Goal: Task Accomplishment & Management: Use online tool/utility

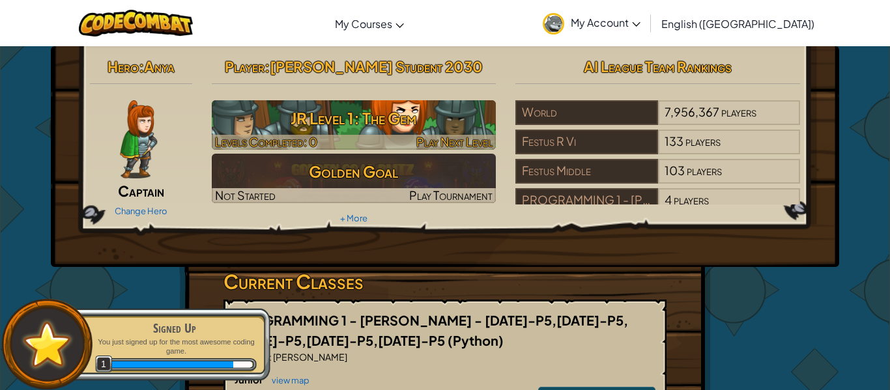
click at [313, 128] on h3 "JR Level 1: The Gem" at bounding box center [354, 118] width 285 height 29
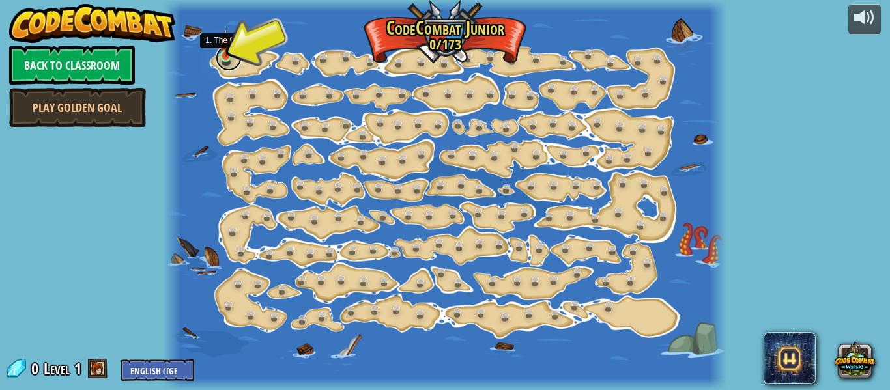
click at [231, 61] on link at bounding box center [229, 58] width 26 height 26
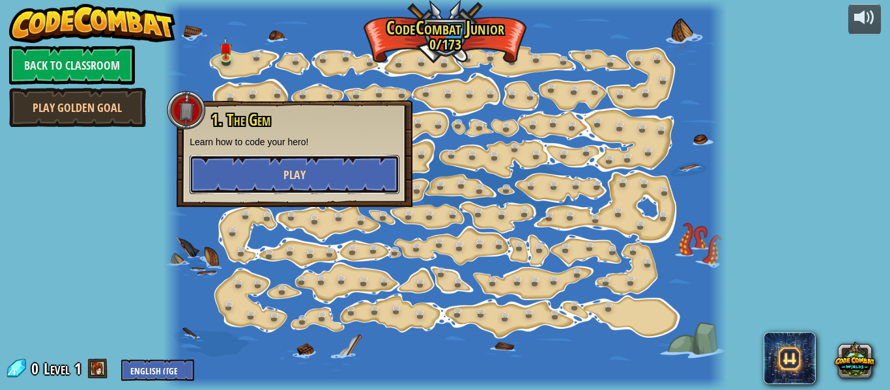
click at [306, 179] on button "Play" at bounding box center [295, 174] width 210 height 39
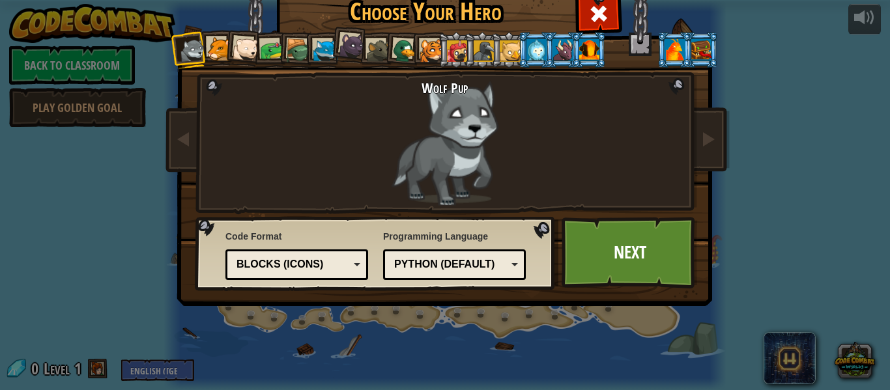
click at [494, 269] on div "Python (Default)" at bounding box center [450, 264] width 113 height 15
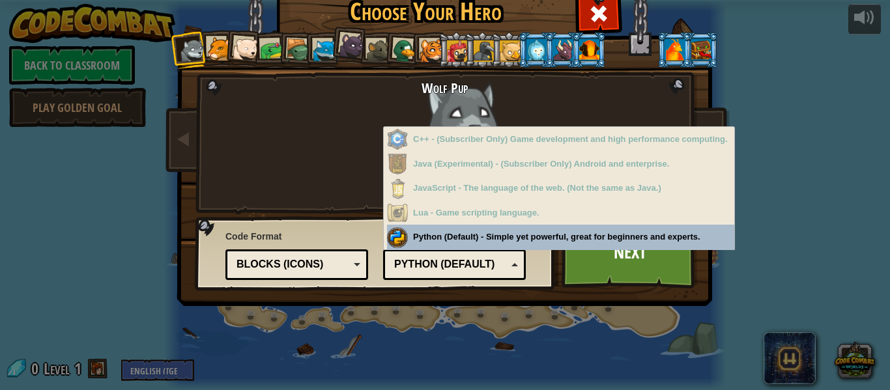
drag, startPoint x: 494, startPoint y: 269, endPoint x: 375, endPoint y: 291, distance: 121.2
click at [494, 269] on div "Python (Default)" at bounding box center [450, 264] width 113 height 15
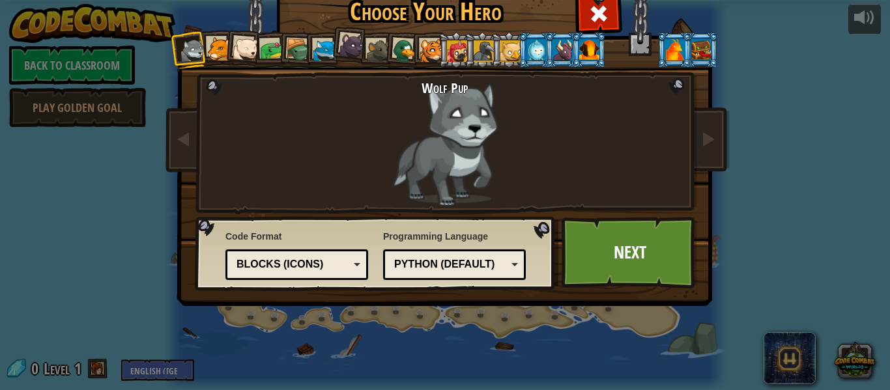
click at [331, 276] on div "Text code Blocks and code Blocks Blocks (Icons) Blocks (Icons)" at bounding box center [296, 264] width 143 height 31
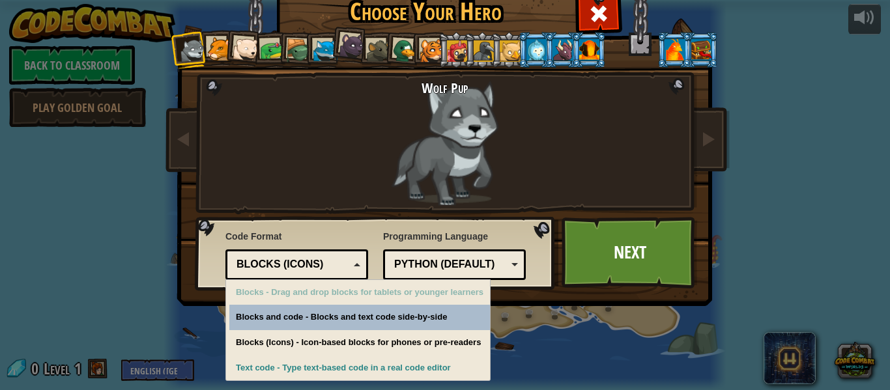
click at [329, 262] on div "Blocks (Icons)" at bounding box center [292, 264] width 113 height 15
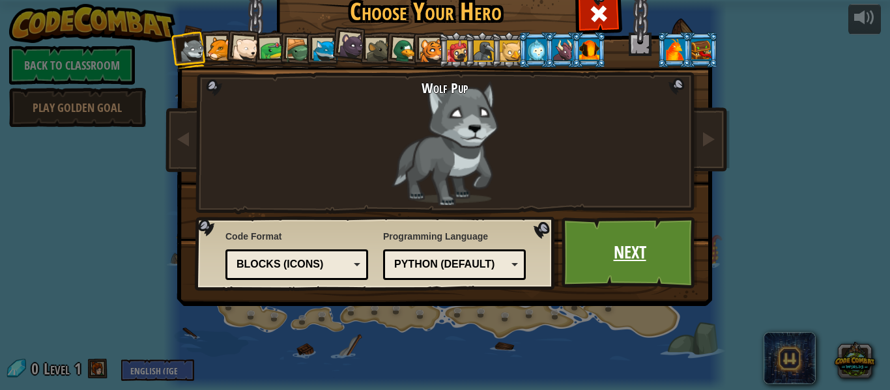
click at [582, 248] on link "Next" at bounding box center [629, 253] width 136 height 72
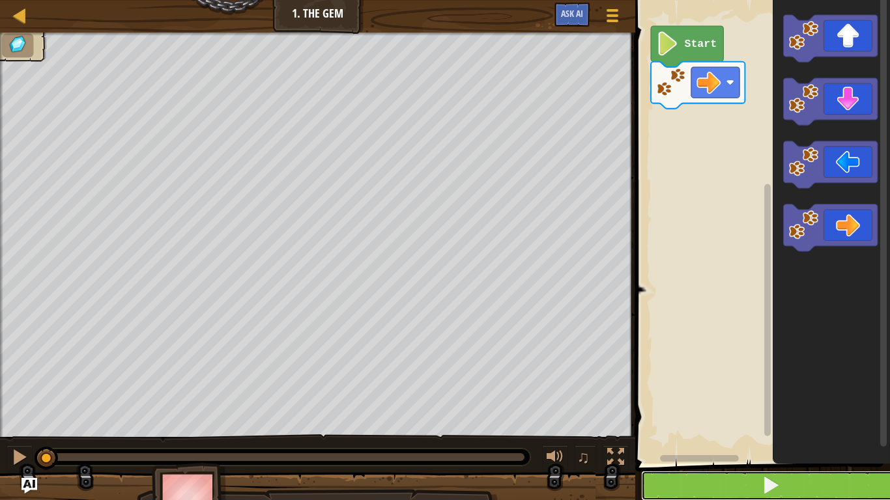
click at [748, 389] on button at bounding box center [770, 486] width 259 height 30
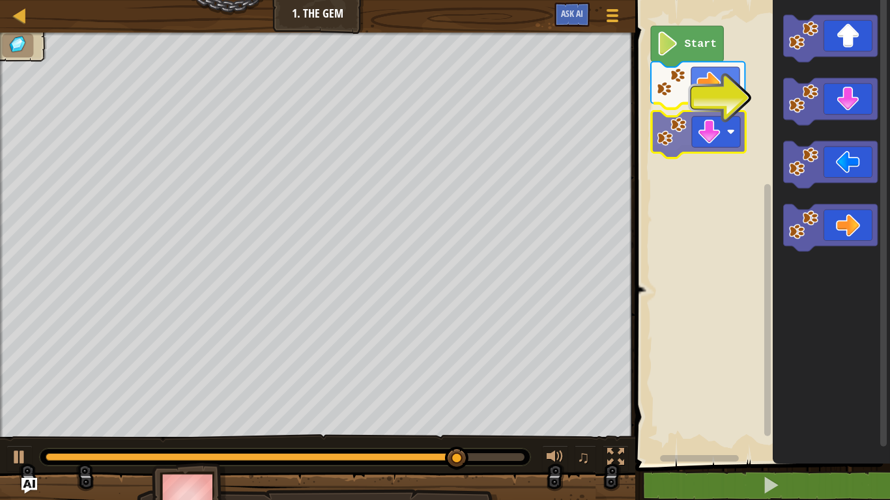
click at [649, 133] on div "Start" at bounding box center [760, 228] width 259 height 470
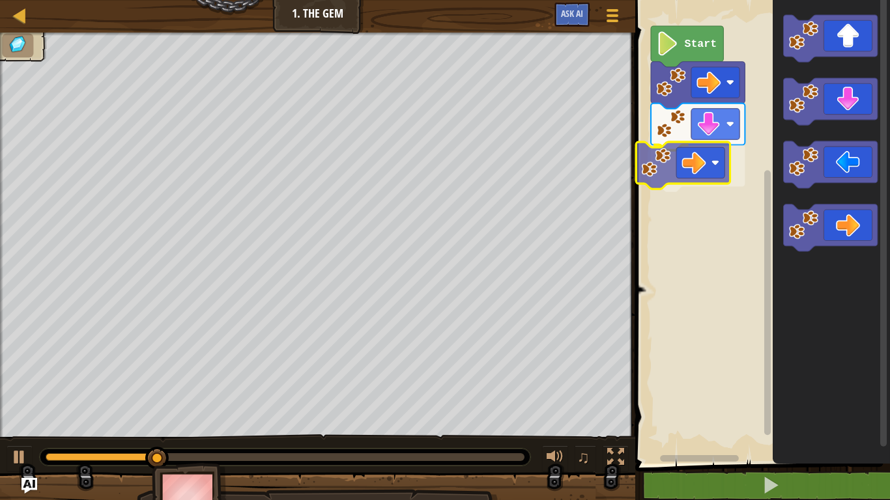
click at [659, 148] on div "Start" at bounding box center [760, 228] width 259 height 470
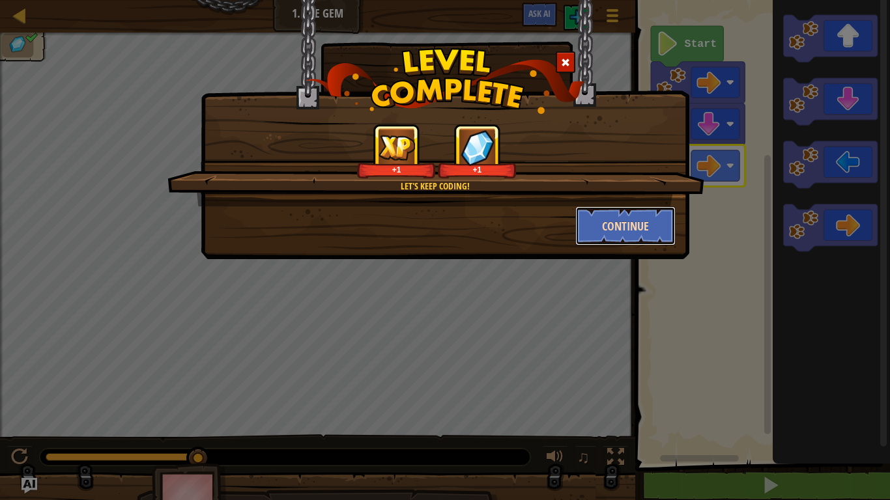
click at [602, 235] on button "Continue" at bounding box center [625, 225] width 101 height 39
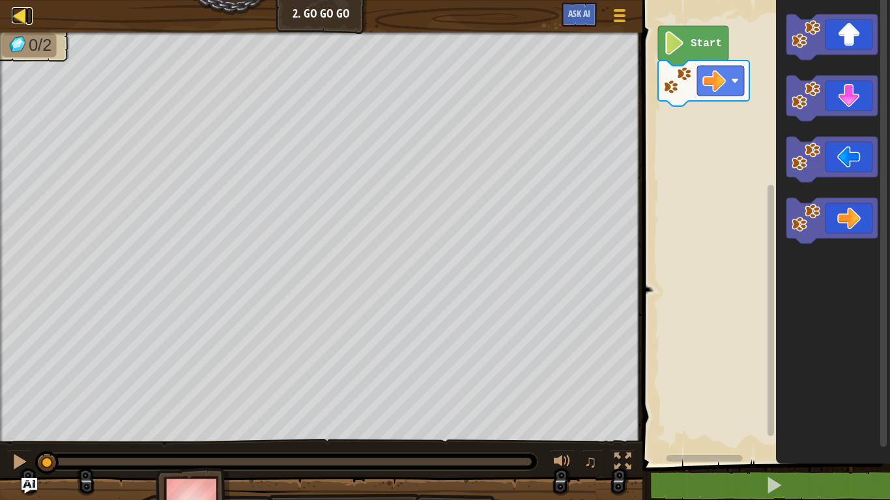
click at [29, 16] on link "Map" at bounding box center [29, 16] width 7 height 18
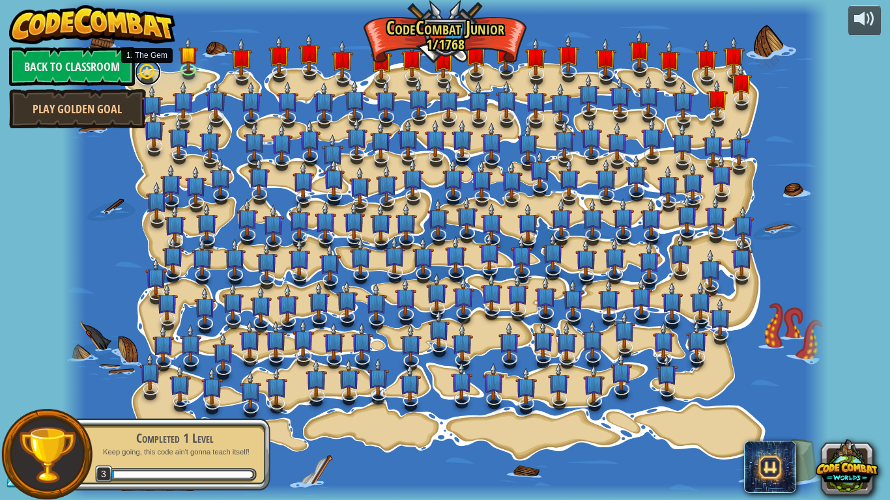
click at [151, 75] on link at bounding box center [148, 72] width 26 height 26
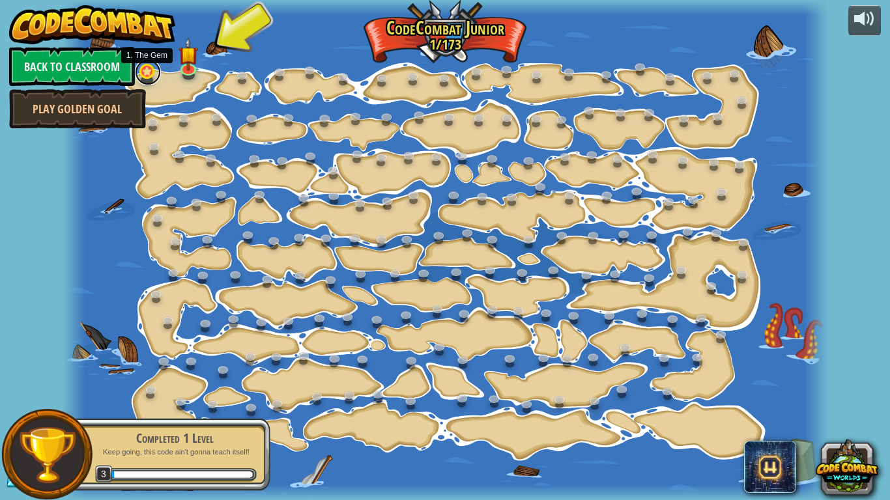
click at [153, 74] on link at bounding box center [148, 72] width 26 height 26
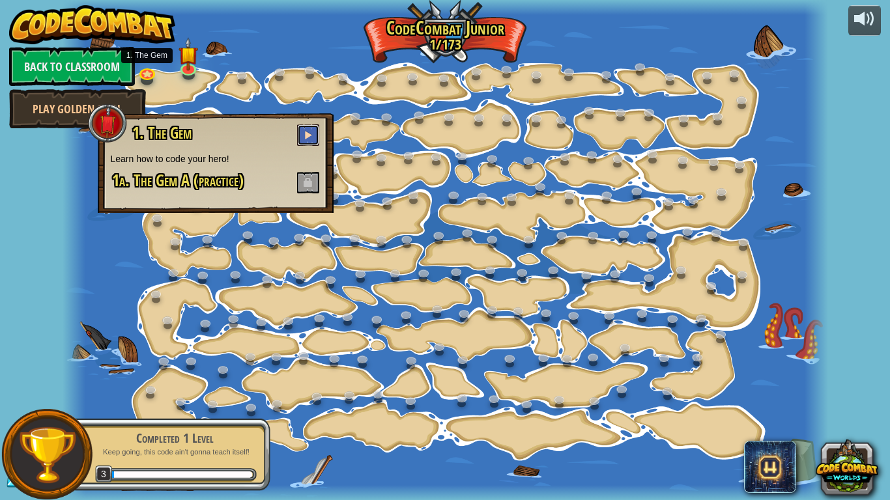
click at [305, 139] on span at bounding box center [307, 134] width 9 height 9
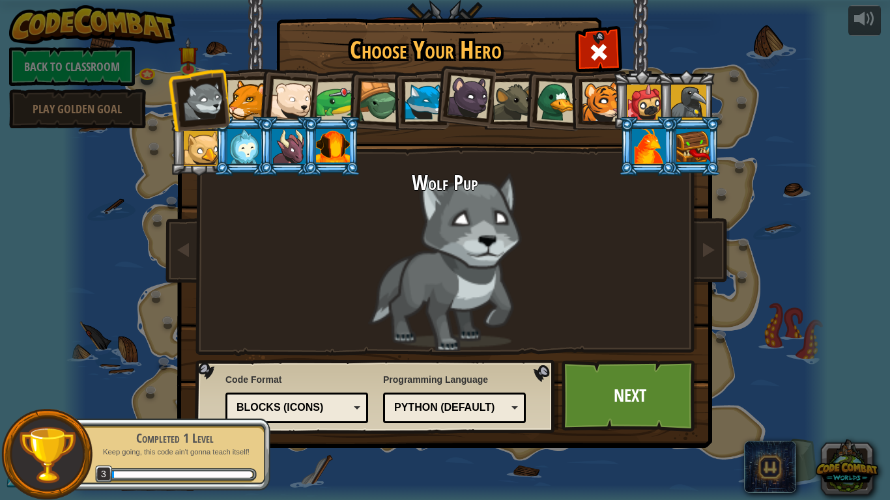
click at [498, 389] on div "Python (Default)" at bounding box center [450, 408] width 113 height 15
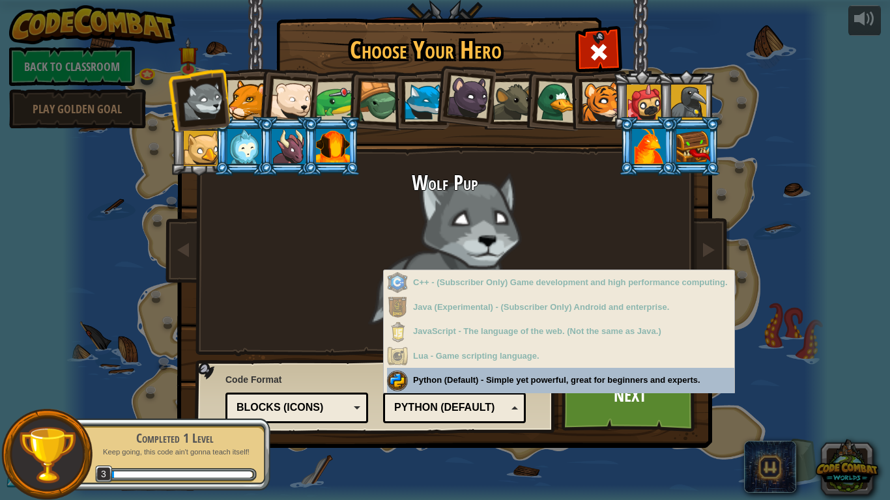
click at [498, 389] on div "Python (Default)" at bounding box center [450, 408] width 113 height 15
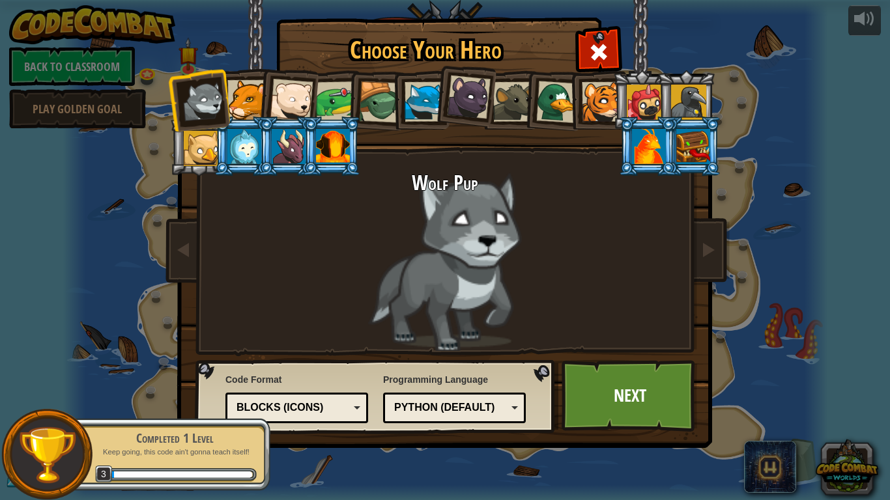
click at [348, 389] on div "Blocks (Icons)" at bounding box center [292, 408] width 113 height 15
click at [589, 389] on link "Next" at bounding box center [629, 396] width 136 height 72
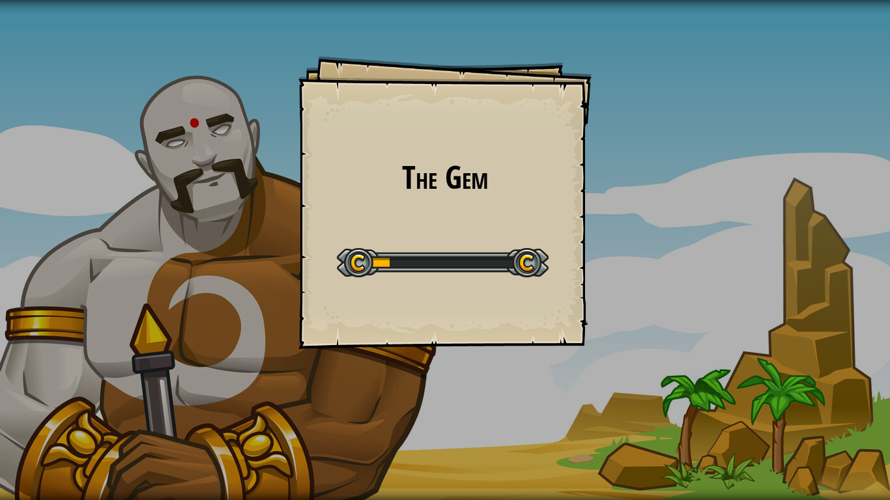
click at [542, 242] on div "Start Level" at bounding box center [443, 261] width 212 height 52
click at [527, 216] on div "The Gem Goals Start Level Error loading from server. Try refreshing the page. Y…" at bounding box center [444, 202] width 293 height 293
click at [527, 218] on div "The Gem Goals Start Level Error loading from server. Try refreshing the page. Y…" at bounding box center [444, 202] width 293 height 293
click at [525, 225] on div "The Gem Goals Start Level Error loading from server. Try refreshing the page. Y…" at bounding box center [444, 202] width 293 height 293
click at [525, 223] on div "The Gem Goals Start Level Error loading from server. Try refreshing the page. Y…" at bounding box center [444, 202] width 293 height 293
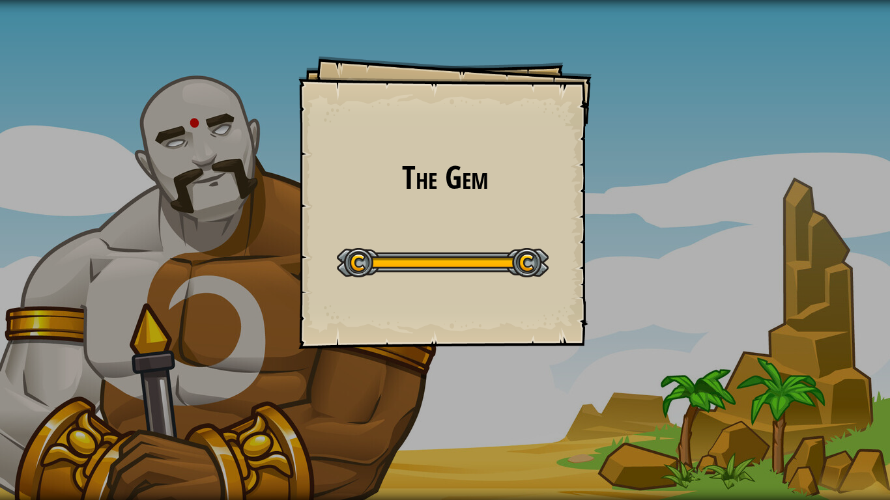
click at [525, 222] on div "The Gem Goals Start Level Error loading from server. Try refreshing the page. Y…" at bounding box center [445, 250] width 890 height 500
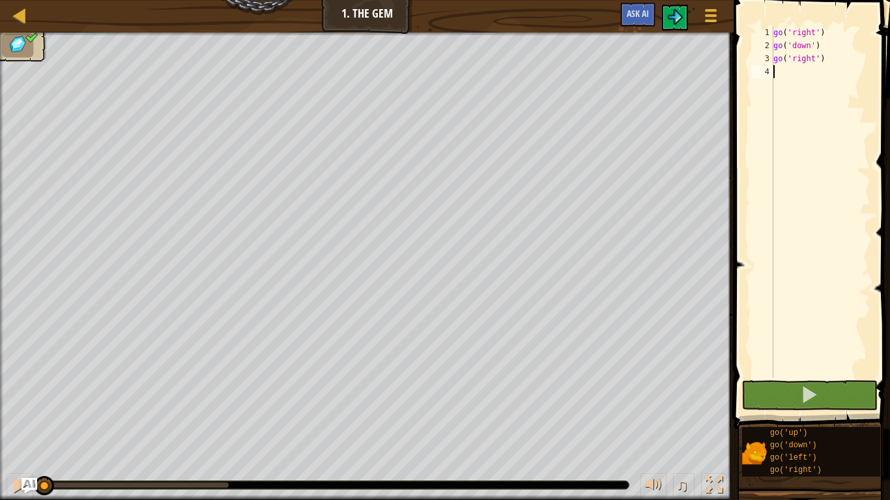
type textarea "go('right')"
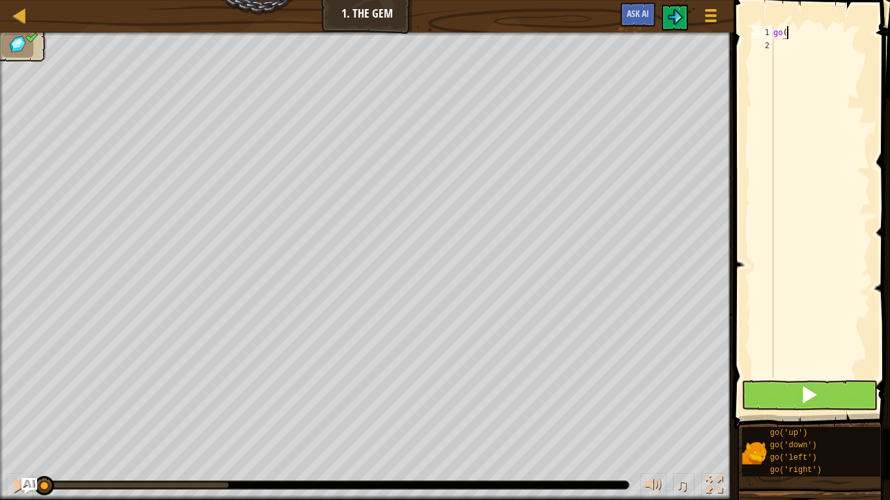
scroll to position [6, 3]
type textarea "go("Right")"
type textarea "go"
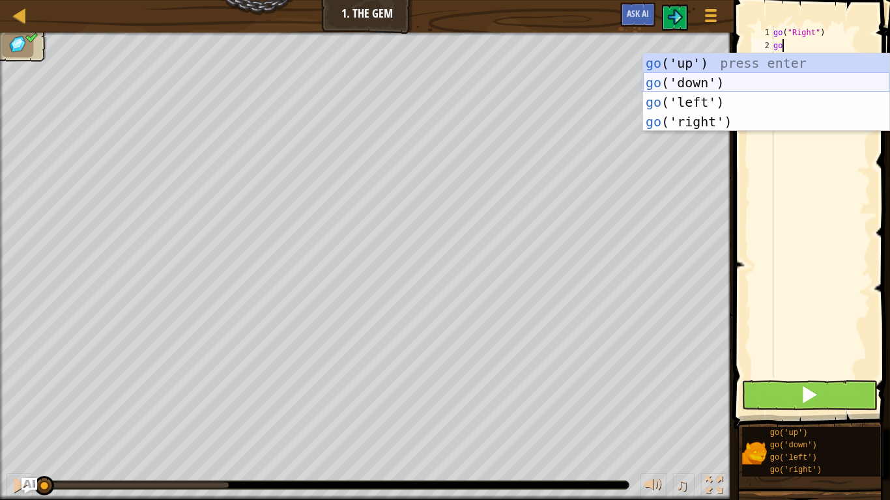
click at [694, 79] on div "go ('up') press enter go ('down') press enter go ('left') press enter go ('righ…" at bounding box center [766, 111] width 246 height 117
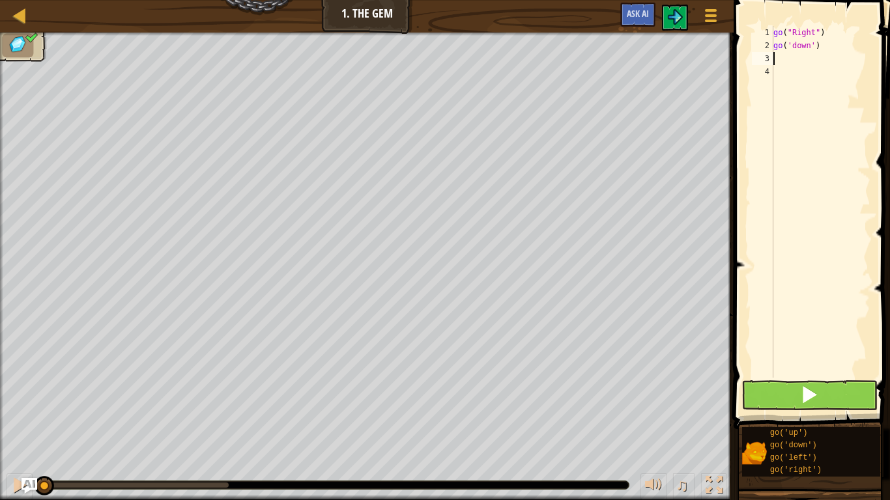
type textarea "go"
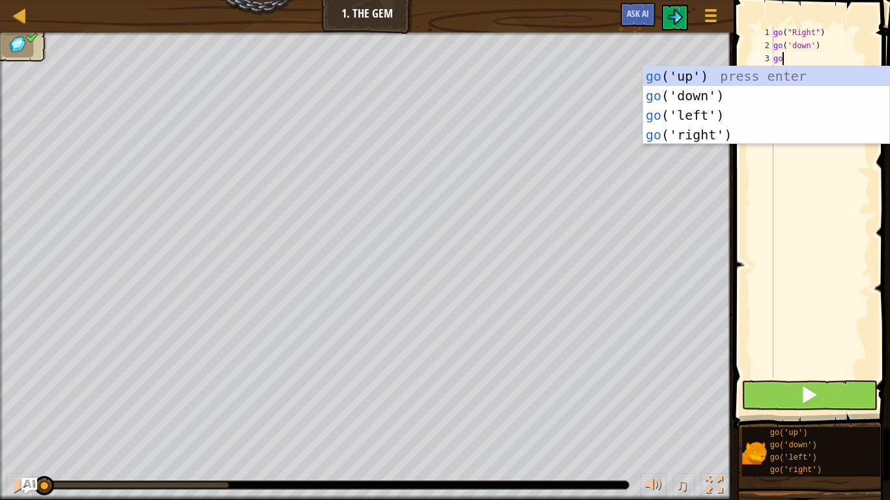
scroll to position [6, 1]
click at [735, 130] on div "go ('up') press enter go ('down') press enter go ('left') press enter go ('righ…" at bounding box center [766, 124] width 246 height 117
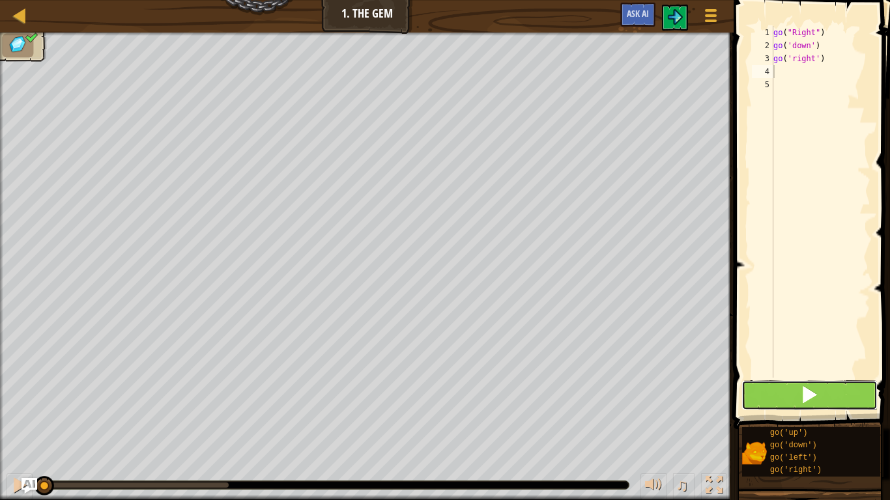
click at [830, 384] on button at bounding box center [809, 395] width 136 height 30
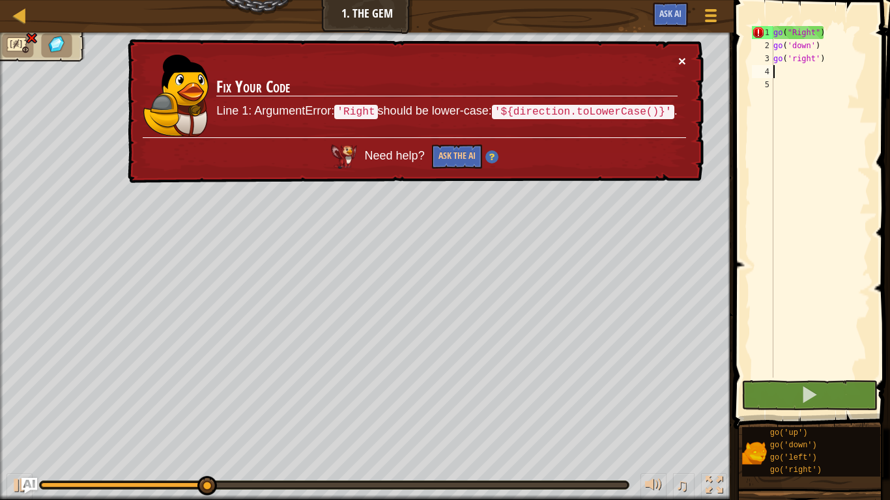
click at [685, 58] on button "×" at bounding box center [682, 61] width 8 height 14
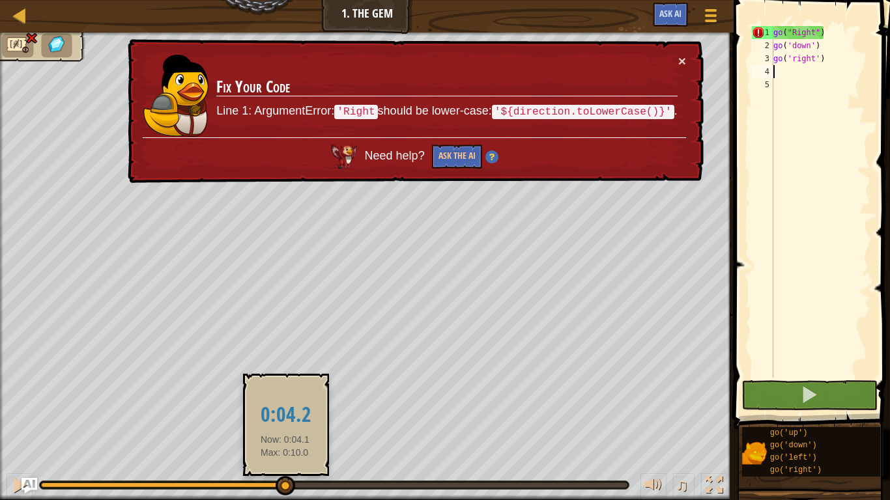
drag, startPoint x: 392, startPoint y: 483, endPoint x: 270, endPoint y: 487, distance: 121.8
click at [278, 389] on div at bounding box center [162, 485] width 243 height 5
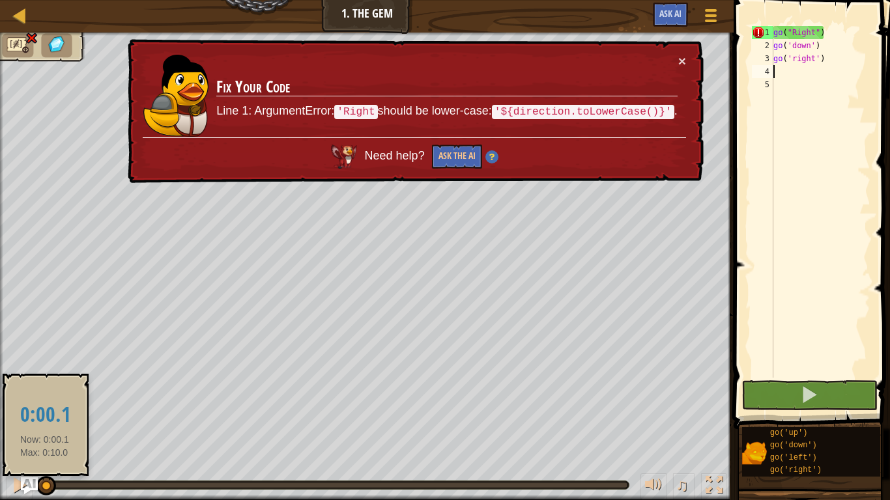
drag, startPoint x: 238, startPoint y: 483, endPoint x: 33, endPoint y: 481, distance: 205.2
click at [42, 389] on div at bounding box center [43, 485] width 4 height 5
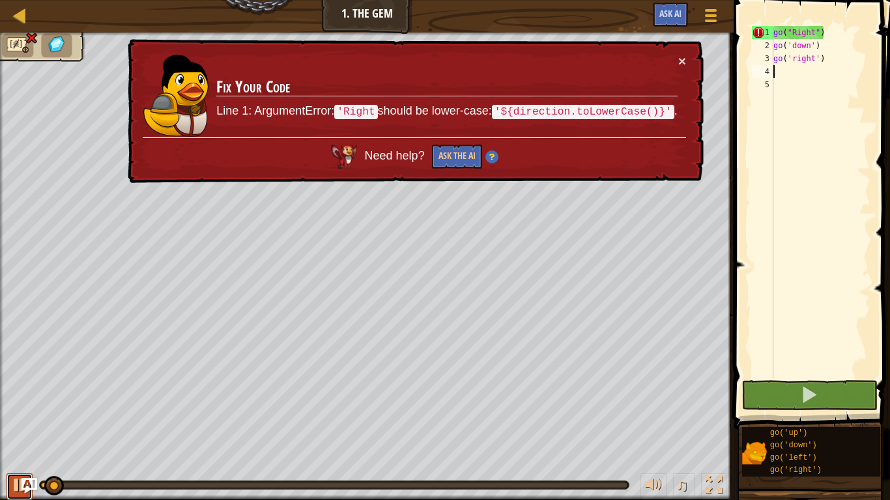
click at [19, 389] on div at bounding box center [19, 485] width 17 height 17
click at [680, 61] on button "×" at bounding box center [682, 61] width 8 height 14
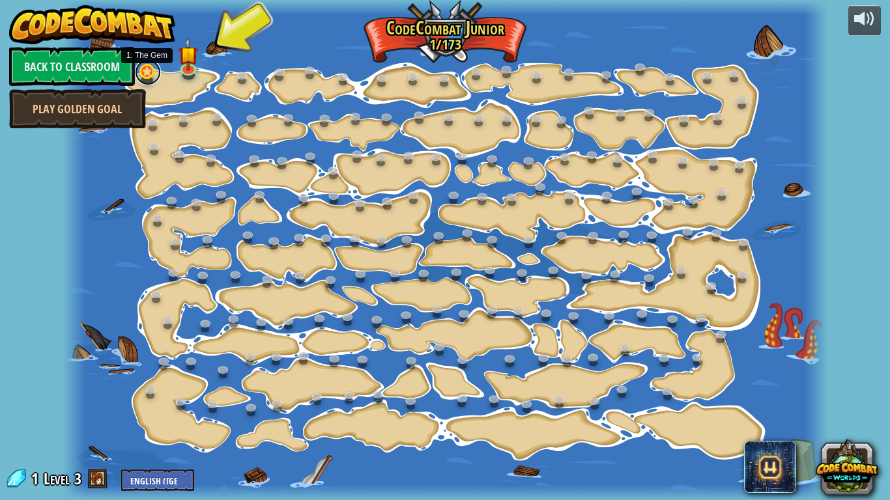
click at [150, 76] on link at bounding box center [148, 72] width 26 height 26
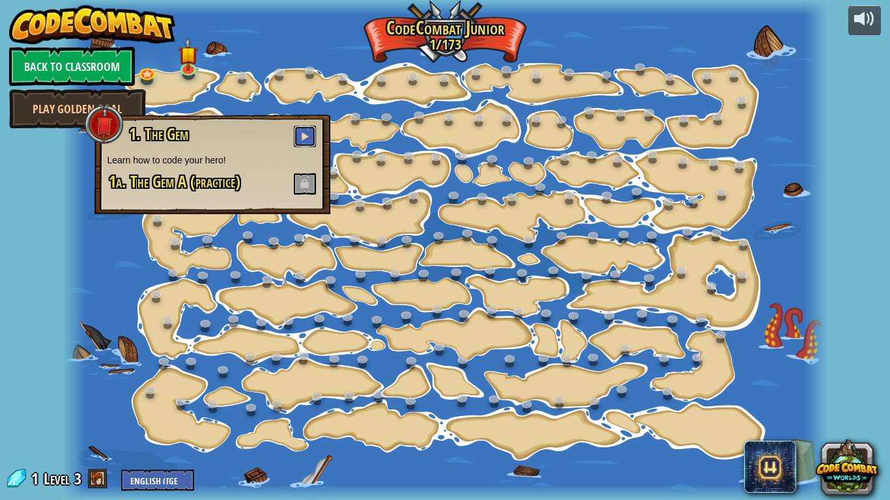
click at [302, 139] on span at bounding box center [304, 136] width 9 height 9
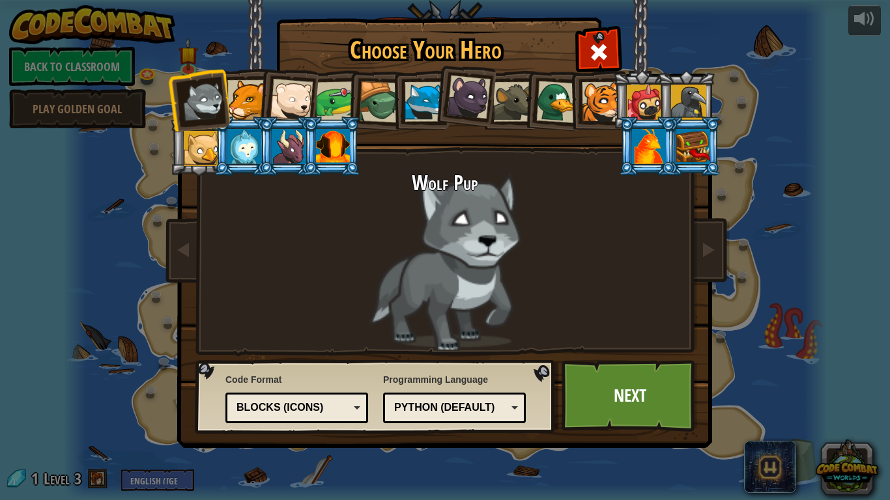
click at [329, 389] on div "Blocks (Icons)" at bounding box center [292, 408] width 113 height 15
click at [319, 375] on span "Code Format" at bounding box center [296, 379] width 143 height 13
click at [633, 380] on link "Next" at bounding box center [629, 396] width 136 height 72
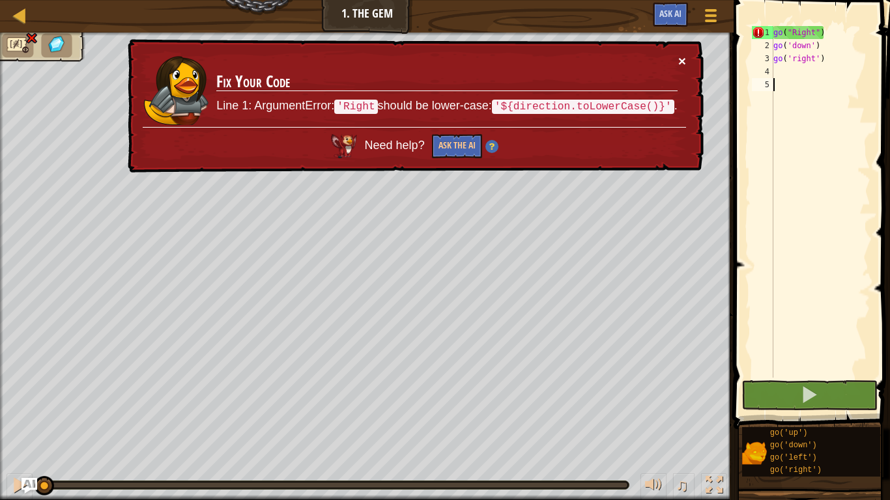
click at [684, 62] on button "×" at bounding box center [682, 61] width 8 height 14
click at [800, 37] on div "go ( "Right" ) go ( 'down' ) go ( 'right' )" at bounding box center [820, 215] width 100 height 378
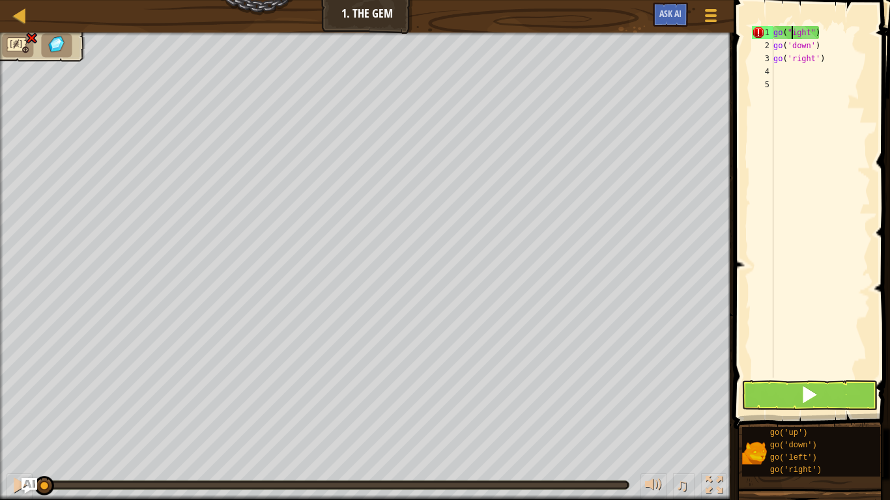
scroll to position [6, 4]
type textarea "go("right")"
click at [839, 389] on button at bounding box center [809, 395] width 136 height 30
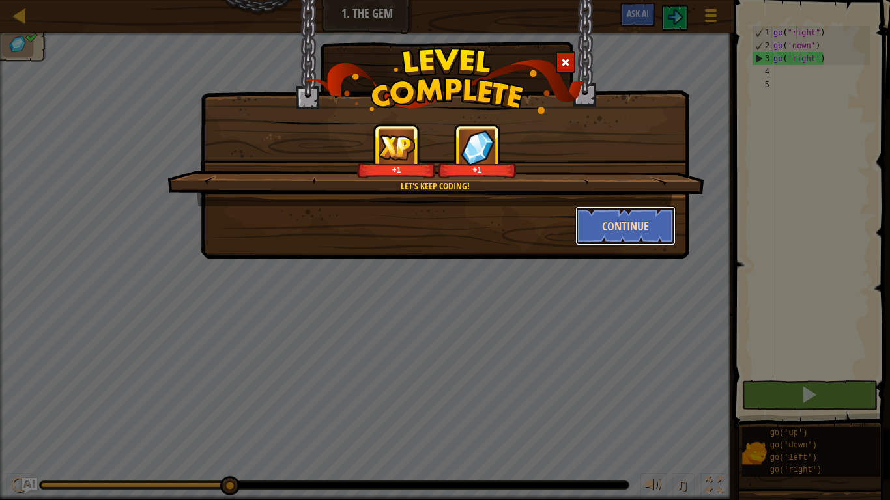
click at [631, 228] on button "Continue" at bounding box center [625, 225] width 101 height 39
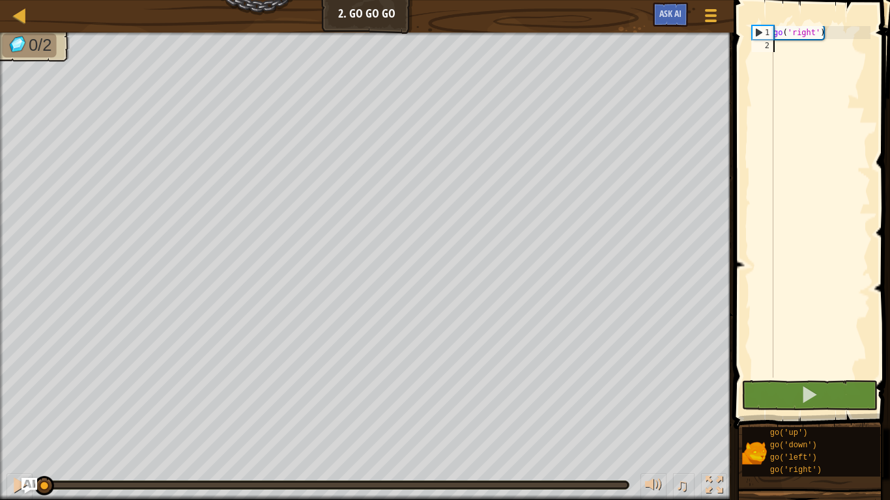
click at [787, 48] on div "go ( 'right' )" at bounding box center [820, 215] width 100 height 378
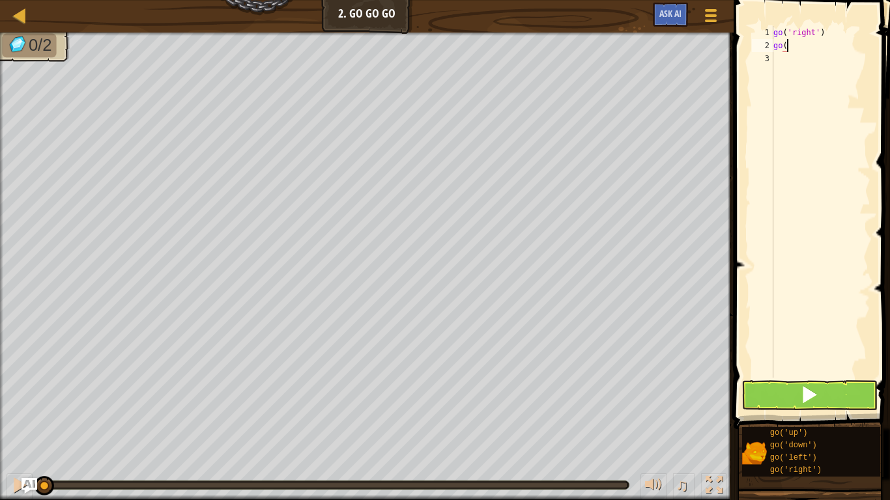
scroll to position [6, 2]
type textarea "go("up")"
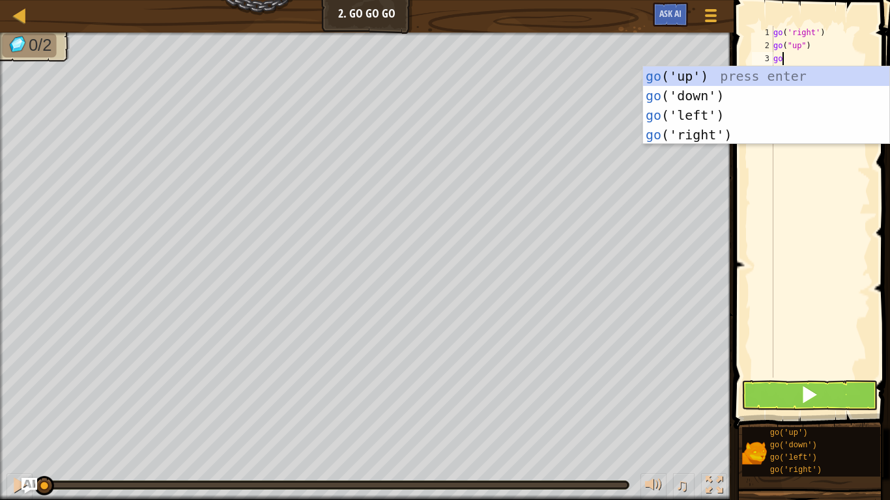
scroll to position [6, 1]
type textarea "g"
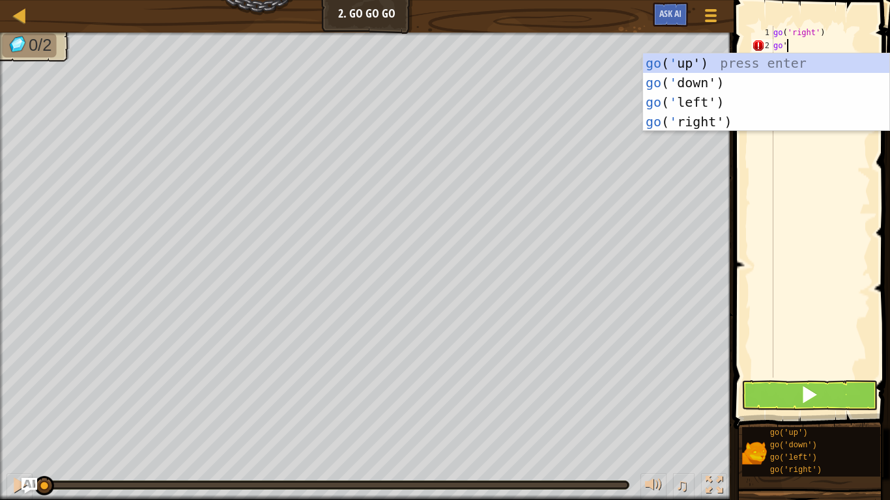
scroll to position [6, 1]
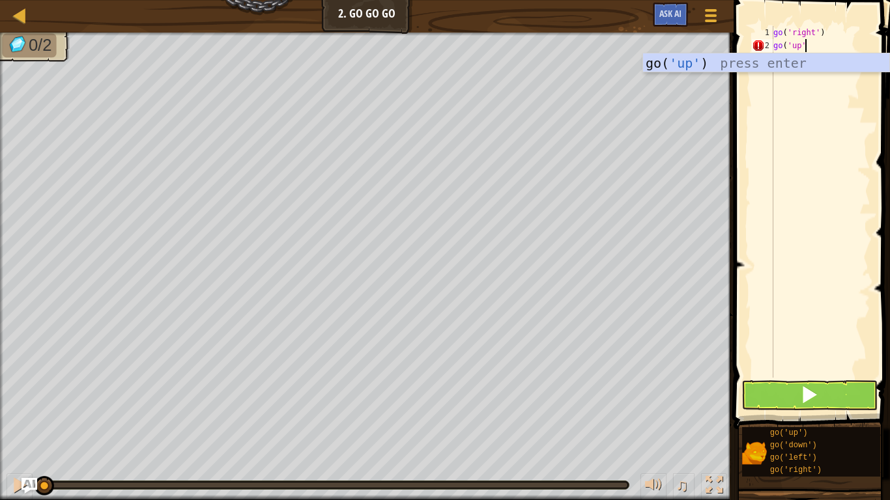
type textarea "go('up')"
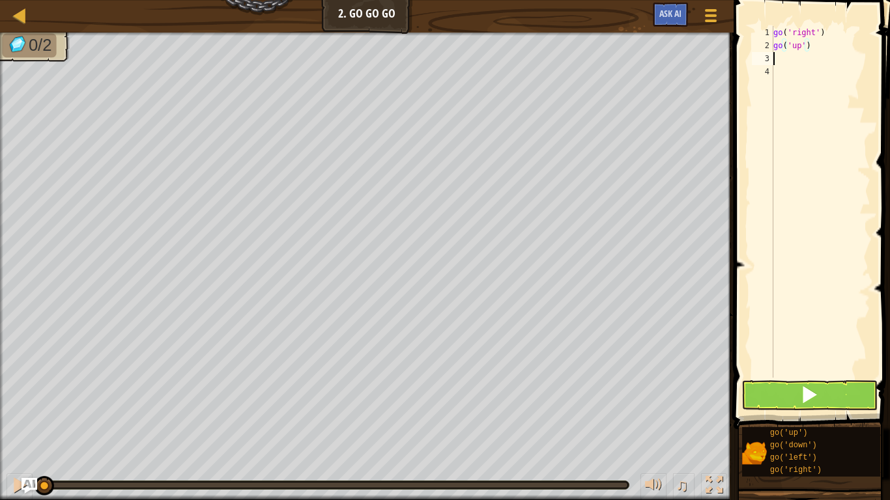
scroll to position [6, 0]
type textarea "g"
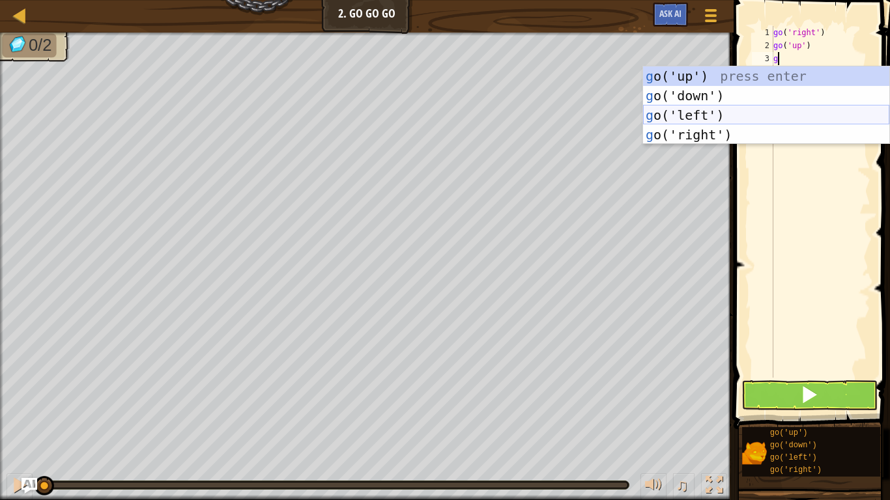
click at [750, 110] on div "g o('up') press enter g o('down') press enter g o('left') press enter g o('righ…" at bounding box center [766, 124] width 246 height 117
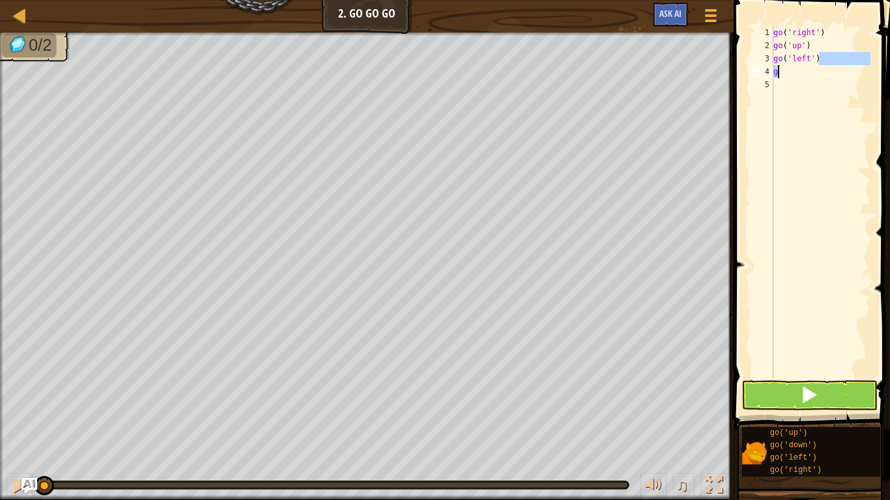
drag, startPoint x: 825, startPoint y: 62, endPoint x: 758, endPoint y: 78, distance: 68.4
click at [755, 78] on div "g 1 2 3 4 5 go ( 'right' ) go ( 'up' ) go ( 'left' ) g הההההההההההההההההההההההה…" at bounding box center [809, 202] width 121 height 352
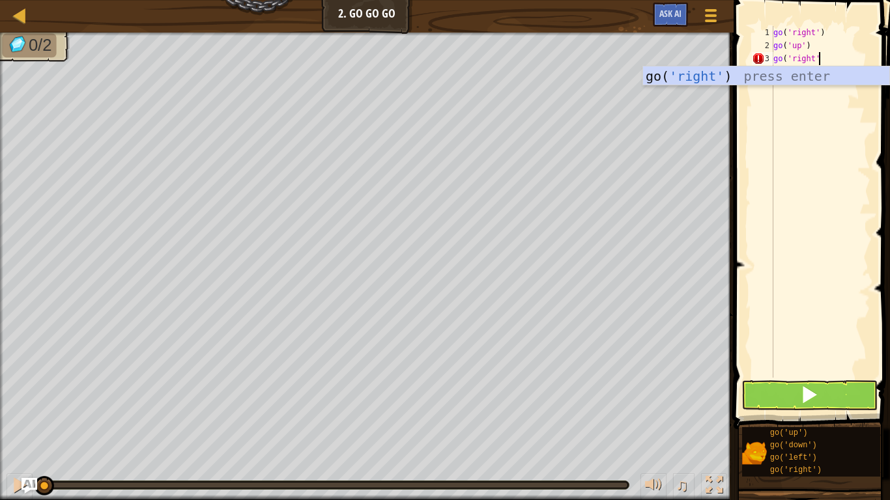
scroll to position [6, 6]
type textarea "go('right')"
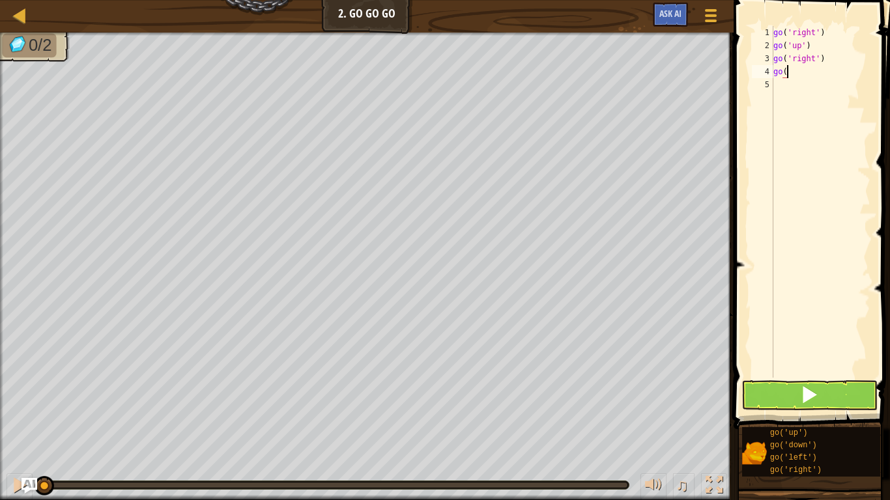
scroll to position [6, 2]
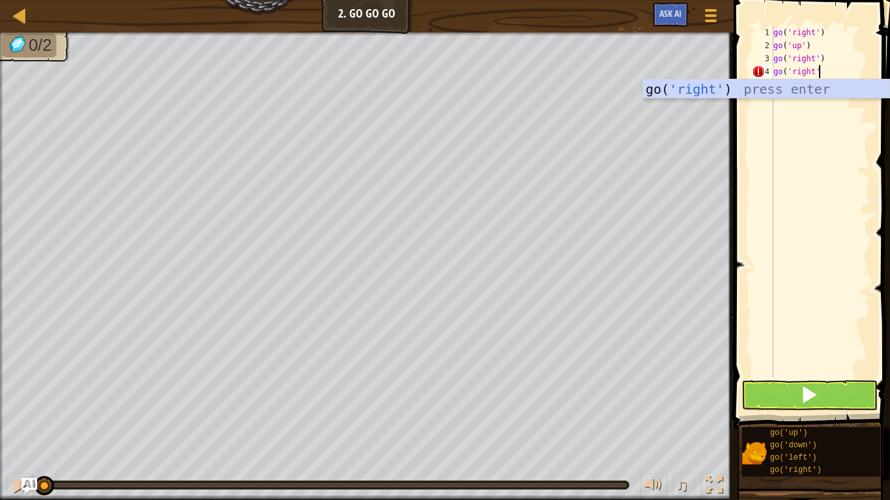
type textarea "go('right'0"
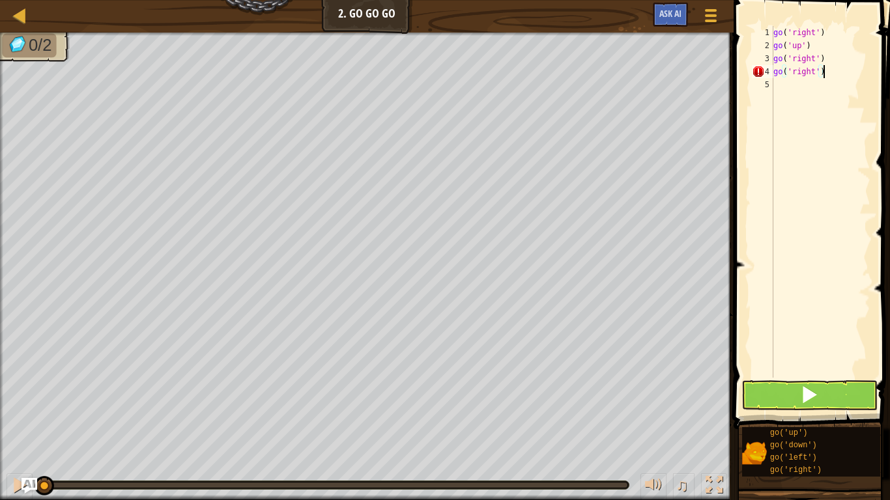
scroll to position [6, 7]
type textarea "go('right')"
click at [843, 388] on button at bounding box center [809, 395] width 136 height 30
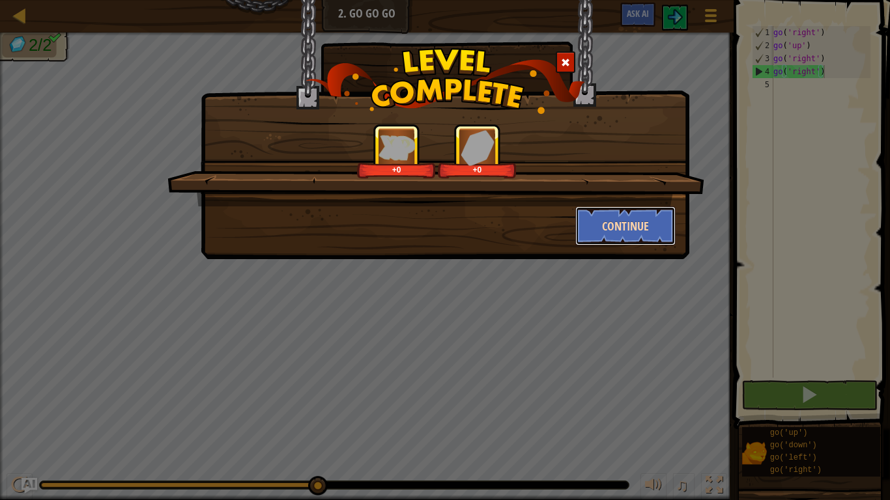
click at [599, 225] on button "Continue" at bounding box center [625, 225] width 101 height 39
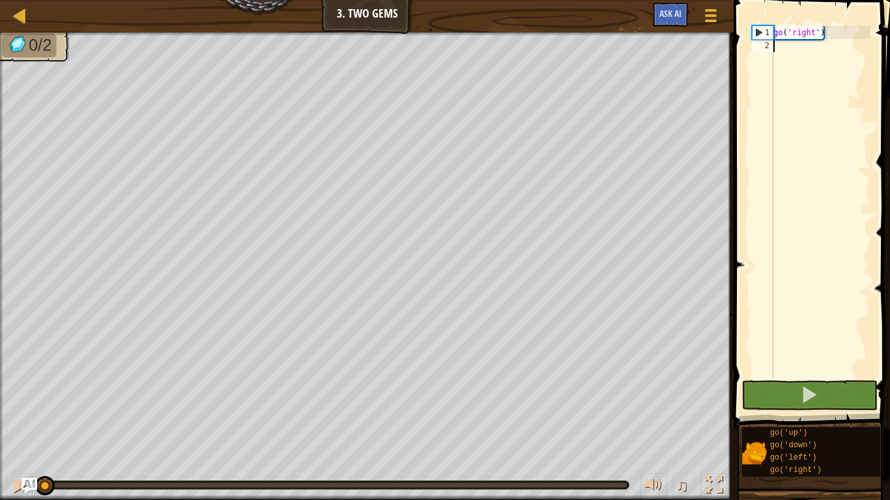
click at [812, 53] on div "go ( 'right' )" at bounding box center [820, 215] width 100 height 378
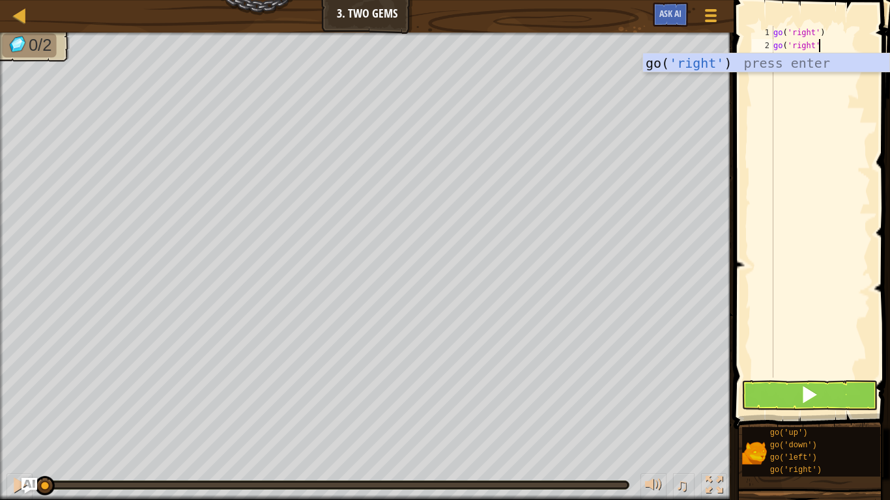
type textarea "go('right')"
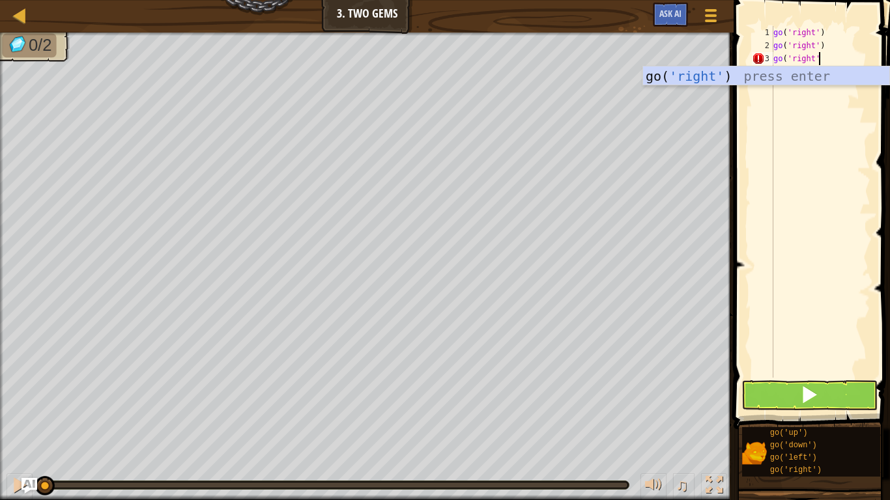
type textarea "go('right')"
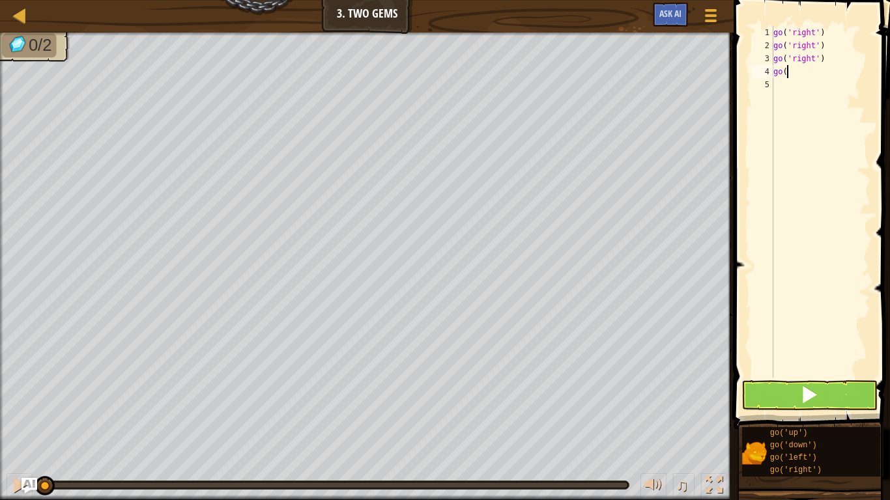
scroll to position [6, 1]
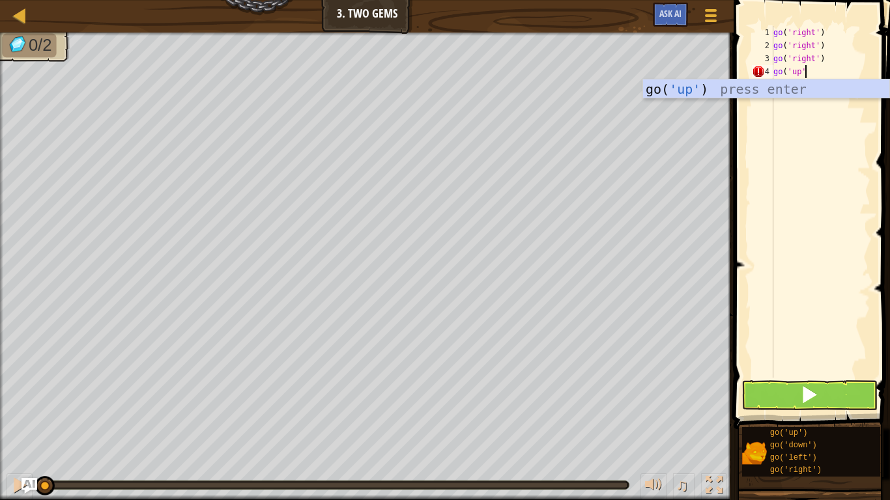
type textarea "go('up')"
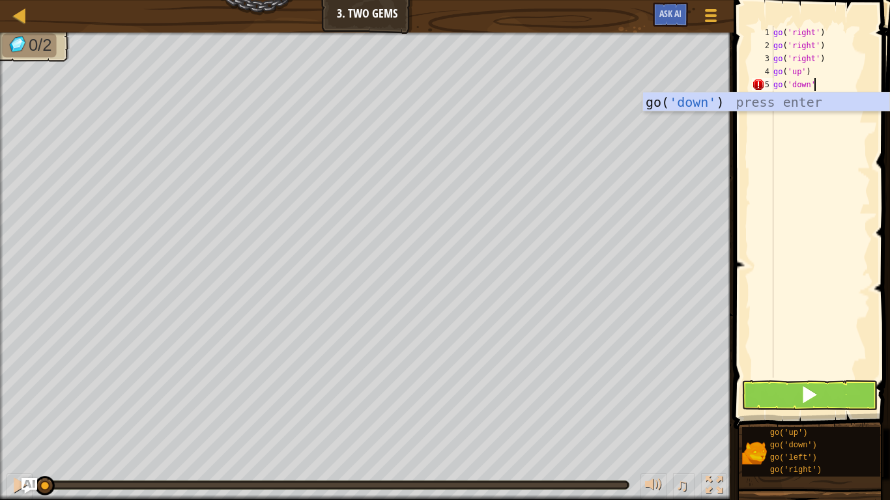
type textarea "go('down')"
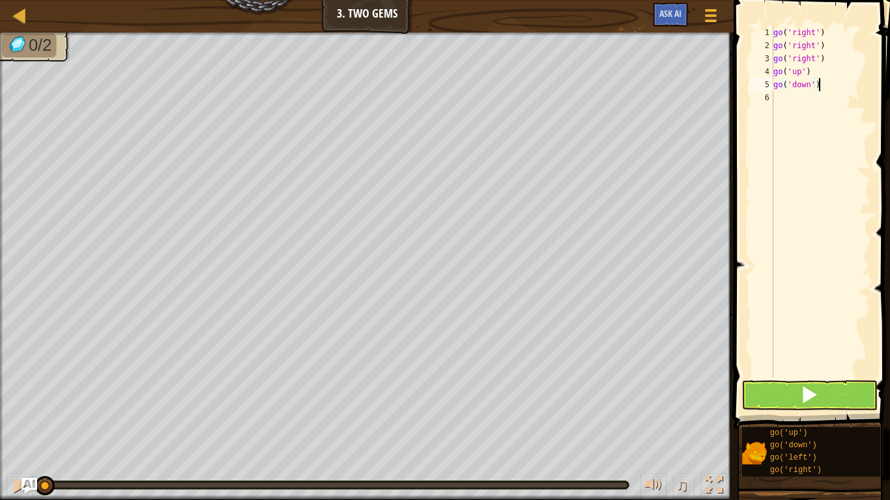
scroll to position [6, 0]
type textarea "f"
type textarea "go('down')"
click at [823, 389] on button at bounding box center [809, 395] width 136 height 30
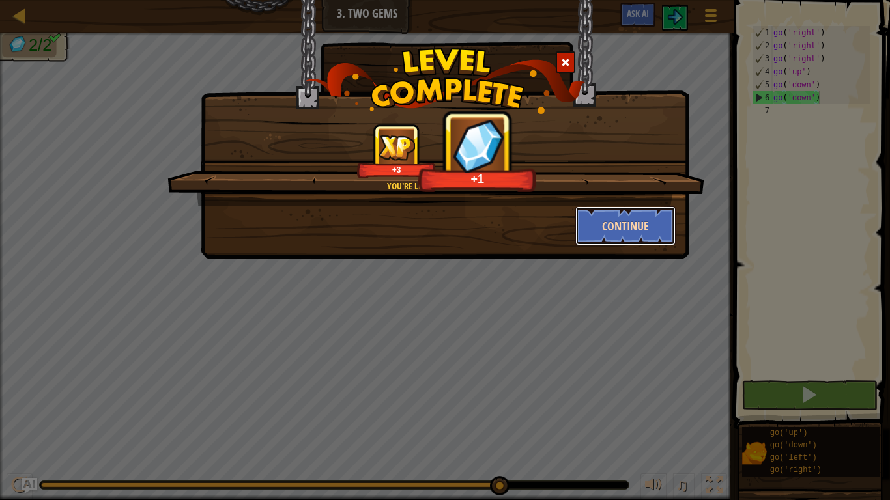
click at [625, 235] on button "Continue" at bounding box center [625, 225] width 101 height 39
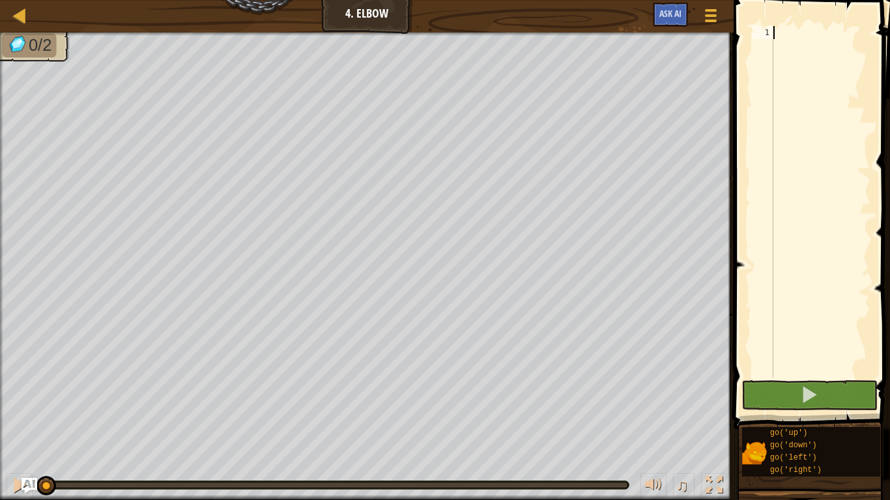
click at [802, 53] on div at bounding box center [820, 215] width 100 height 378
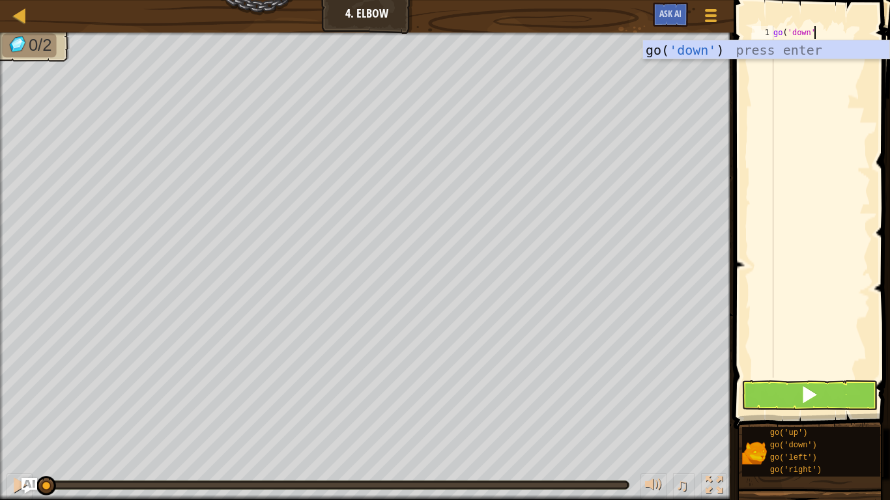
type textarea "go('down')"
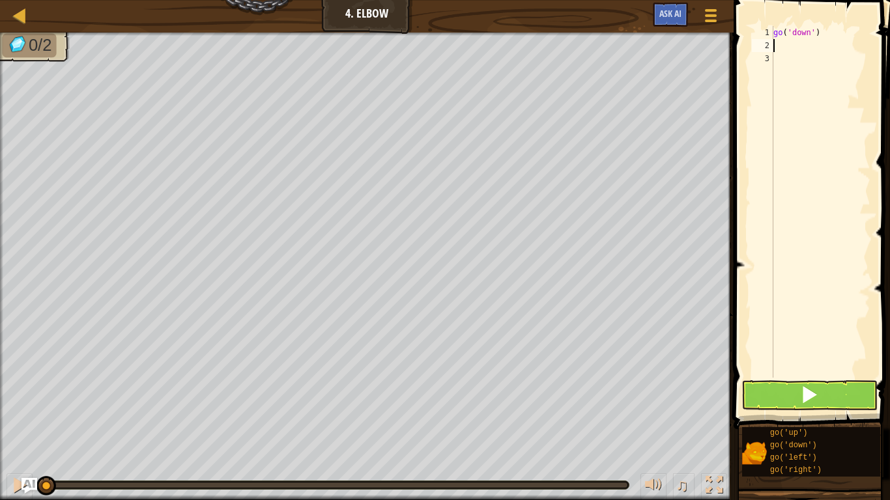
type textarea "f"
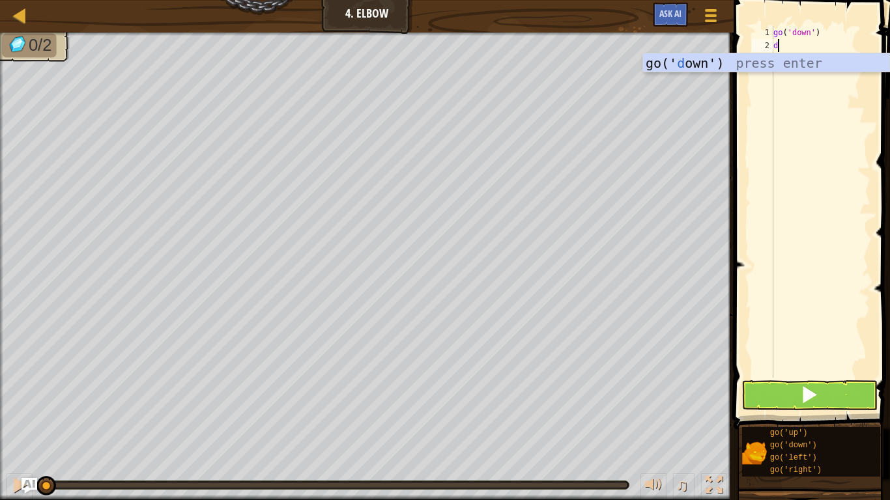
scroll to position [6, 1]
type textarea "d"
type textarea "go('down')"
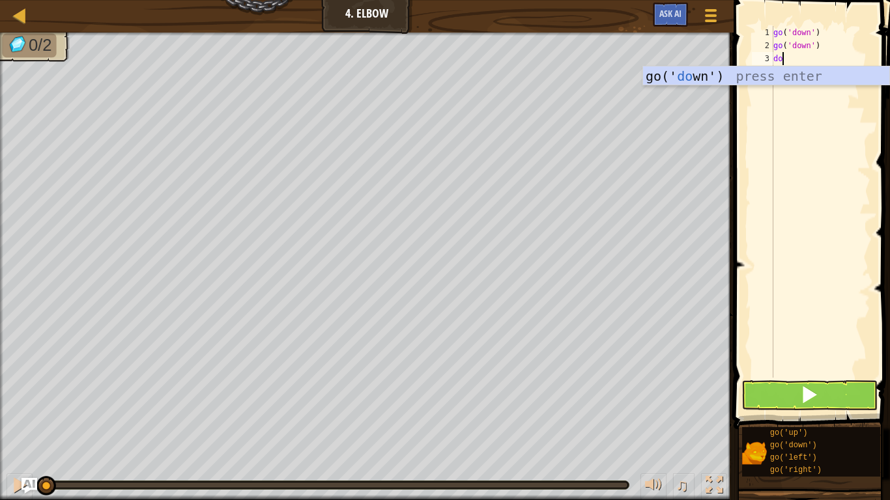
scroll to position [6, 1]
type textarea "d"
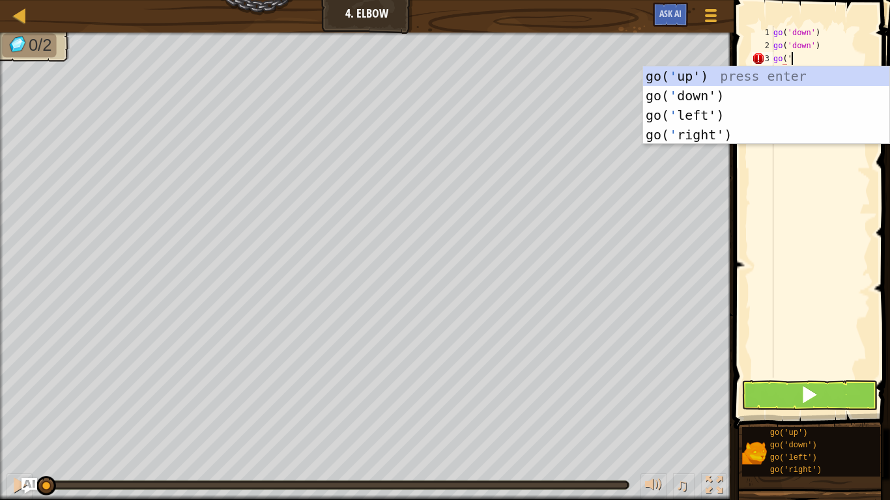
scroll to position [6, 2]
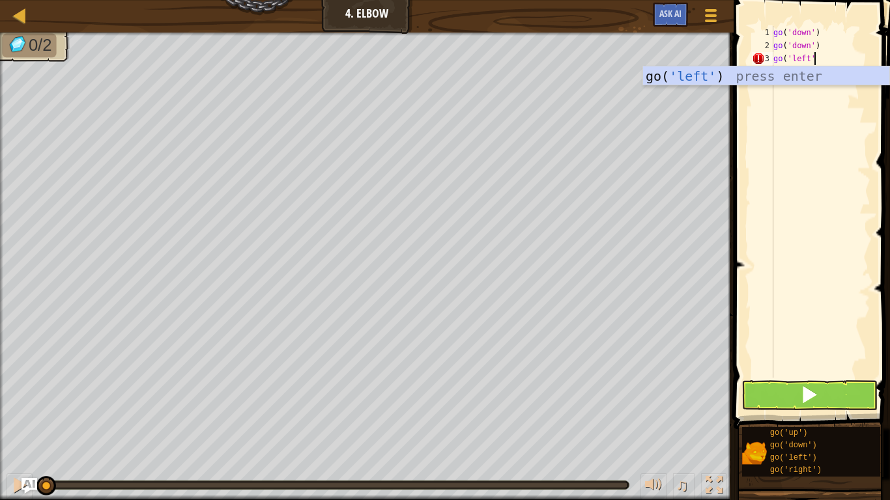
type textarea "go('left')"
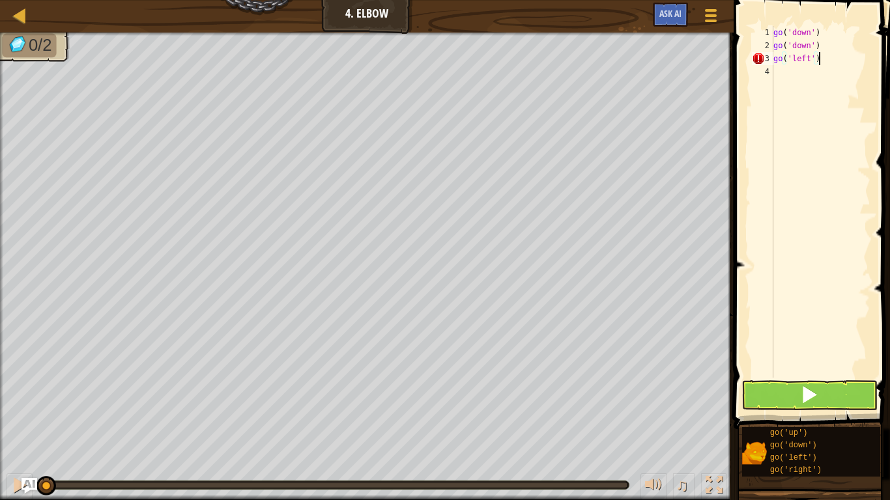
scroll to position [6, 0]
type textarea "go('left')"
type textarea "\"
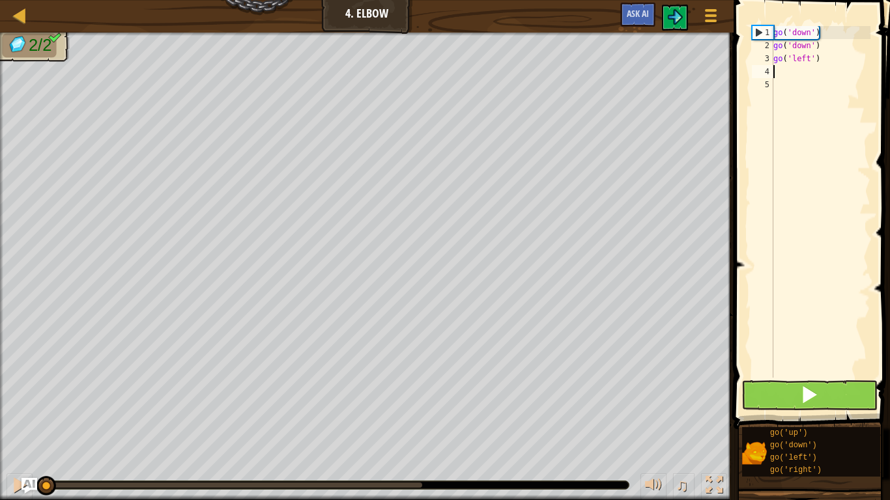
type textarea "go('left')"
click at [817, 79] on div "go ( 'down' ) go ( 'down' ) go ( 'left' )" at bounding box center [820, 215] width 100 height 378
type textarea "g"
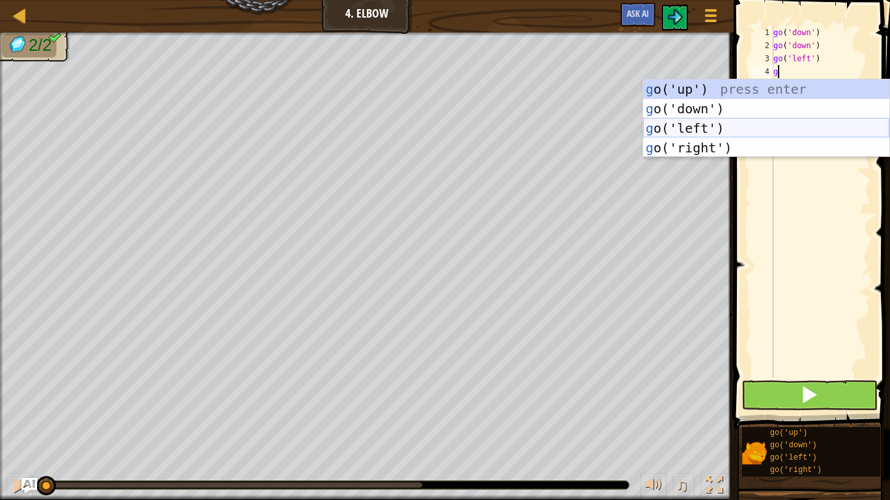
click at [763, 122] on div "g o('up') press enter g o('down') press enter g o('left') press enter g o('righ…" at bounding box center [766, 137] width 246 height 117
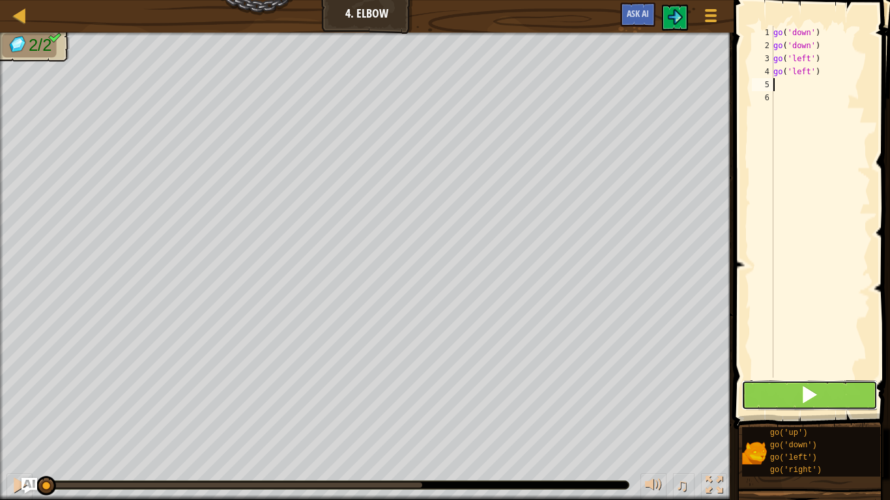
click at [815, 389] on span at bounding box center [809, 395] width 18 height 18
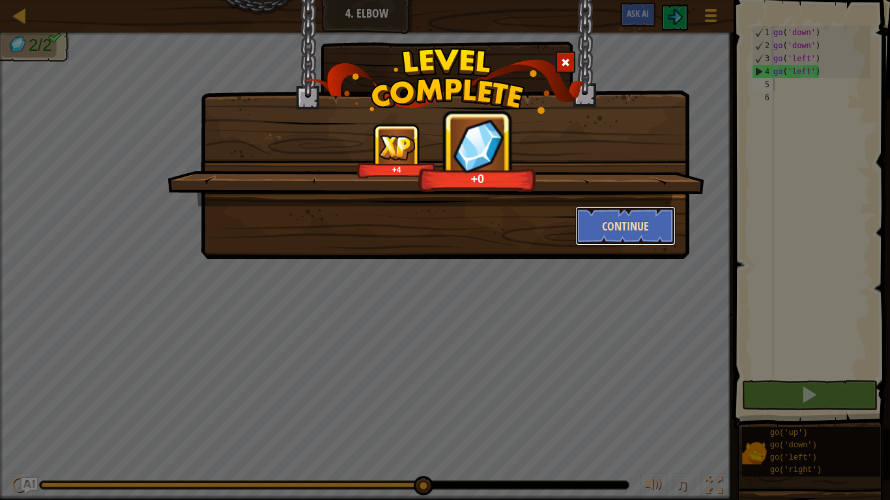
click at [583, 215] on button "Continue" at bounding box center [625, 225] width 101 height 39
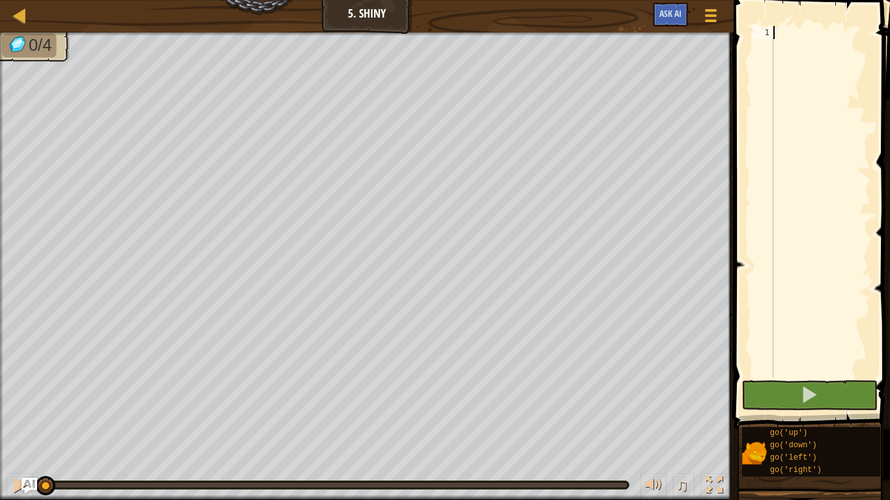
scroll to position [6, 0]
type textarea "go('left)"
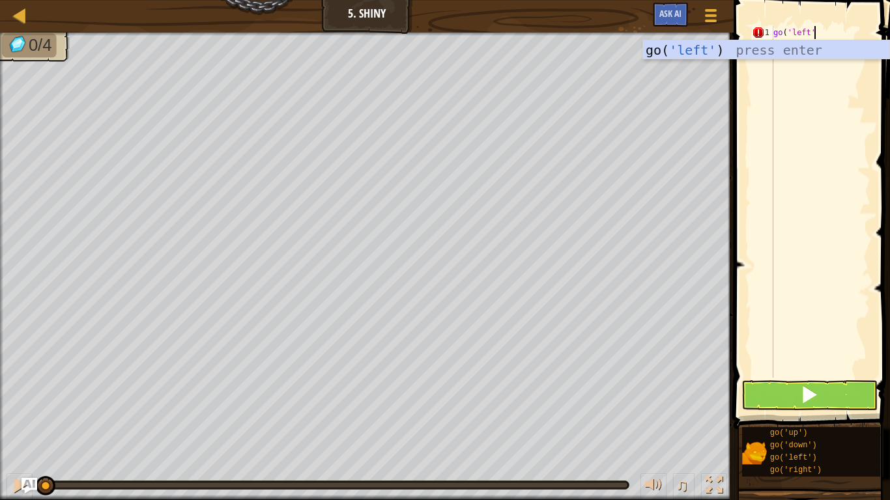
type textarea "go('left'0"
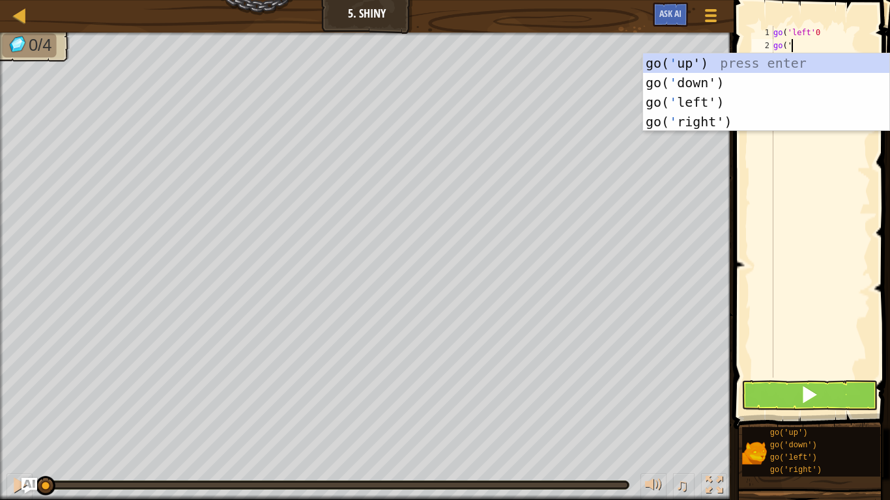
scroll to position [6, 1]
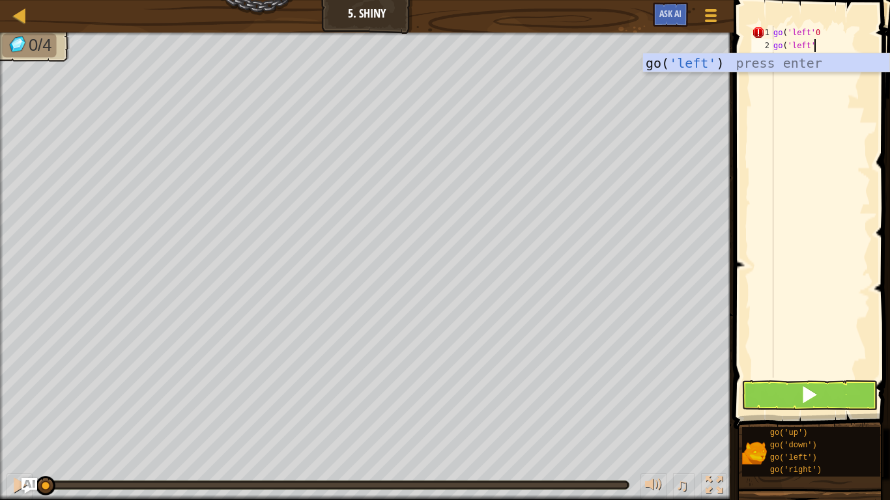
type textarea "go('left')"
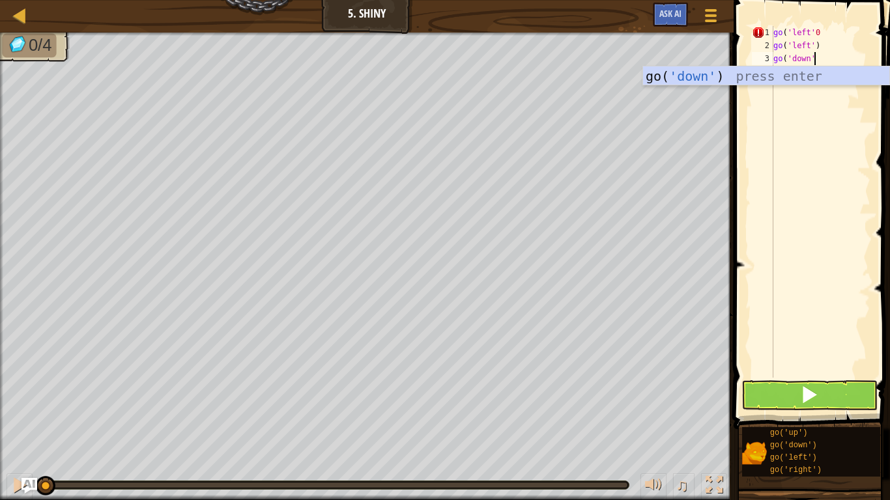
type textarea "go('down')"
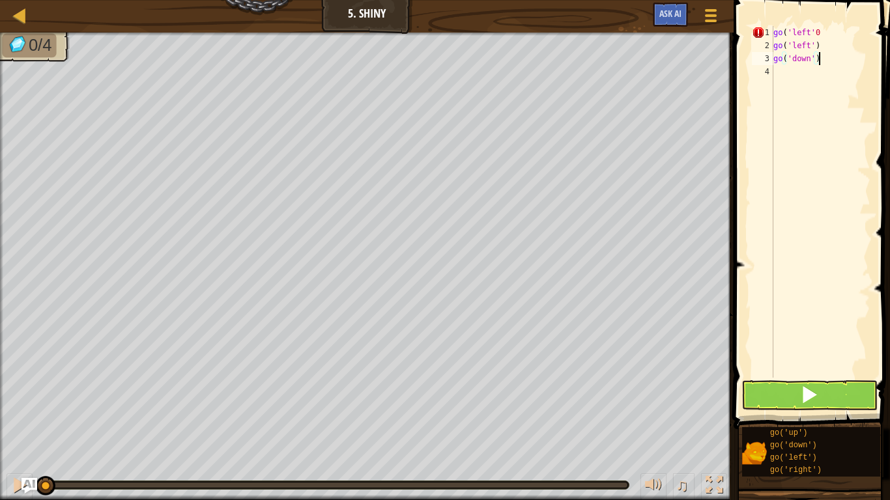
scroll to position [6, 0]
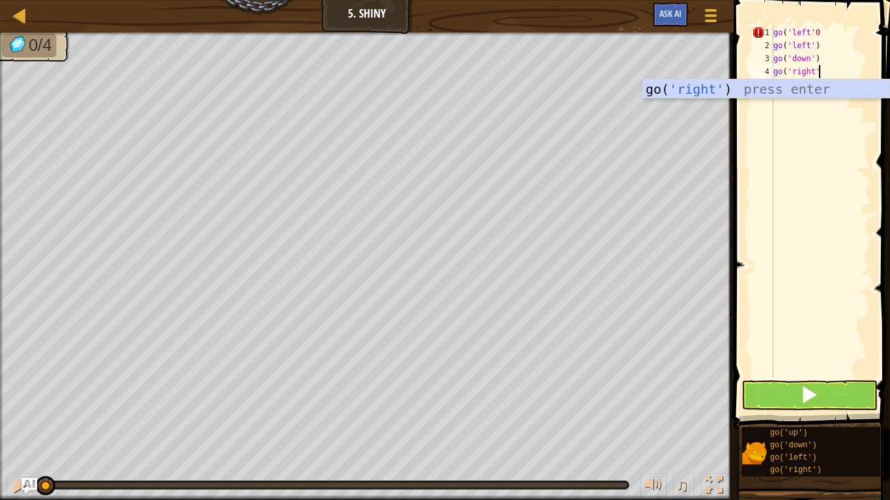
type textarea "go('right')"
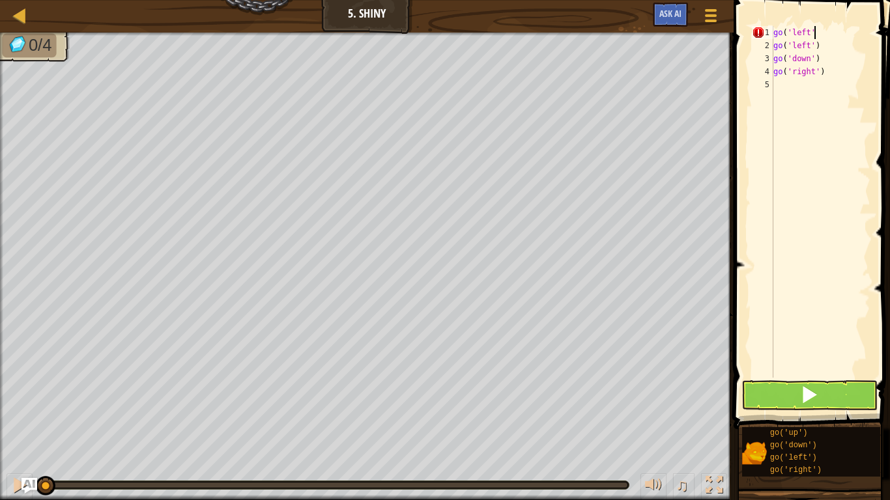
scroll to position [6, 6]
type textarea "go('left')"
click at [826, 385] on button at bounding box center [809, 395] width 136 height 30
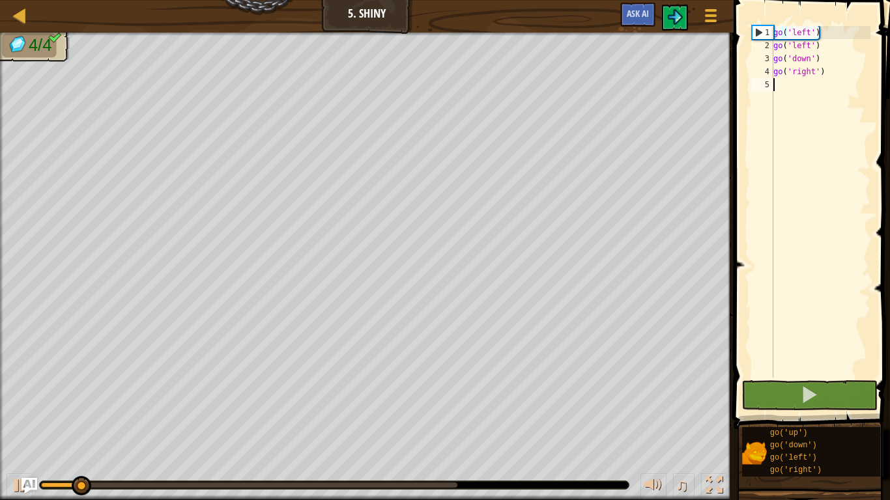
click at [800, 325] on div "go ( 'left' ) go ( 'left' ) go ( 'down' ) go ( 'right' )" at bounding box center [820, 215] width 100 height 378
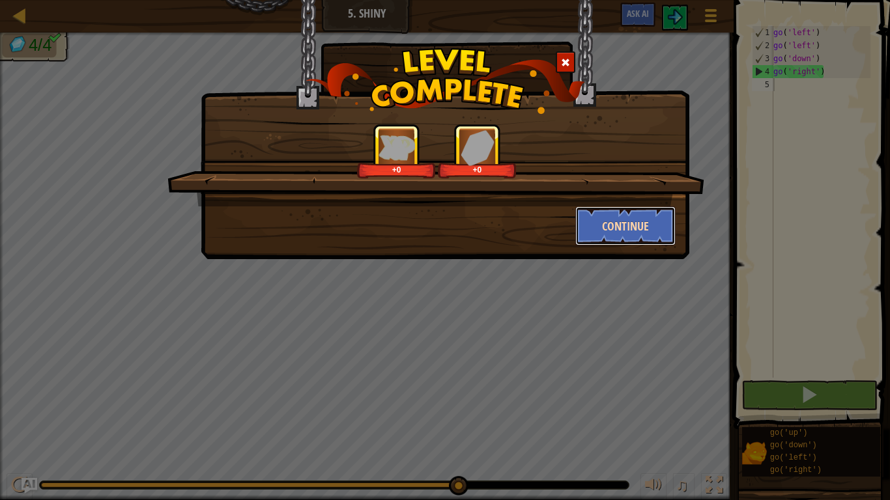
click at [622, 226] on button "Continue" at bounding box center [625, 225] width 101 height 39
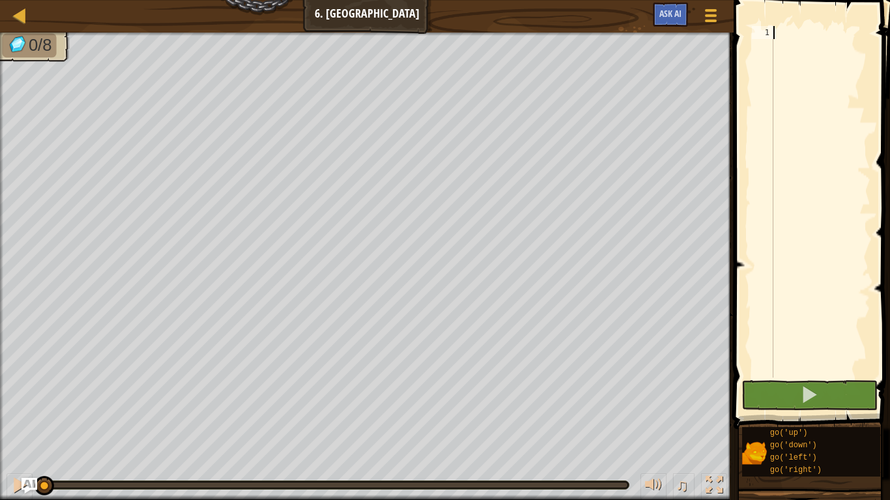
click at [817, 51] on div at bounding box center [820, 215] width 100 height 378
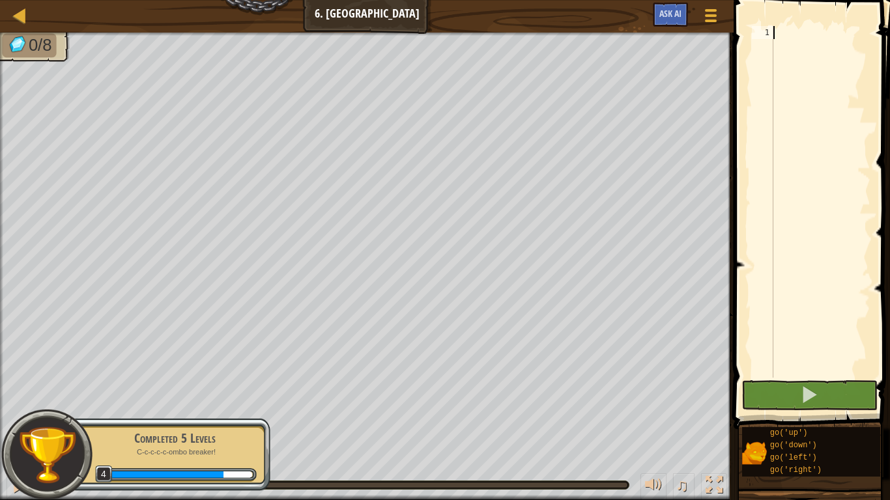
scroll to position [6, 0]
type textarea "go"
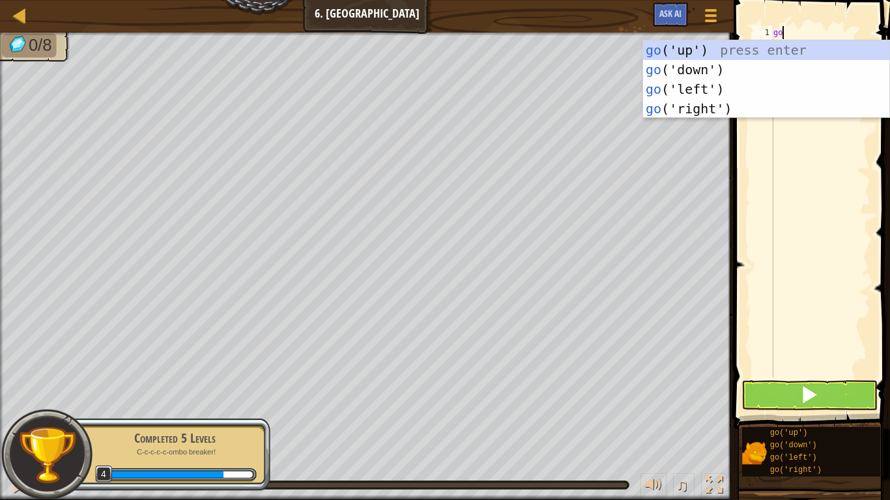
scroll to position [6, 1]
click at [751, 107] on div "go ('up') press enter go ('down') press enter go ('left') press enter go ('righ…" at bounding box center [766, 98] width 246 height 117
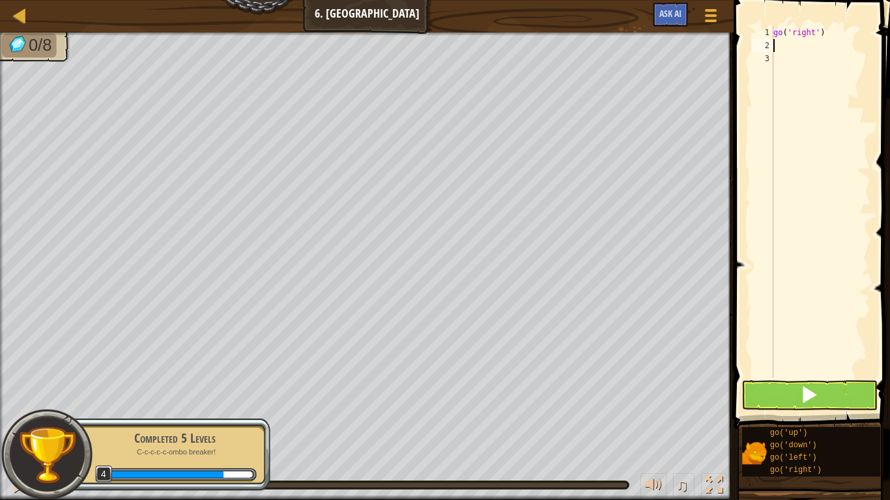
type textarea "g"
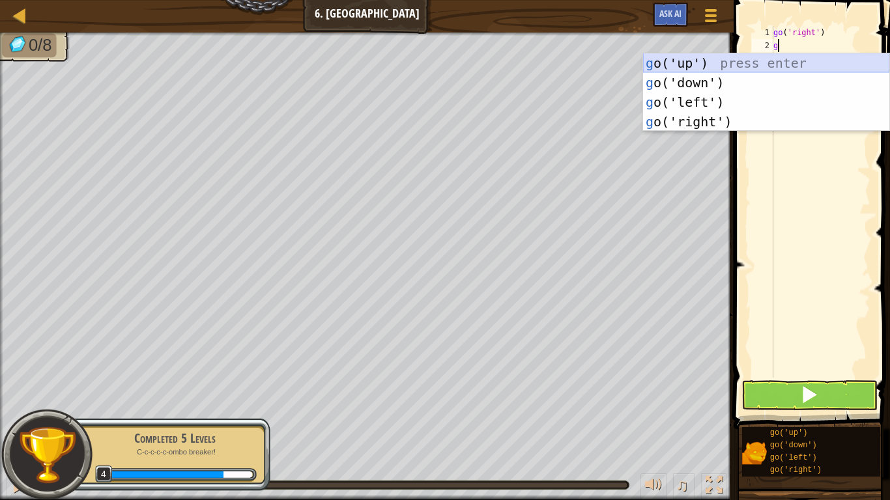
click at [716, 66] on div "g o('up') press enter g o('down') press enter g o('left') press enter g o('righ…" at bounding box center [766, 111] width 246 height 117
type textarea "g"
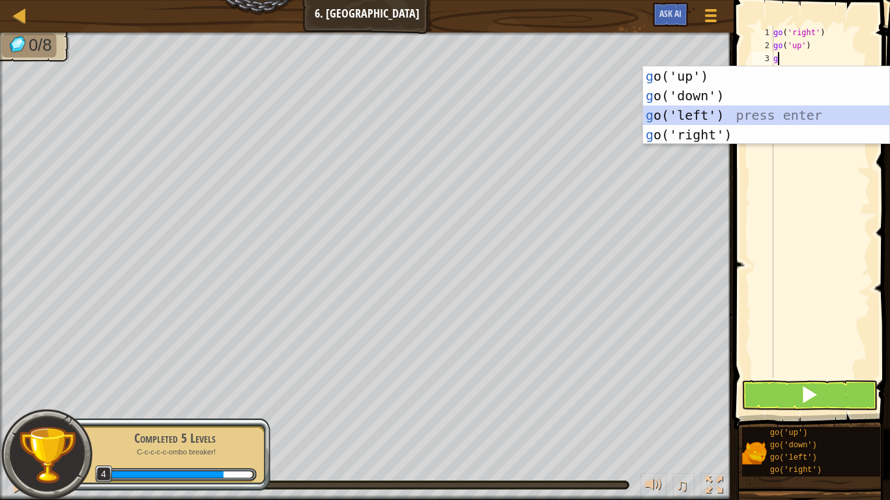
click at [718, 111] on div "g o('up') press enter g o('down') press enter g o('left') press enter g o('righ…" at bounding box center [766, 124] width 246 height 117
type textarea "g"
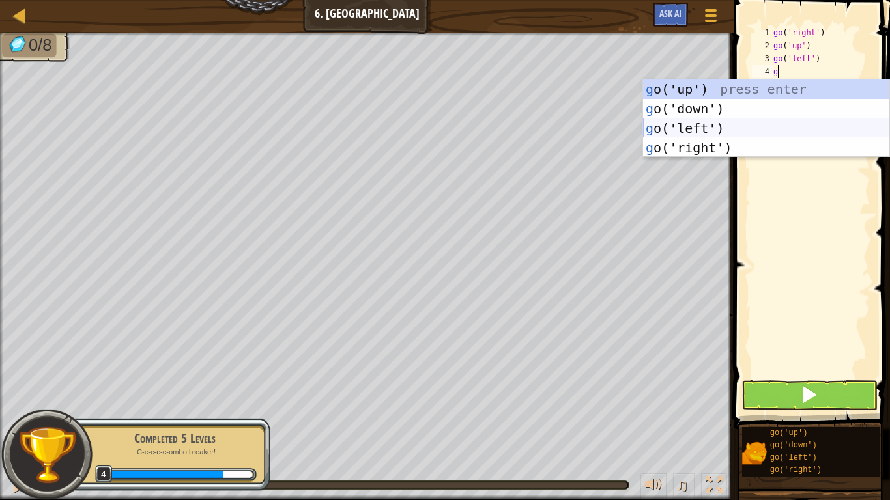
click at [721, 124] on div "g o('up') press enter g o('down') press enter g o('left') press enter g o('righ…" at bounding box center [766, 137] width 246 height 117
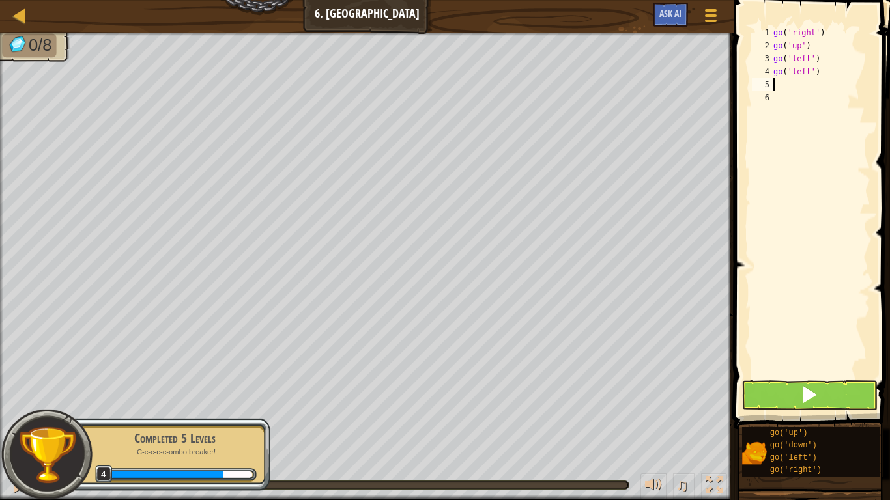
type textarea "g"
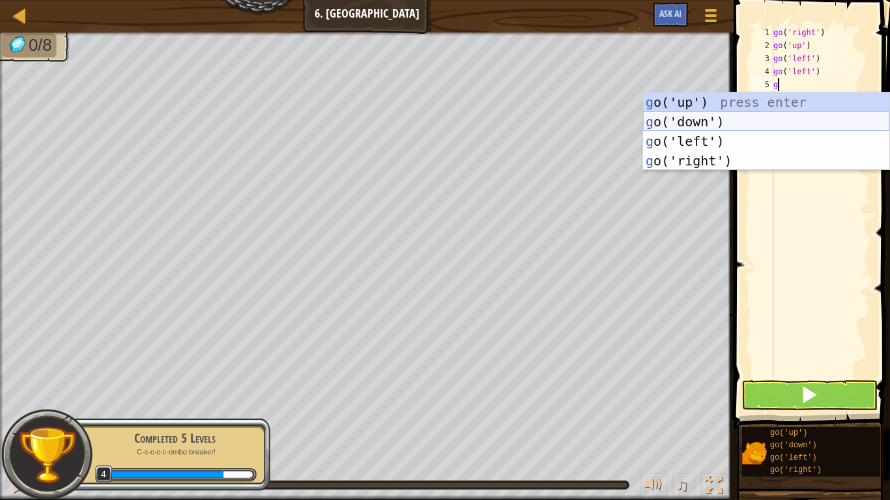
click at [712, 127] on div "g o('up') press enter g o('down') press enter g o('left') press enter g o('righ…" at bounding box center [766, 150] width 246 height 117
type textarea "g"
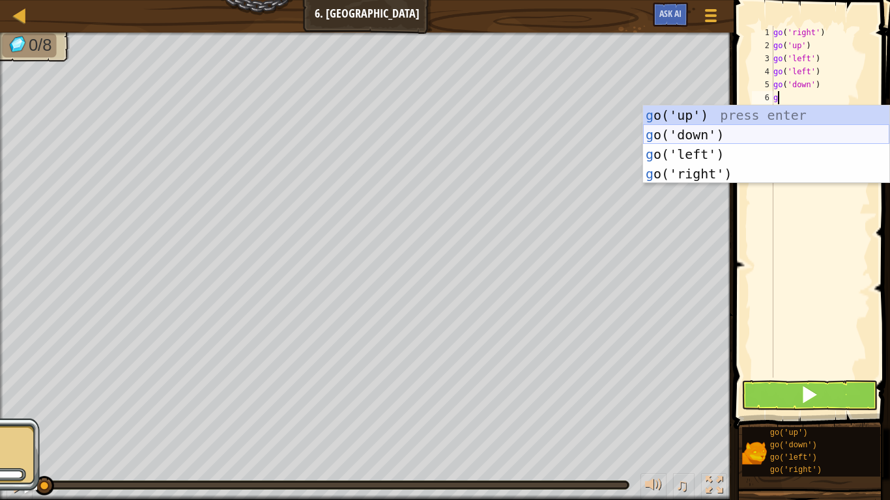
click at [715, 135] on div "g o('up') press enter g o('down') press enter g o('left') press enter g o('righ…" at bounding box center [766, 164] width 246 height 117
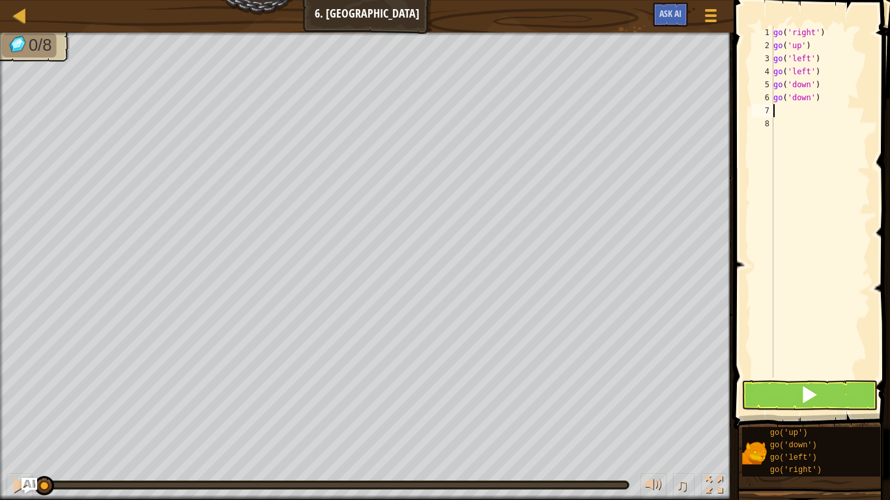
type textarea "g"
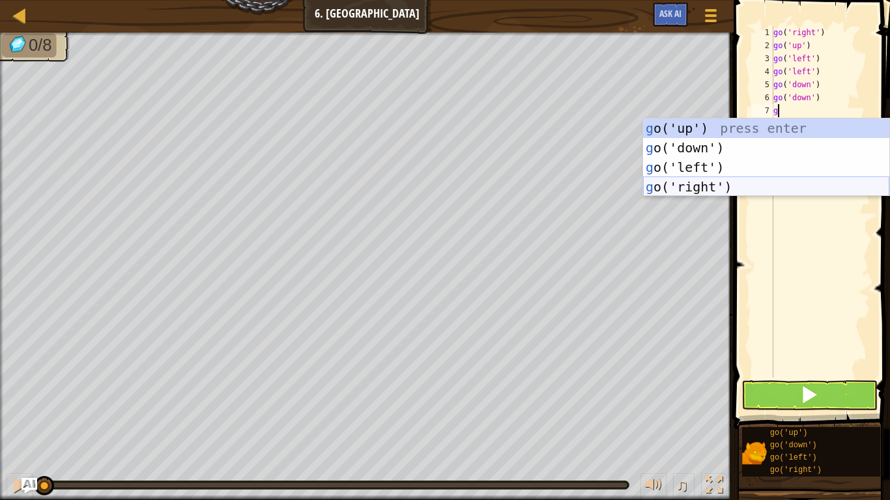
click at [737, 182] on div "g o('up') press enter g o('down') press enter g o('left') press enter g o('righ…" at bounding box center [766, 177] width 246 height 117
type textarea "g"
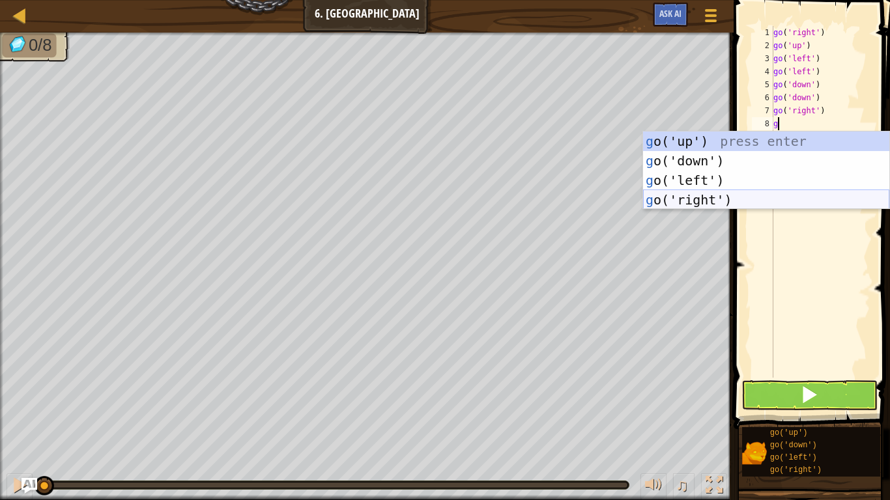
click at [722, 196] on div "g o('up') press enter g o('down') press enter g o('left') press enter g o('righ…" at bounding box center [766, 190] width 246 height 117
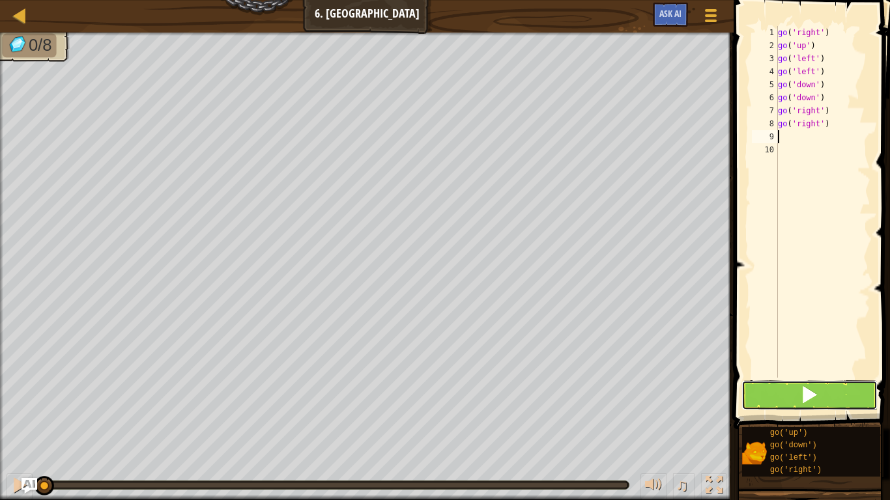
click at [802, 389] on span at bounding box center [809, 395] width 18 height 18
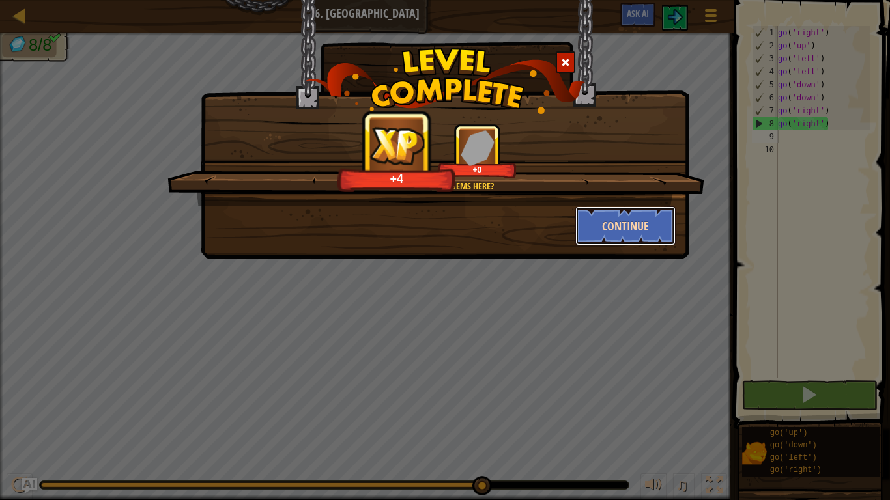
click at [636, 233] on button "Continue" at bounding box center [625, 225] width 101 height 39
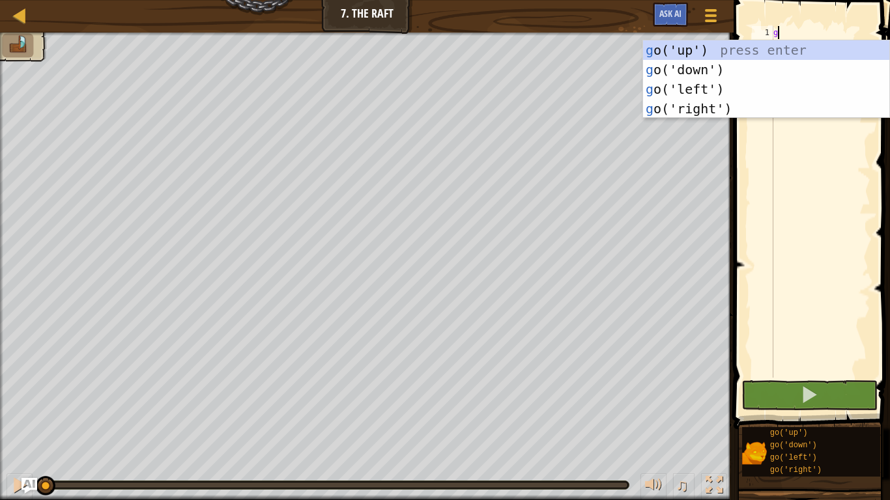
scroll to position [6, 0]
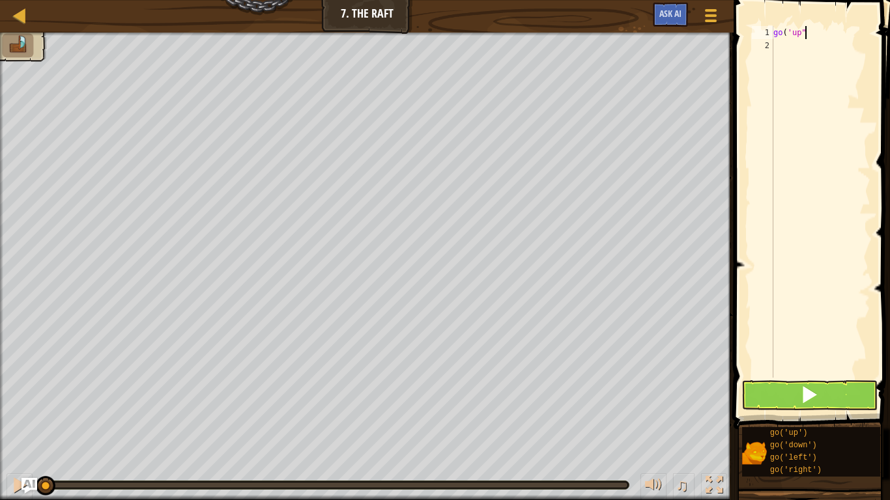
type textarea "go('up"0"
type textarea "go('up')"
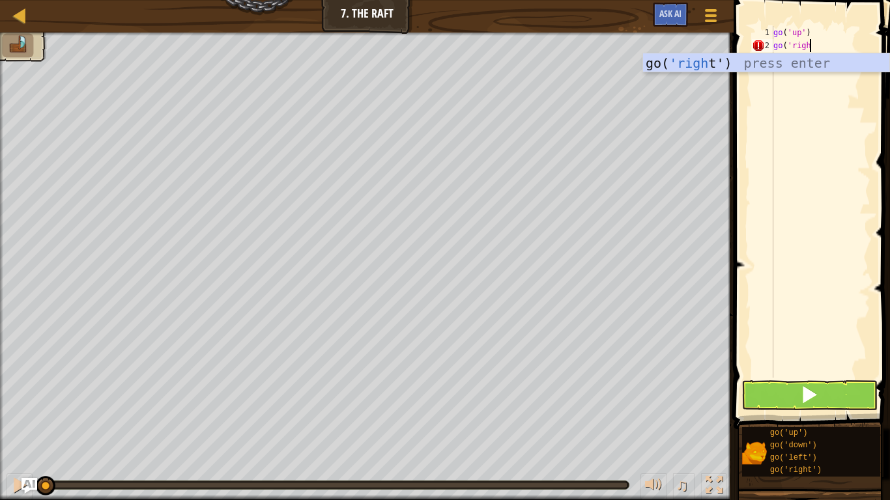
scroll to position [6, 5]
type textarea "go('right')"
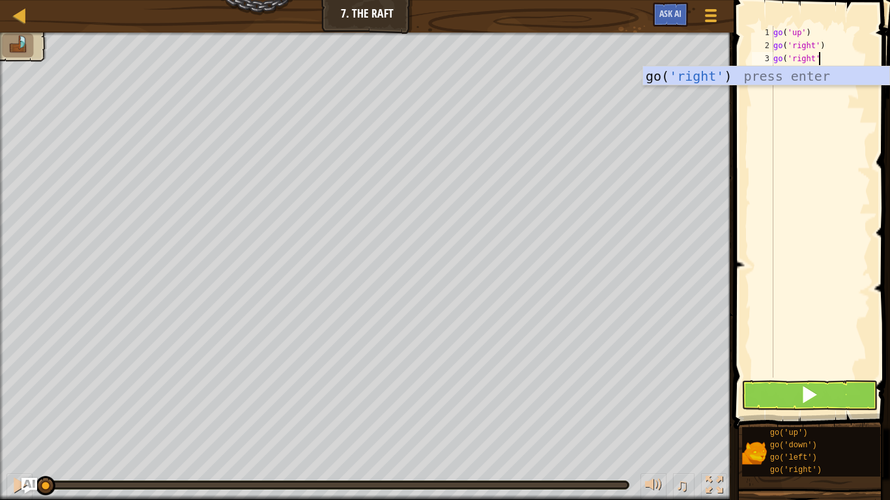
scroll to position [6, 6]
type textarea "go('right')"
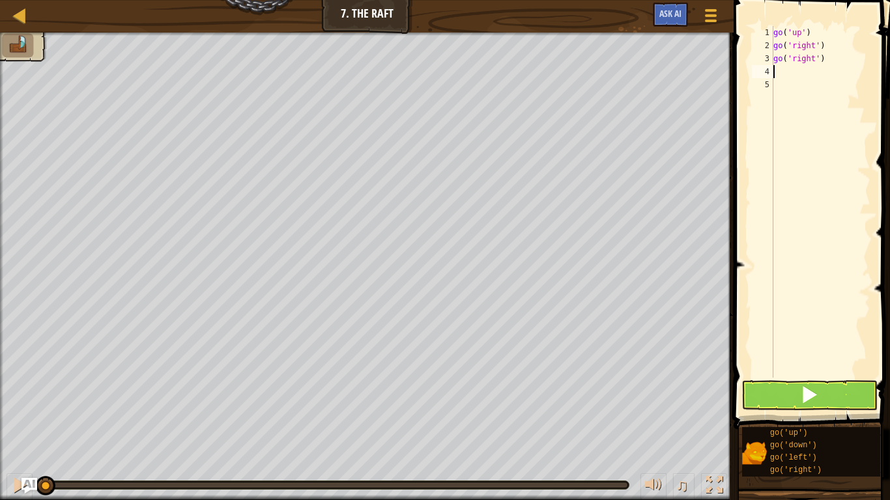
scroll to position [6, 0]
type textarea "go('right')"
click at [764, 388] on button at bounding box center [809, 395] width 136 height 30
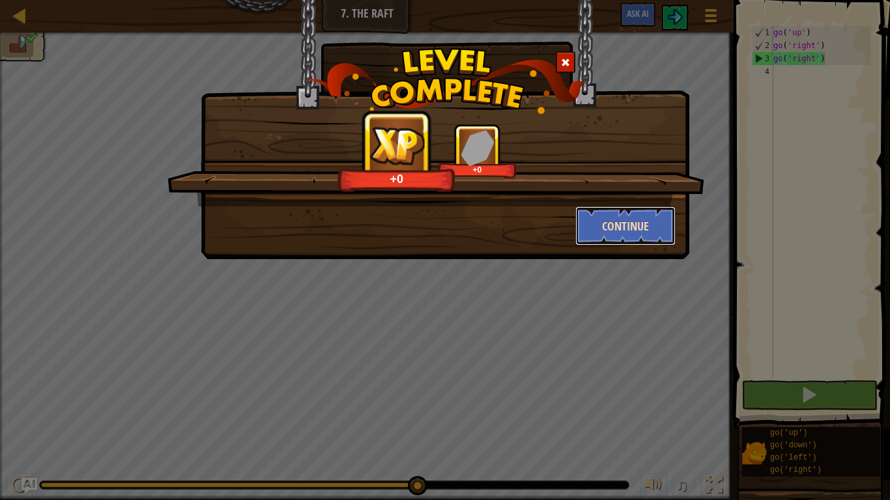
click at [654, 229] on button "Continue" at bounding box center [625, 225] width 101 height 39
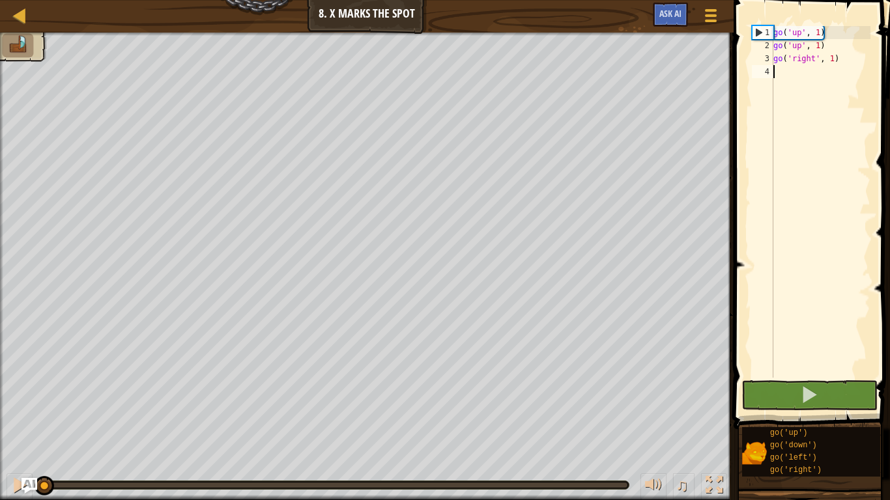
click at [790, 72] on div "go ( 'up' , 1 ) go ( 'up' , 1 ) go ( 'right' , 1 )" at bounding box center [820, 215] width 100 height 378
drag, startPoint x: 774, startPoint y: 57, endPoint x: 736, endPoint y: 28, distance: 47.9
click at [736, 28] on div "1 2 3 4 go ( 'up' , 1 ) go ( 'up' , 1 ) go ( 'right' , 1 ) הההההההההההההההההההה…" at bounding box center [809, 241] width 160 height 468
type textarea "go('up', 1) go('up', 1)"
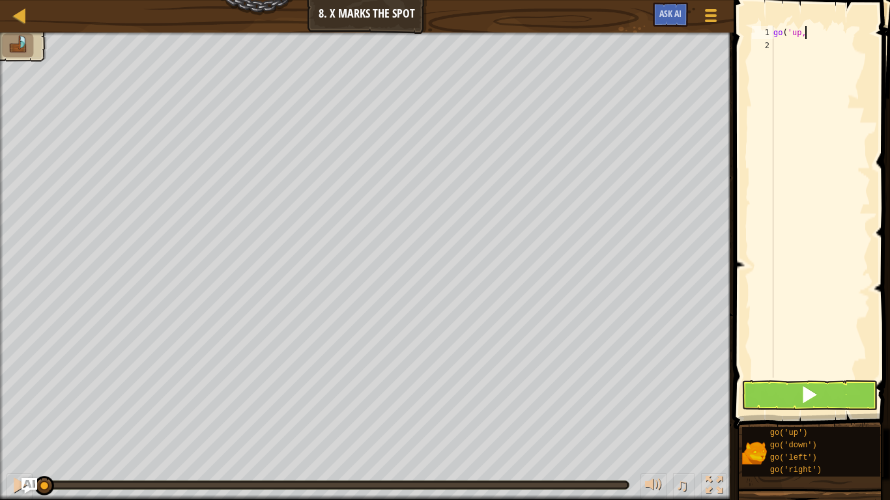
scroll to position [6, 4]
type textarea "g"
type textarea "go('right', 1)"
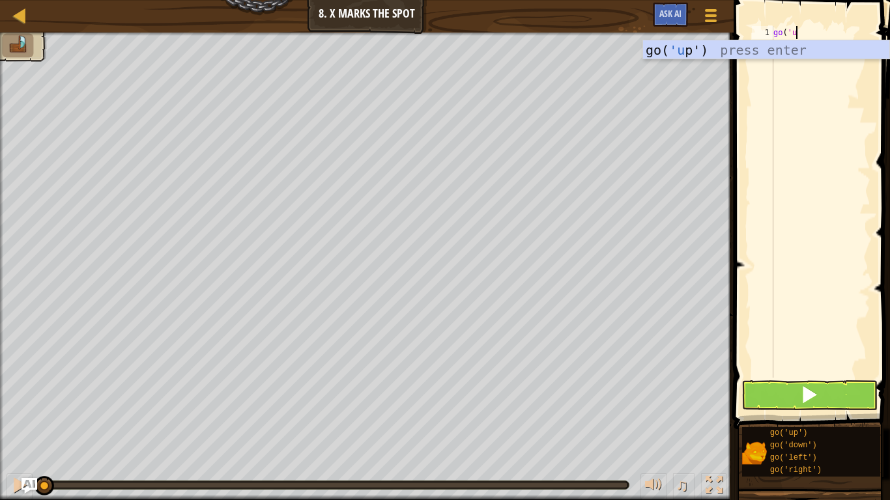
scroll to position [6, 3]
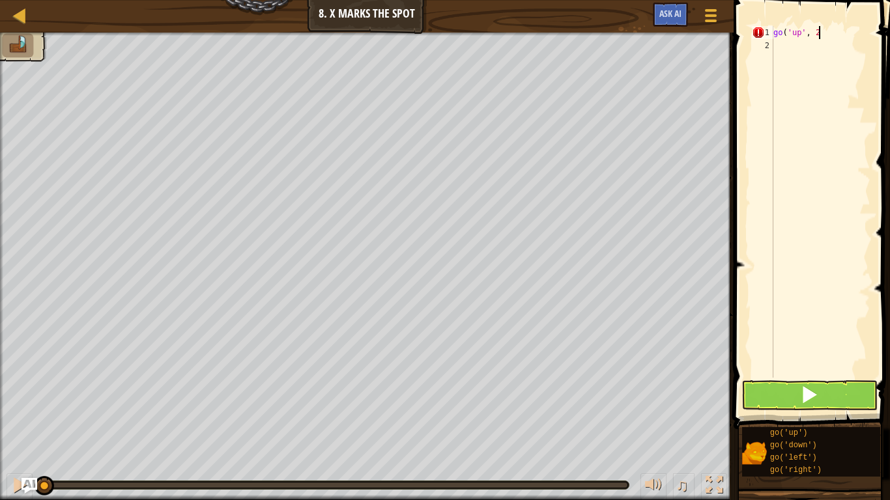
type textarea "go('up', 2)"
type textarea "go('right', 3)"
type textarea "go('down', 2)"
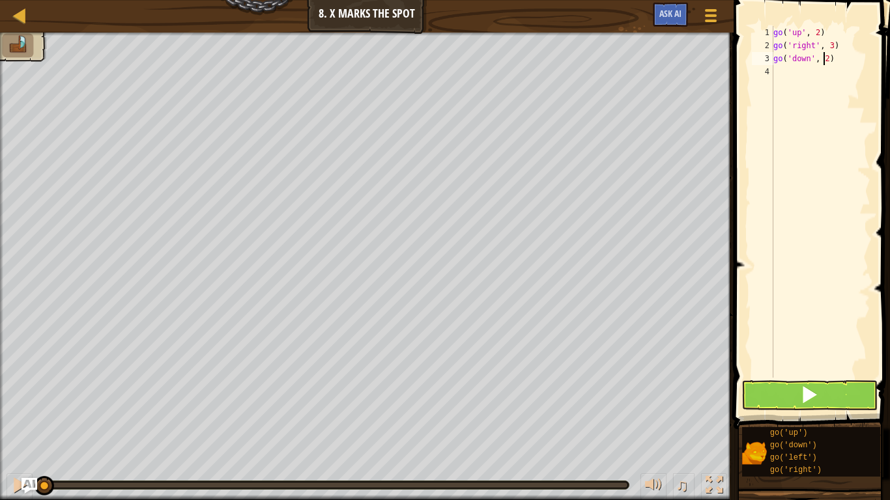
click at [849, 80] on div "go ( 'up' , 2 ) go ( 'right' , 3 ) go ( 'down' , 2 )" at bounding box center [820, 215] width 100 height 378
click at [850, 64] on div "go ( 'up' , 2 ) go ( 'right' , 3 ) go ( 'down' , 2 )" at bounding box center [820, 215] width 100 height 378
type textarea "go('down', 2)"
click at [841, 79] on div "go ( 'up' , 2 ) go ( 'right' , 3 ) go ( 'down' , 2 )" at bounding box center [820, 215] width 100 height 378
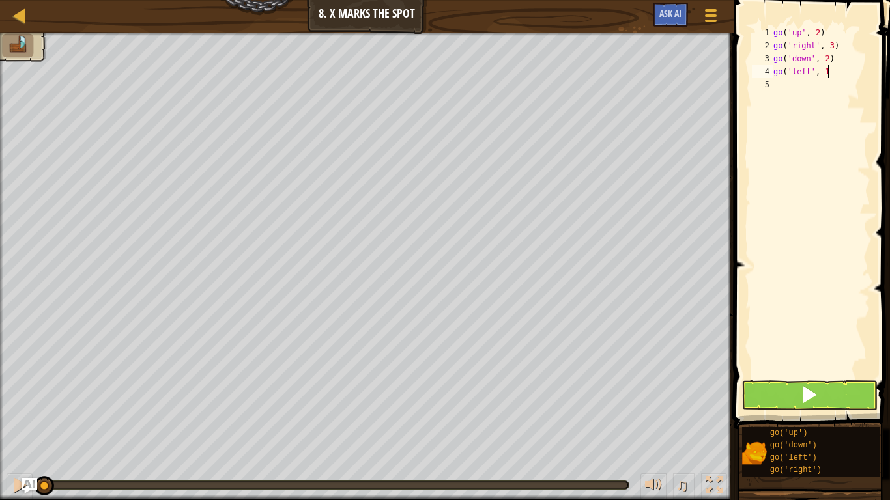
scroll to position [6, 8]
type textarea "go('left', 1)"
click at [813, 389] on span at bounding box center [809, 395] width 18 height 18
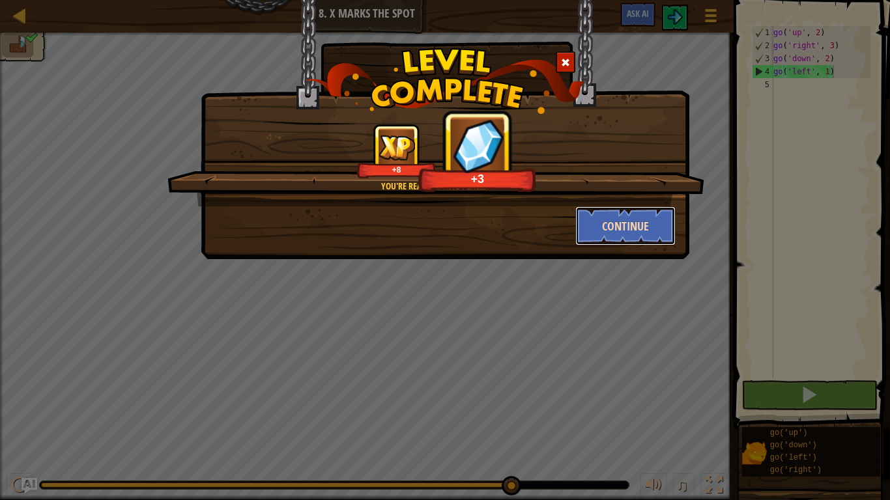
click at [655, 234] on button "Continue" at bounding box center [625, 225] width 101 height 39
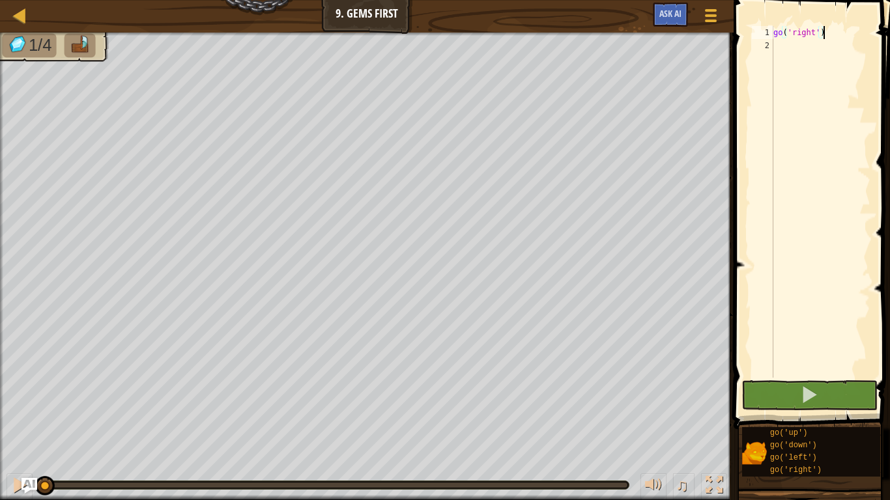
click at [845, 42] on div "go ( 'right' )" at bounding box center [820, 215] width 100 height 378
type textarea "go('right', 2)"
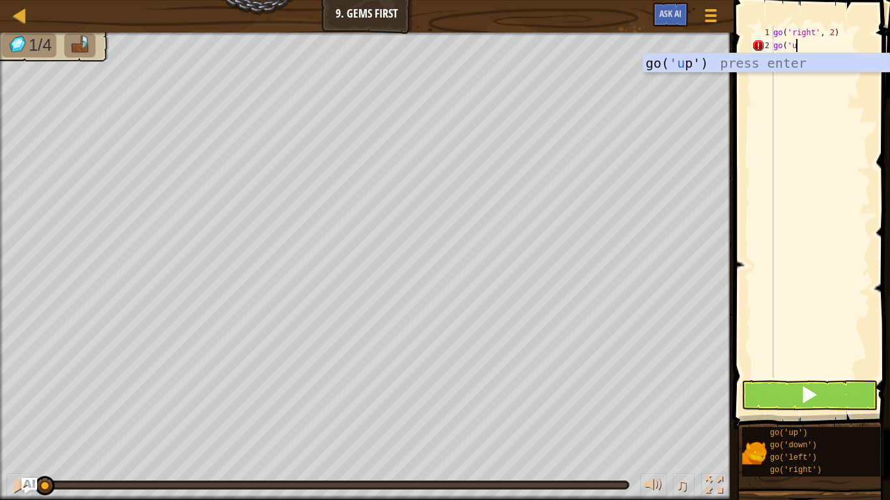
scroll to position [6, 3]
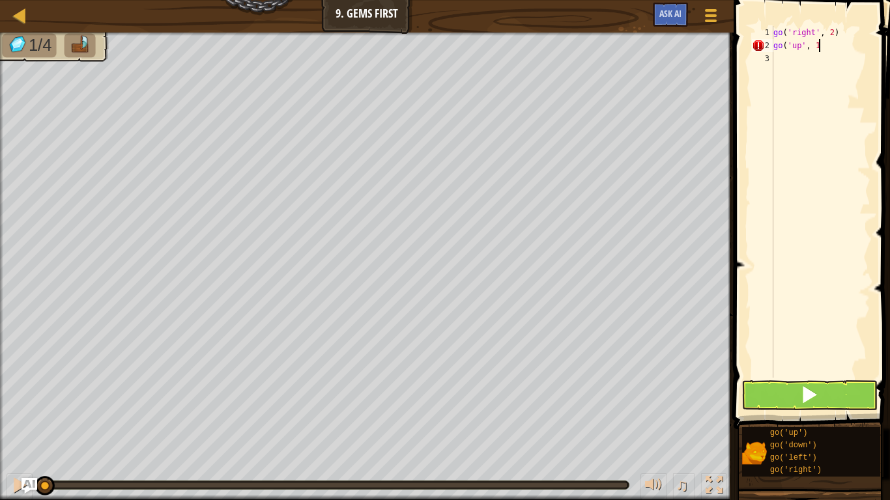
type textarea "go('up', 1)"
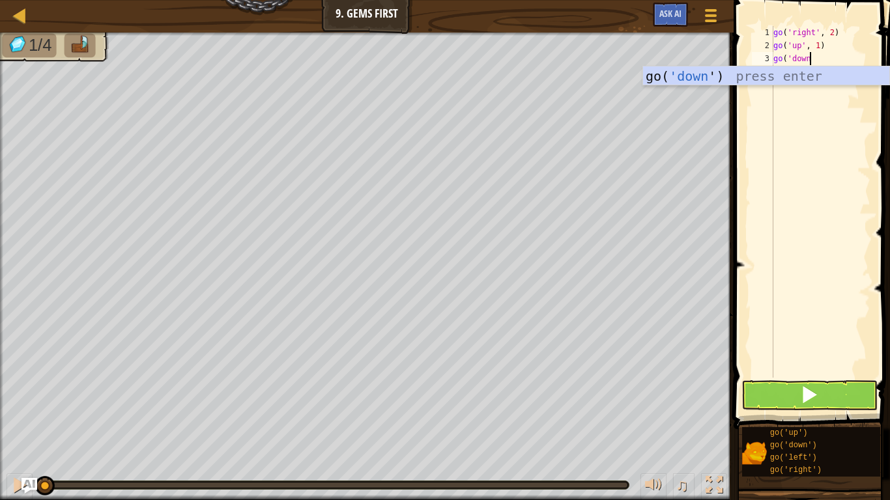
scroll to position [6, 6]
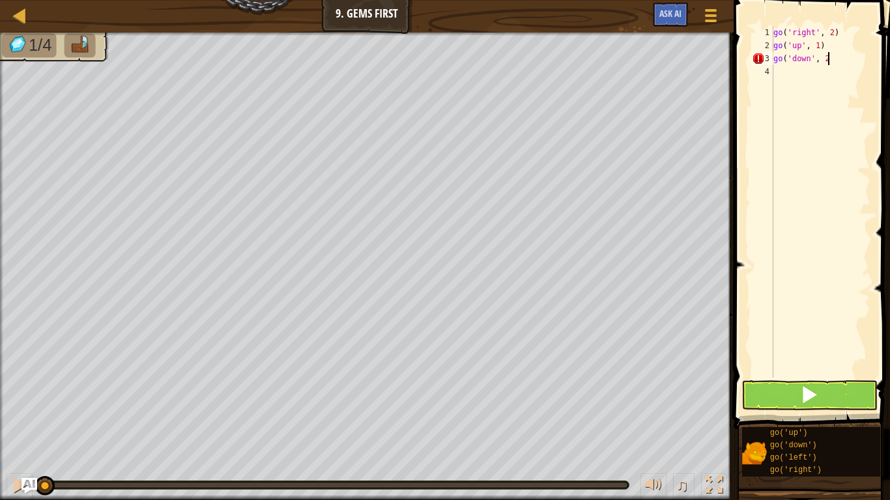
type textarea "go('down', 2)"
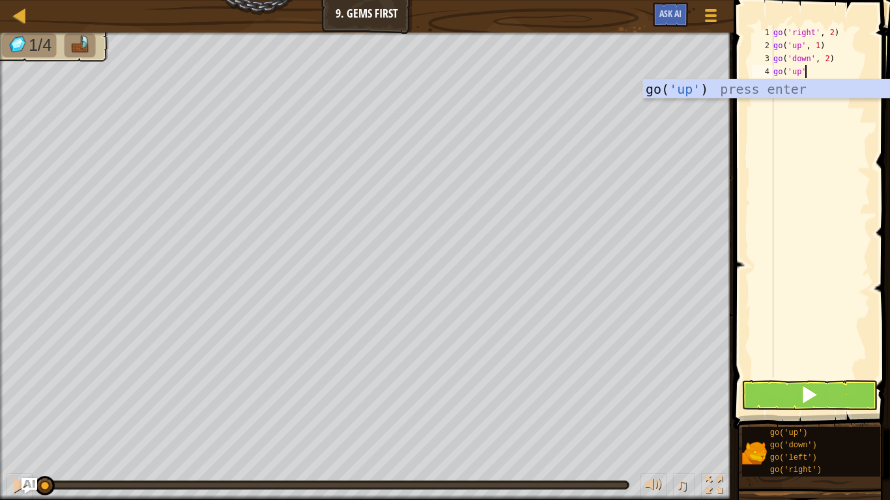
scroll to position [6, 5]
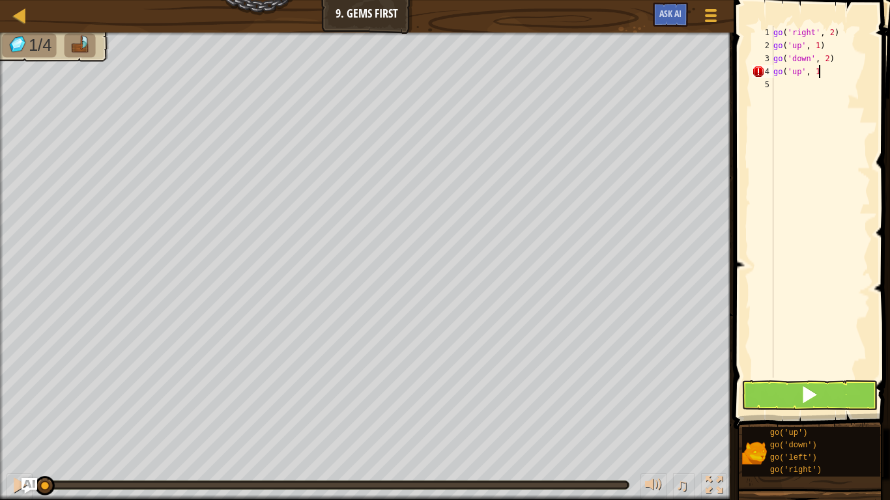
type textarea "go('up', 1)"
click at [849, 42] on div "go ( 'right' , 2 ) go ( 'up' , 1 ) go ( 'down' , 2 ) go ( 'up' , 1 )" at bounding box center [820, 215] width 100 height 378
click at [829, 389] on button at bounding box center [809, 395] width 136 height 30
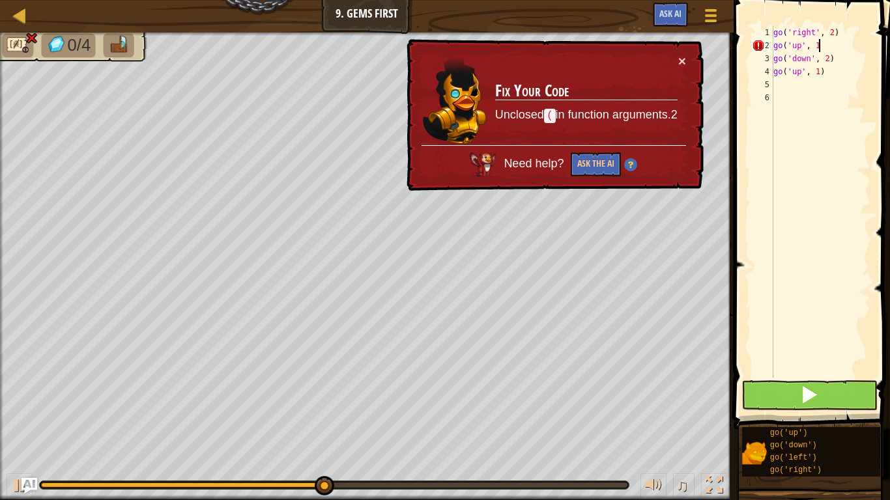
scroll to position [6, 7]
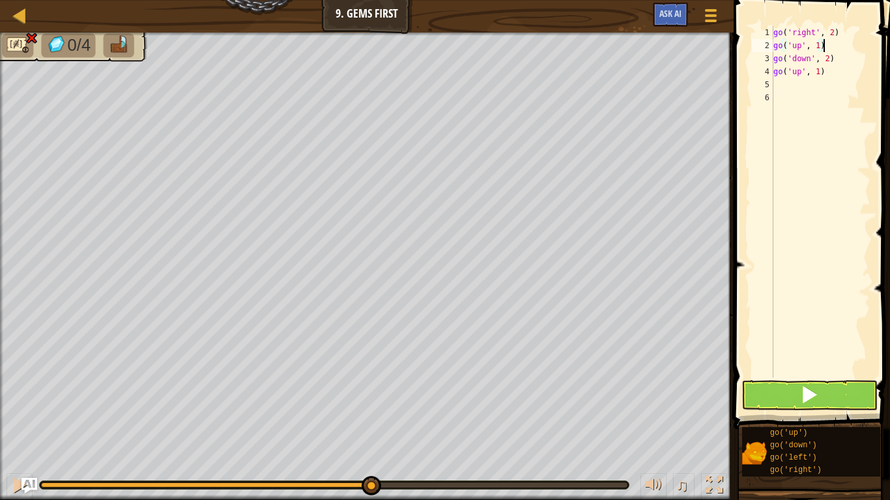
type textarea "go('up', 1)"
click at [800, 384] on button at bounding box center [809, 395] width 136 height 30
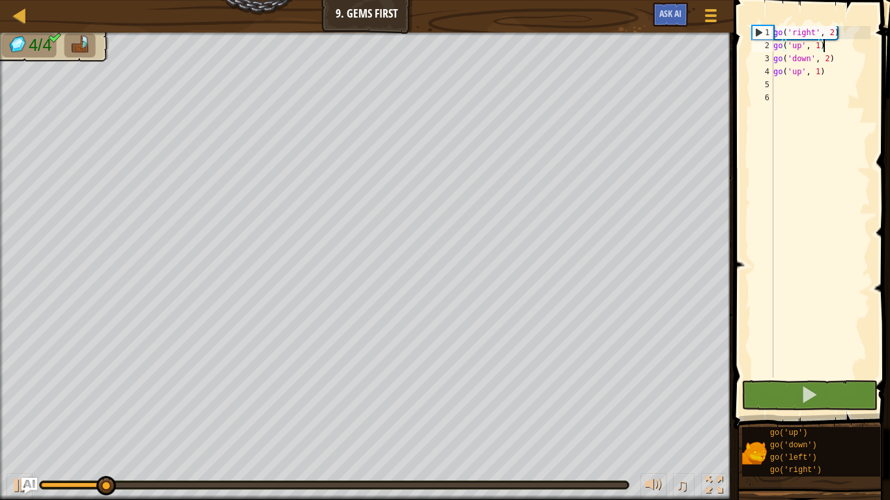
click at [794, 332] on div "go ( 'right' , 2 ) go ( 'up' , 1 ) go ( 'down' , 2 ) go ( 'up' , 1 )" at bounding box center [820, 215] width 100 height 378
click at [797, 389] on button at bounding box center [809, 395] width 136 height 30
click at [802, 92] on div "go ( 'right' , 2 ) go ( 'up' , 1 ) go ( 'down' , 2 ) go ( 'up' , 1 )" at bounding box center [820, 215] width 100 height 378
click at [802, 79] on div "go ( 'right' , 2 ) go ( 'up' , 1 ) go ( 'down' , 2 ) go ( 'up' , 1 )" at bounding box center [820, 215] width 100 height 378
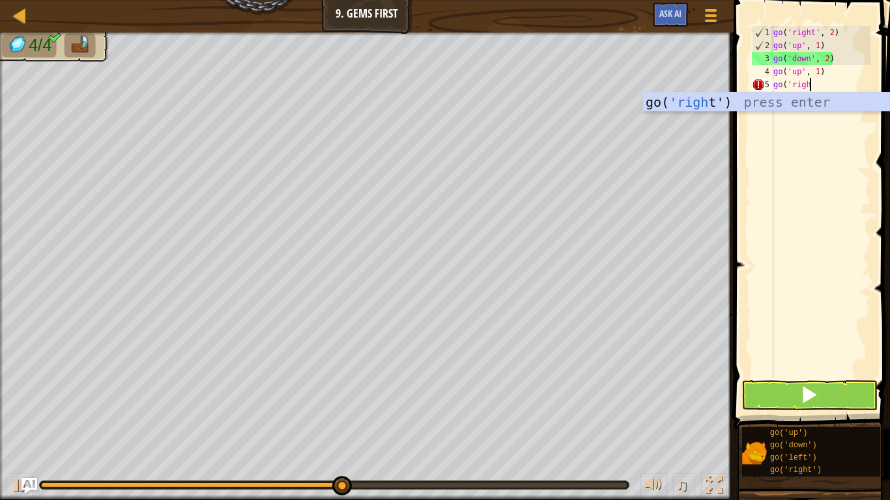
scroll to position [6, 5]
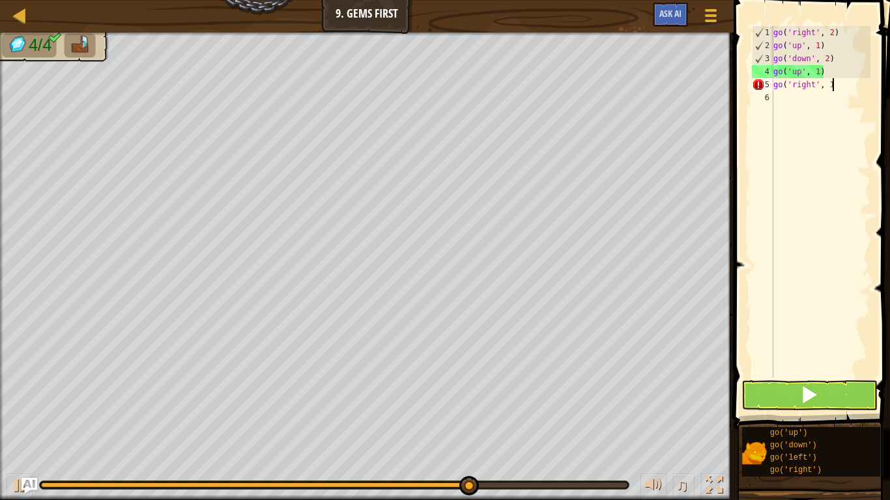
type textarea "go('right', 1)"
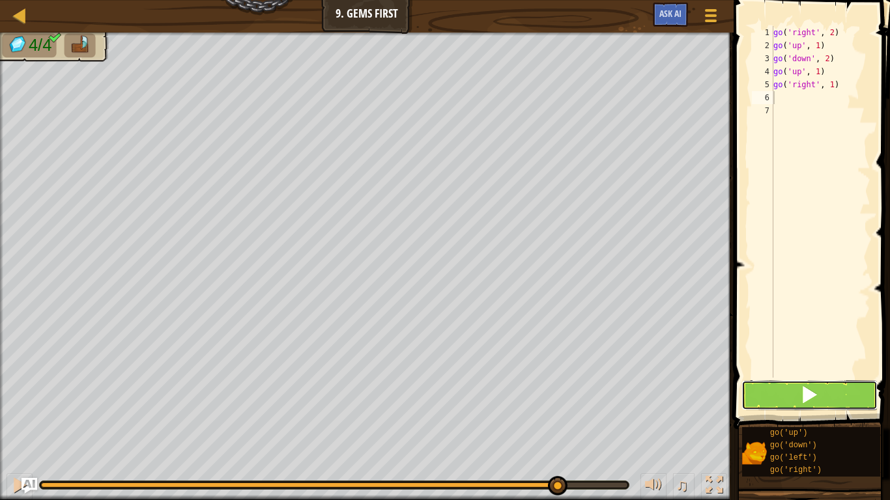
click at [832, 389] on button at bounding box center [809, 395] width 136 height 30
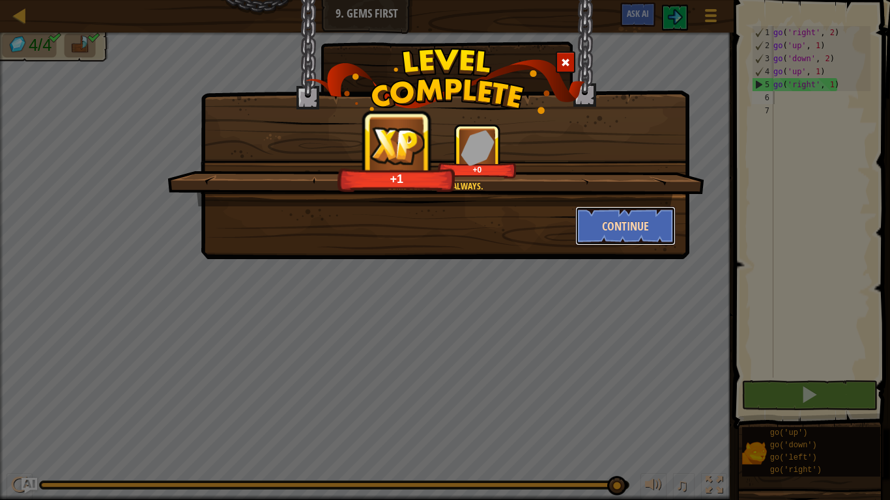
click at [625, 227] on button "Continue" at bounding box center [625, 225] width 101 height 39
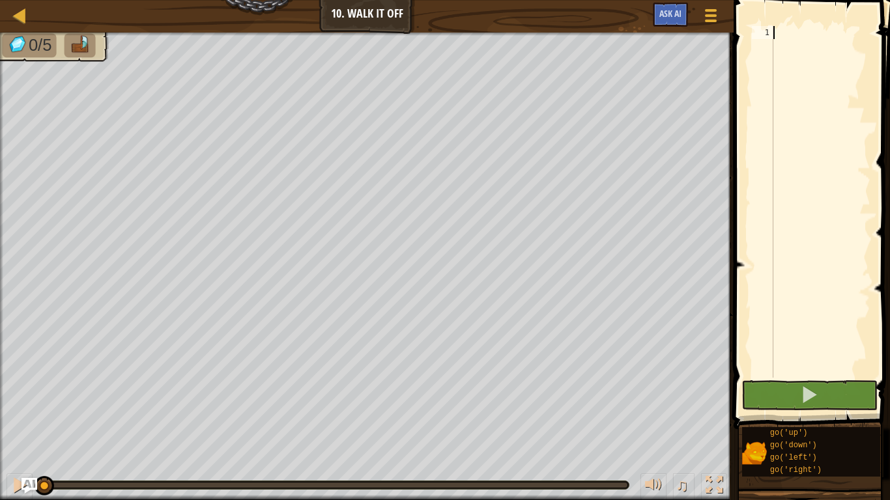
click at [794, 36] on div at bounding box center [820, 215] width 100 height 378
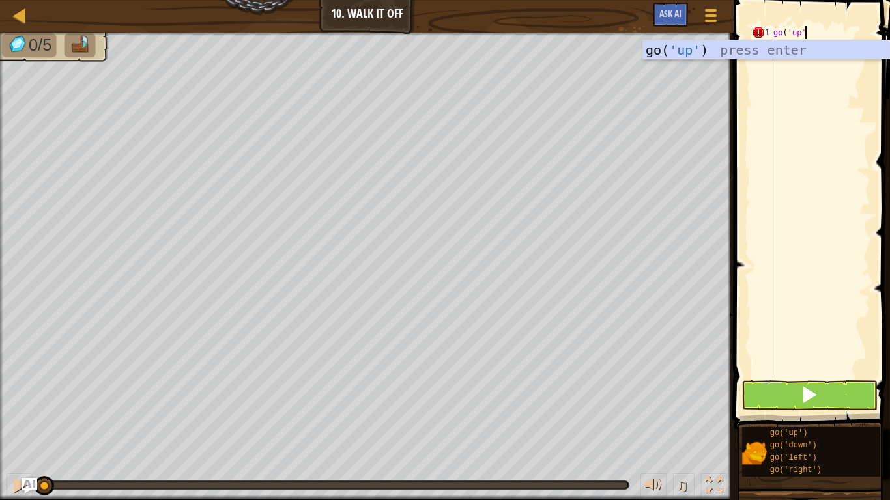
scroll to position [6, 5]
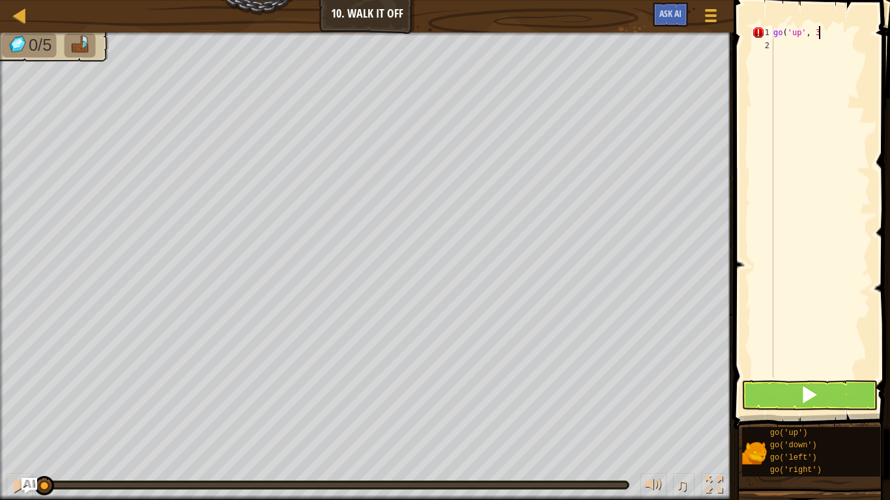
type textarea "go('up', 3)"
type textarea "go('up',3)"
type textarea "go('right', 4)"
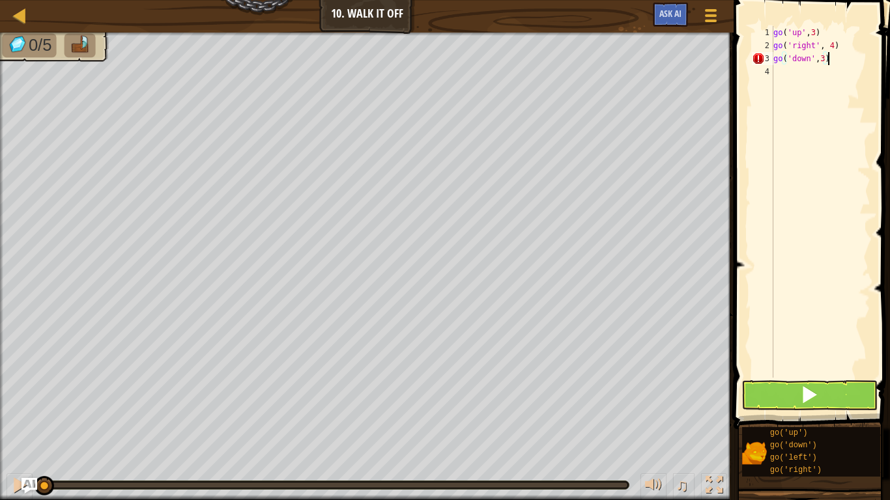
scroll to position [6, 7]
type textarea "go('down',3)"
type textarea "go('left')"
click at [856, 386] on button at bounding box center [809, 395] width 136 height 30
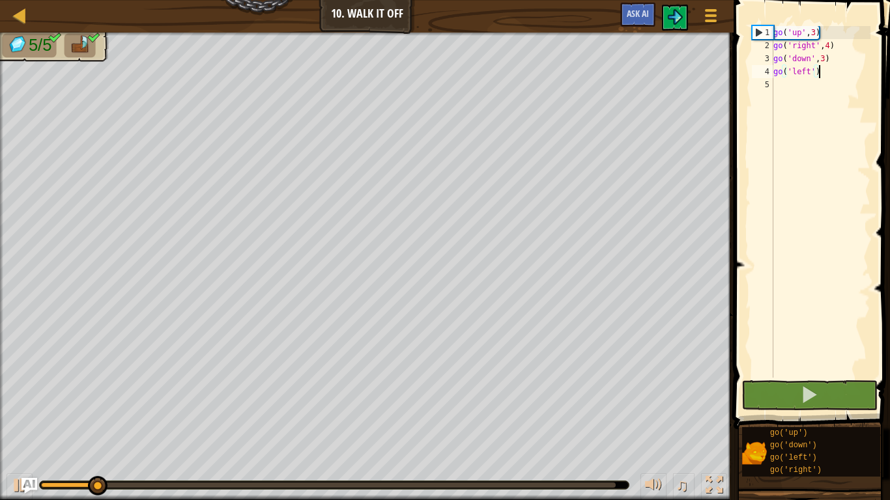
click at [798, 329] on div "go ( 'up' , 3 ) go ( 'right' , 4 ) go ( 'down' , 3 ) go ( 'left' )" at bounding box center [820, 215] width 100 height 378
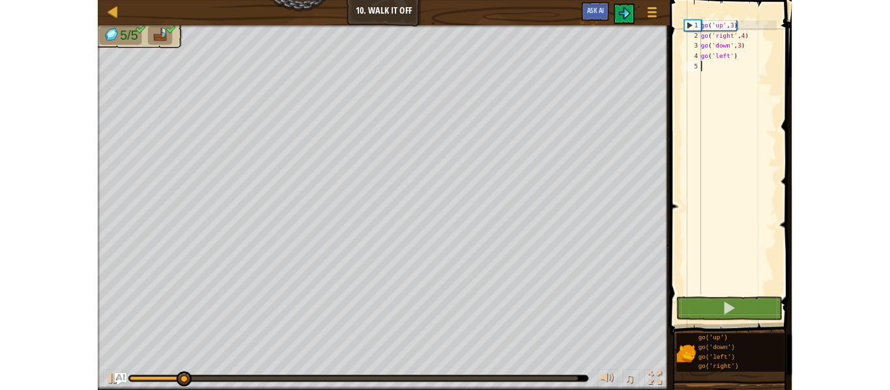
scroll to position [6, 0]
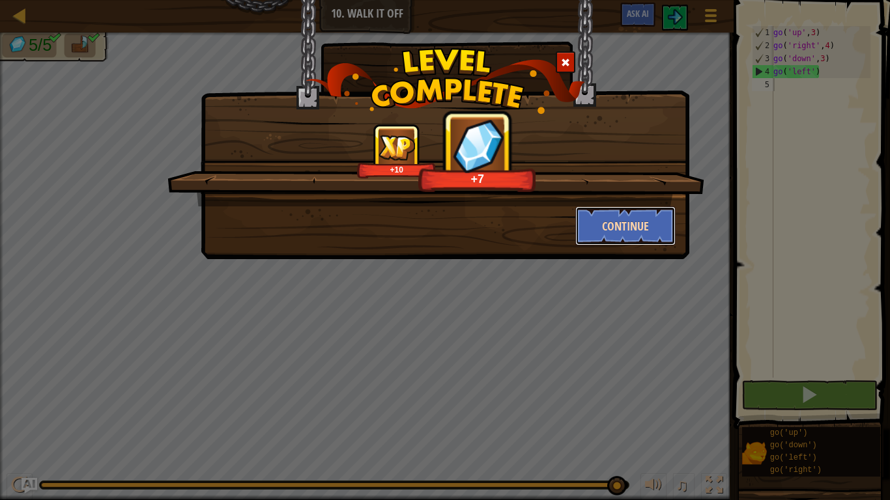
click at [617, 227] on button "Continue" at bounding box center [625, 225] width 101 height 39
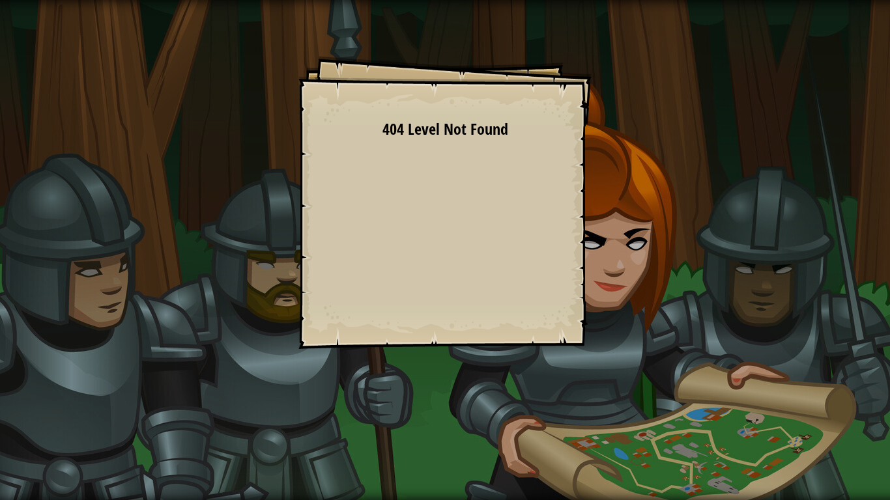
click at [524, 193] on div "Goals Start Level Error loading from server. Try refreshing the page. 404 Level…" at bounding box center [444, 202] width 293 height 293
click at [395, 119] on span "404 Level Not Found" at bounding box center [445, 129] width 126 height 21
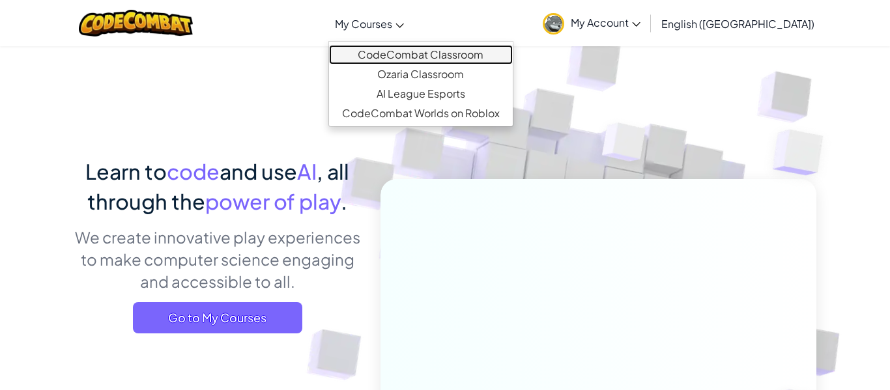
click at [428, 57] on link "CodeCombat Classroom" at bounding box center [421, 55] width 184 height 20
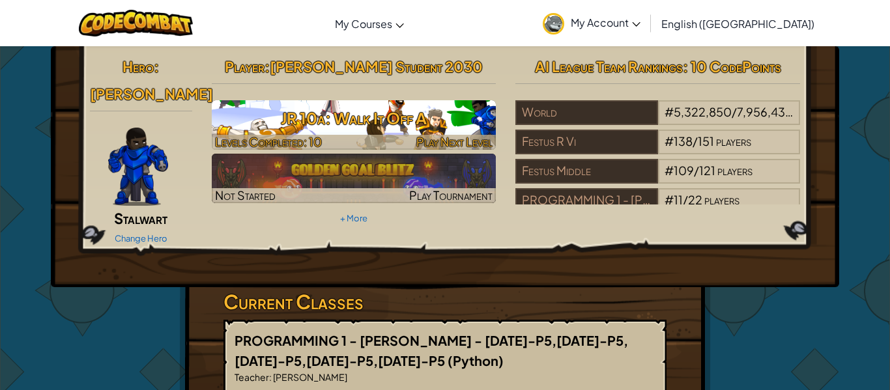
click at [458, 116] on h3 "JR 10a: Walk It Off A" at bounding box center [354, 118] width 285 height 29
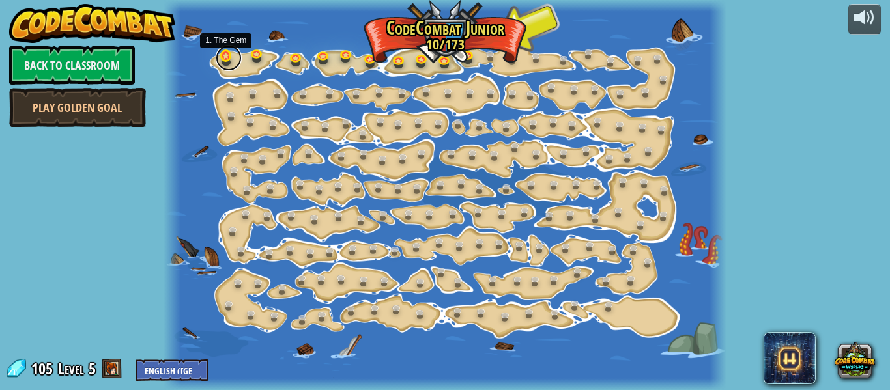
click at [227, 55] on link at bounding box center [229, 58] width 26 height 26
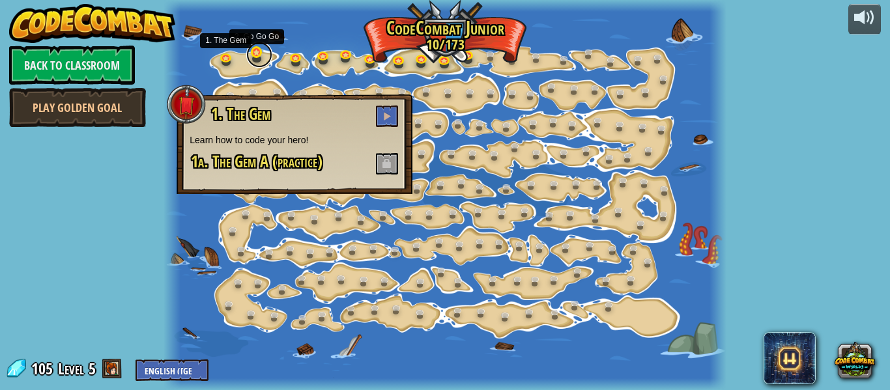
click at [251, 58] on link at bounding box center [259, 55] width 26 height 26
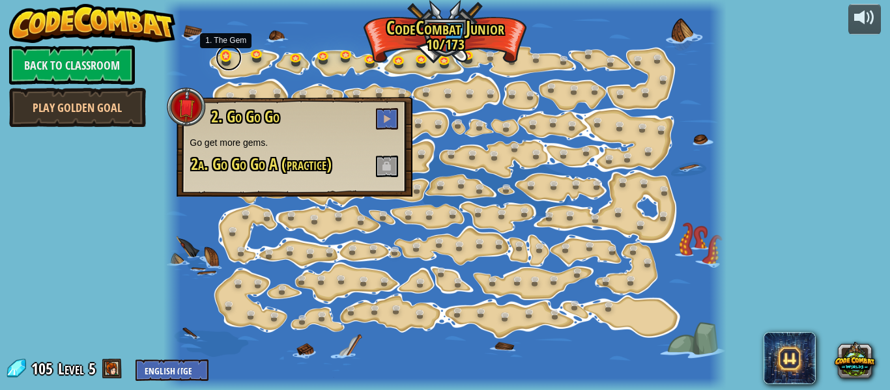
click at [221, 58] on link at bounding box center [229, 58] width 26 height 26
click at [385, 125] on button at bounding box center [387, 118] width 22 height 21
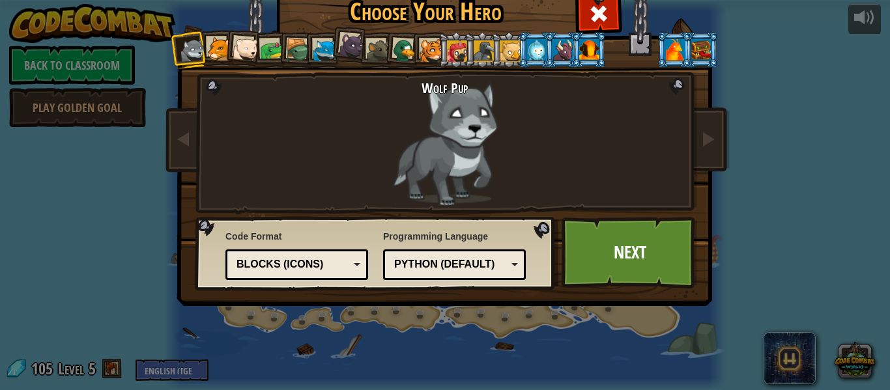
click at [219, 51] on div at bounding box center [219, 49] width 24 height 24
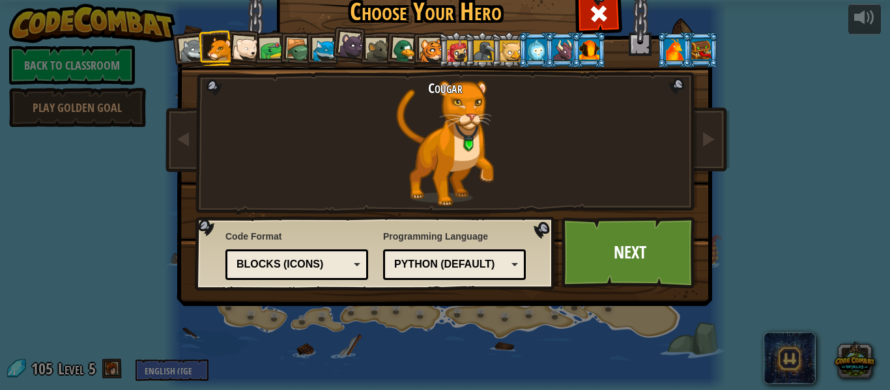
click at [455, 49] on div at bounding box center [457, 50] width 21 height 21
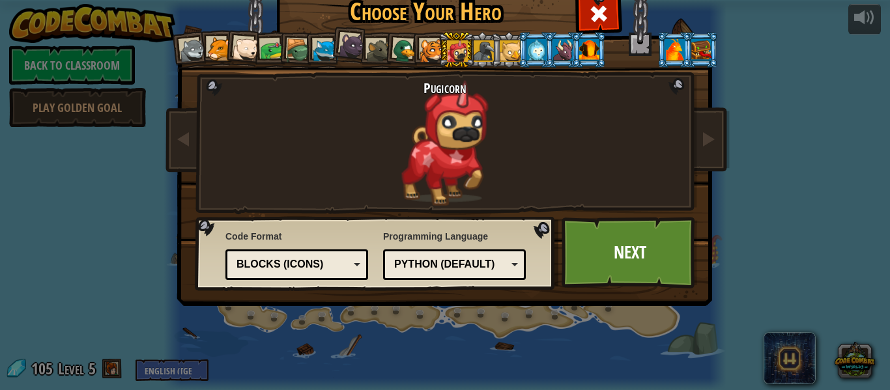
click at [483, 49] on div at bounding box center [483, 50] width 21 height 21
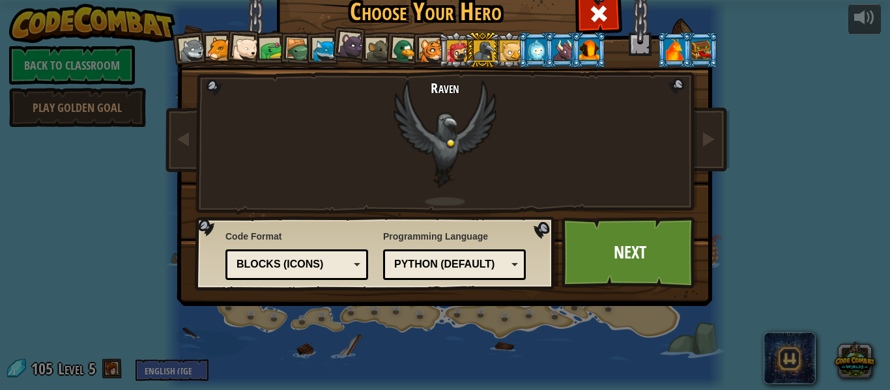
click at [582, 48] on div at bounding box center [589, 49] width 20 height 21
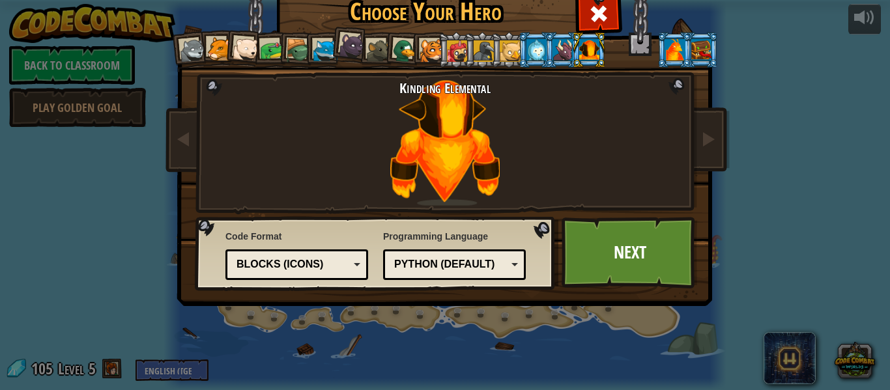
click at [673, 52] on div at bounding box center [674, 49] width 20 height 21
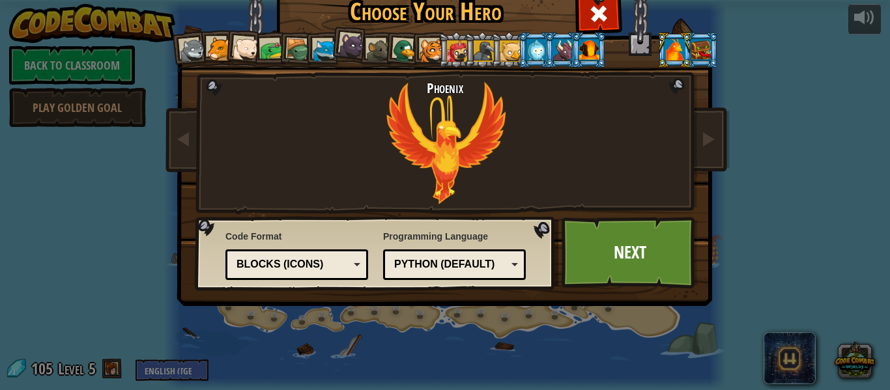
click at [588, 42] on div at bounding box center [589, 49] width 20 height 21
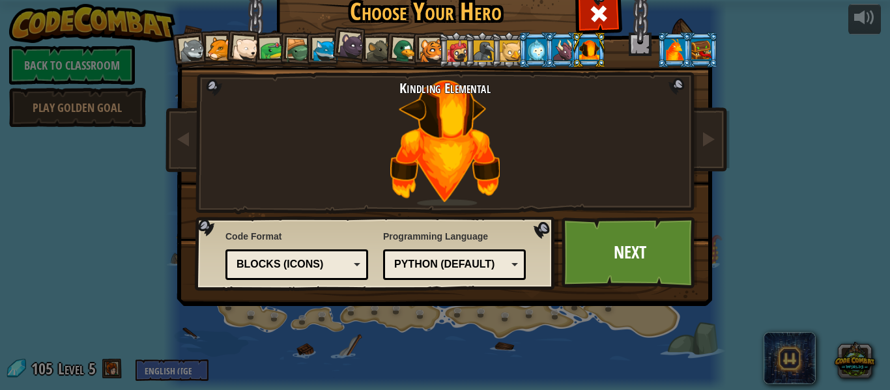
click at [699, 51] on div at bounding box center [701, 49] width 20 height 21
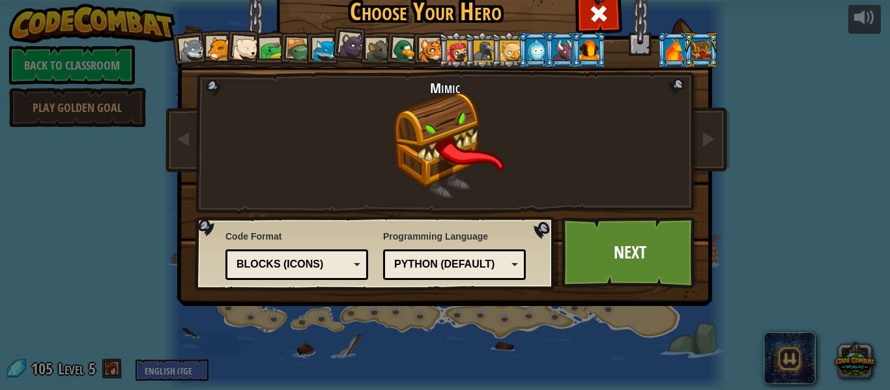
click at [596, 46] on div at bounding box center [589, 49] width 20 height 21
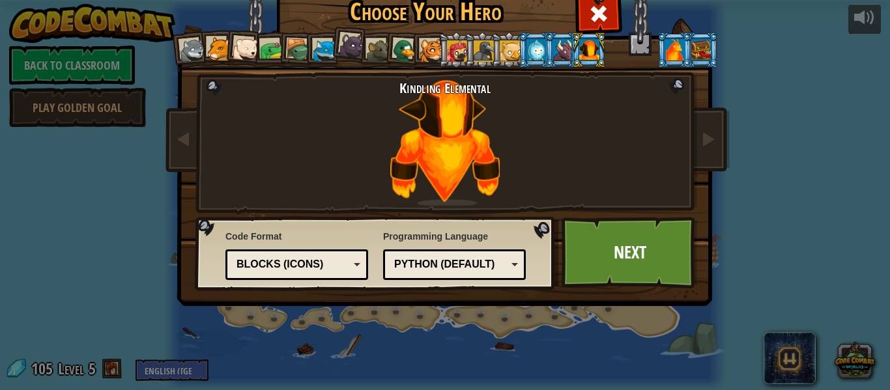
click at [560, 49] on div at bounding box center [562, 49] width 20 height 21
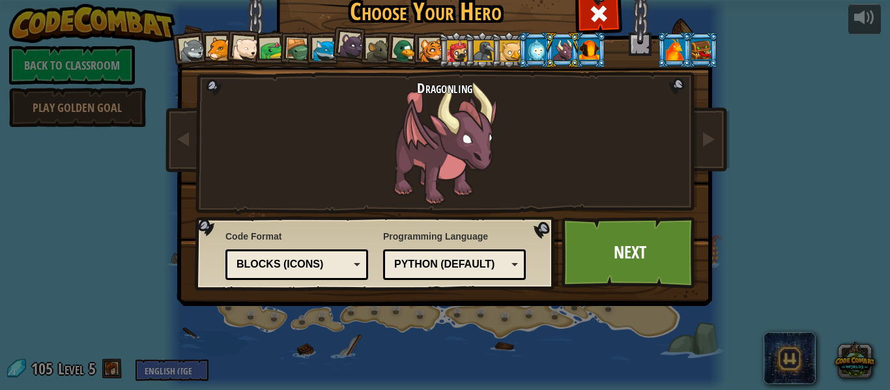
click at [539, 40] on div at bounding box center [536, 49] width 20 height 21
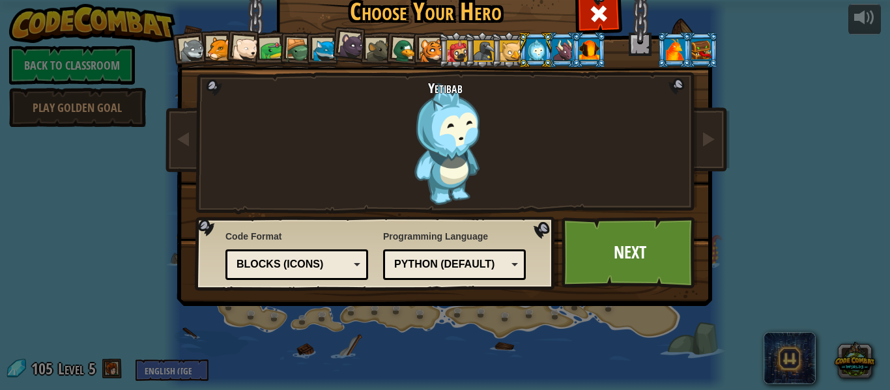
drag, startPoint x: 559, startPoint y: 53, endPoint x: 569, endPoint y: 59, distance: 11.4
click at [559, 53] on div at bounding box center [562, 49] width 20 height 21
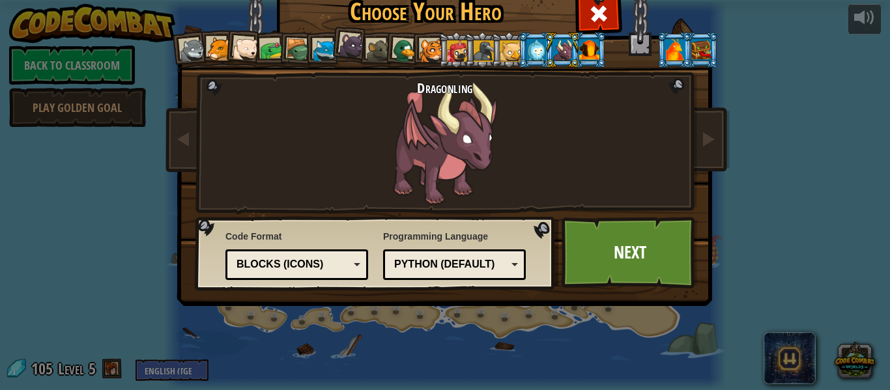
click at [611, 53] on div "Wolf Pup Cougar Polar Bear Cub Frog Turtle Blue Fox Panther Cub Brown Rat Duck …" at bounding box center [445, 167] width 488 height 284
click at [598, 46] on div at bounding box center [589, 49] width 20 height 21
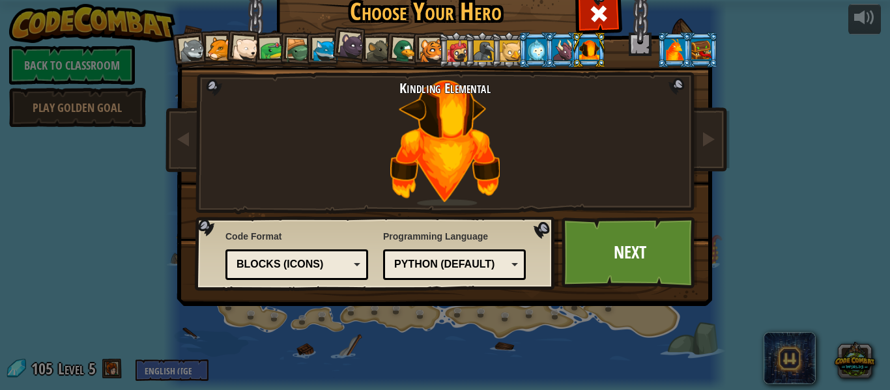
click at [337, 271] on div "Blocks (Icons)" at bounding box center [292, 264] width 113 height 15
click at [706, 137] on span at bounding box center [708, 139] width 16 height 16
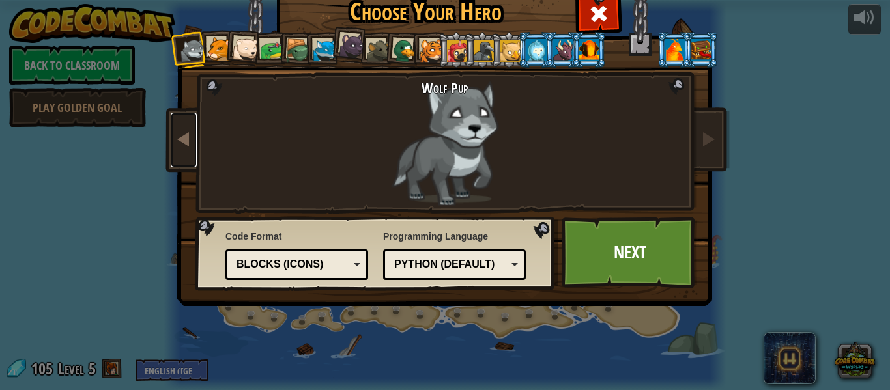
click at [180, 131] on span at bounding box center [184, 139] width 16 height 16
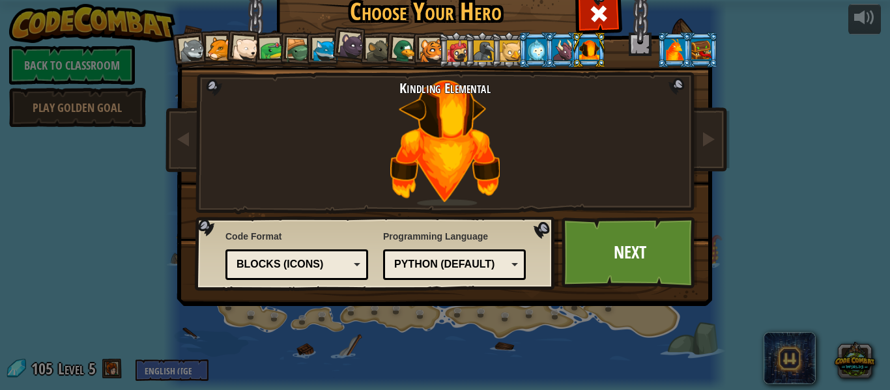
click at [169, 129] on img at bounding box center [447, 126] width 564 height 366
click at [176, 135] on span at bounding box center [184, 139] width 16 height 16
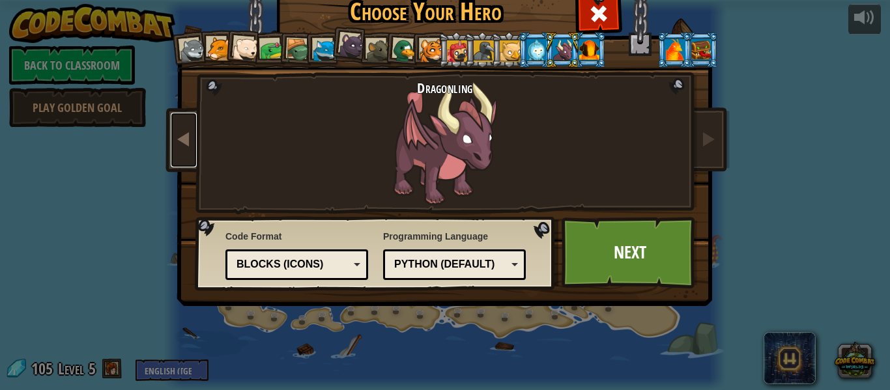
click at [176, 135] on span at bounding box center [184, 139] width 16 height 16
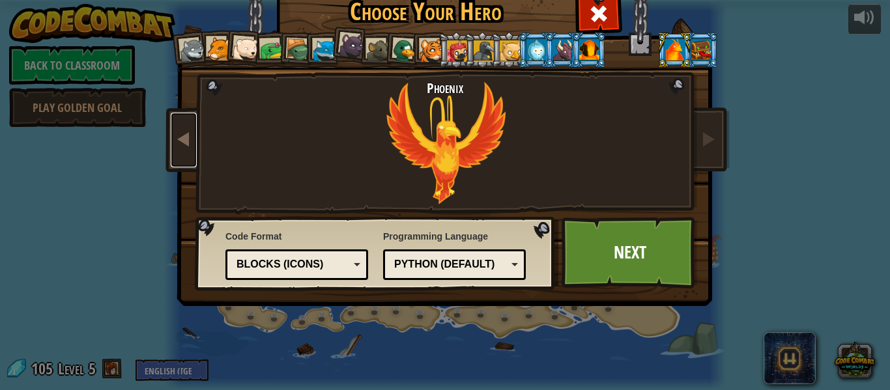
click at [176, 135] on span at bounding box center [184, 139] width 16 height 16
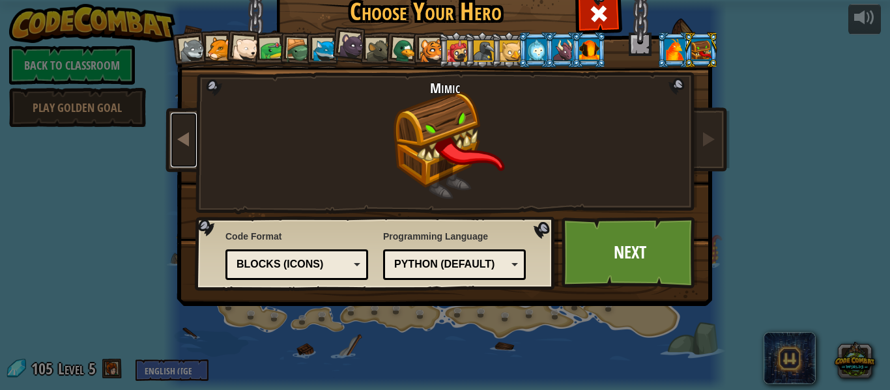
click at [176, 135] on span at bounding box center [184, 139] width 16 height 16
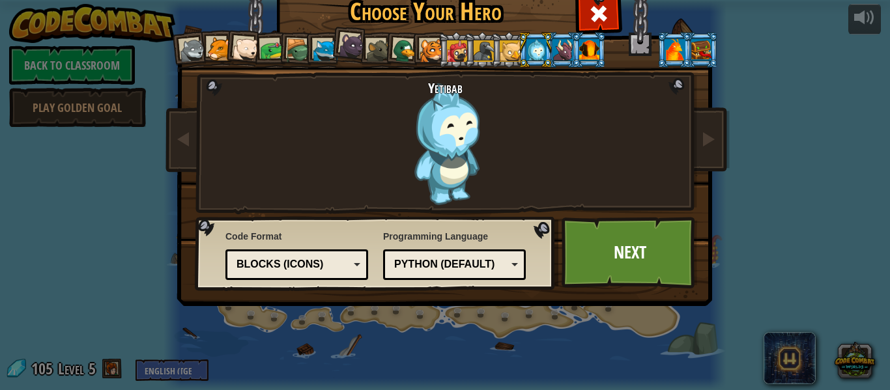
click at [589, 57] on div at bounding box center [589, 49] width 20 height 21
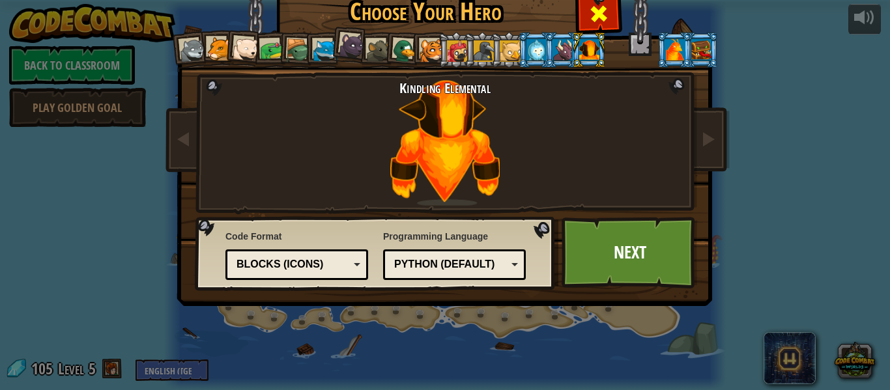
click at [598, 21] on span at bounding box center [598, 13] width 21 height 21
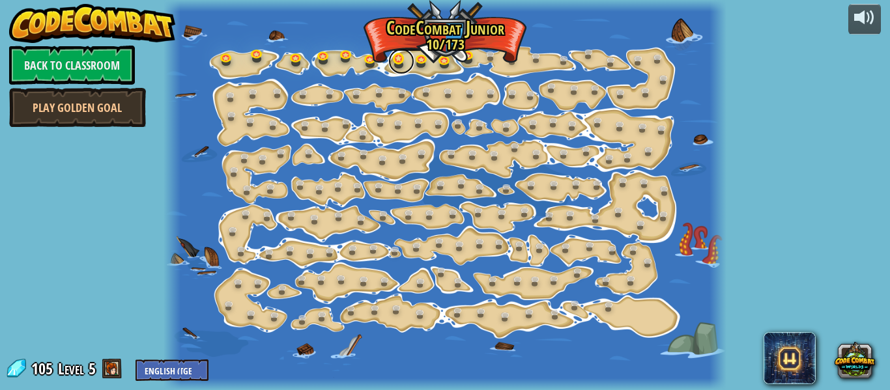
click at [395, 64] on link at bounding box center [401, 61] width 26 height 26
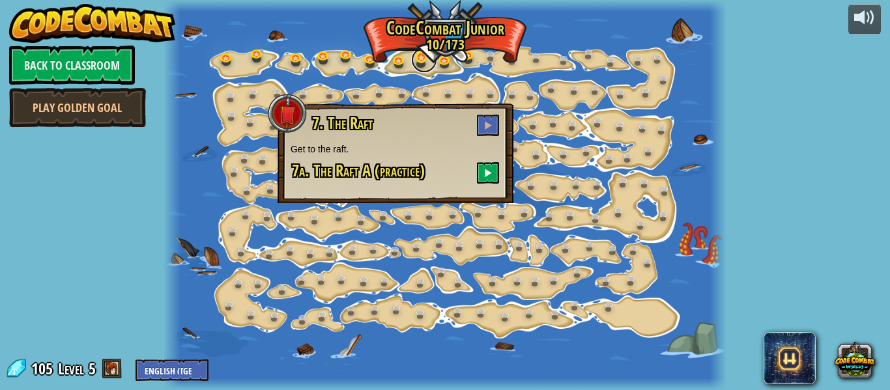
click at [419, 68] on link at bounding box center [424, 60] width 26 height 26
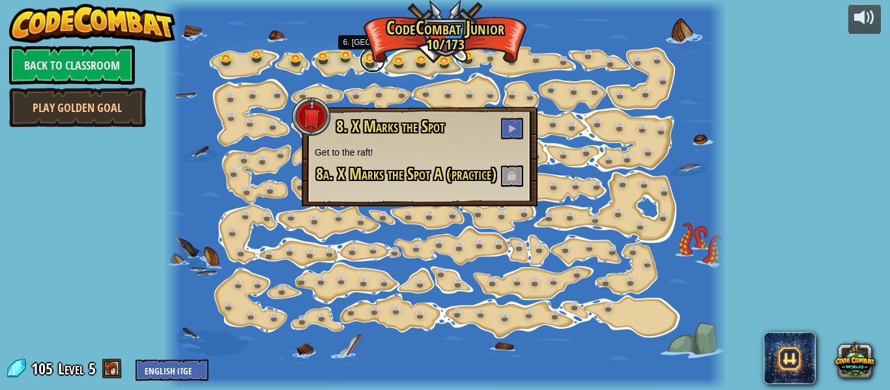
click at [371, 57] on link at bounding box center [373, 60] width 26 height 26
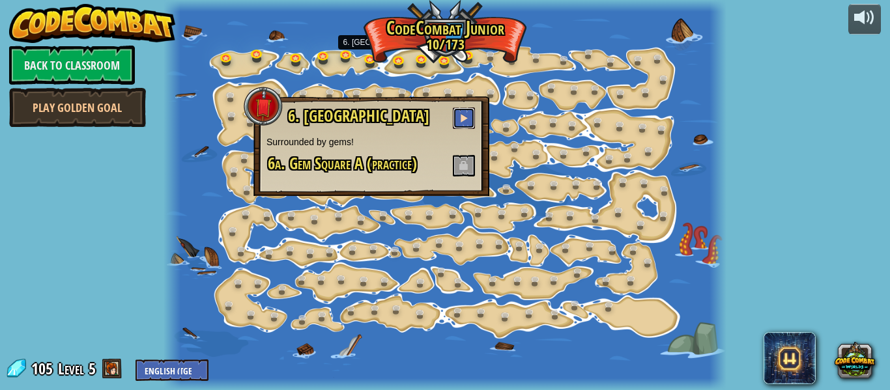
click at [453, 124] on button at bounding box center [464, 117] width 22 height 21
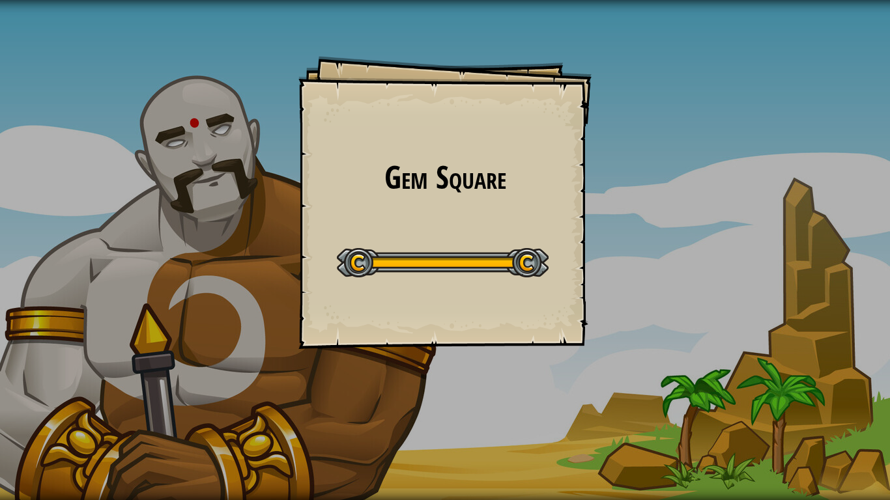
click at [455, 190] on h1 "Gem Square" at bounding box center [444, 177] width 267 height 35
click at [453, 189] on h1 "Gem Square" at bounding box center [444, 177] width 267 height 35
click at [453, 190] on h1 "Gem Square" at bounding box center [444, 177] width 267 height 35
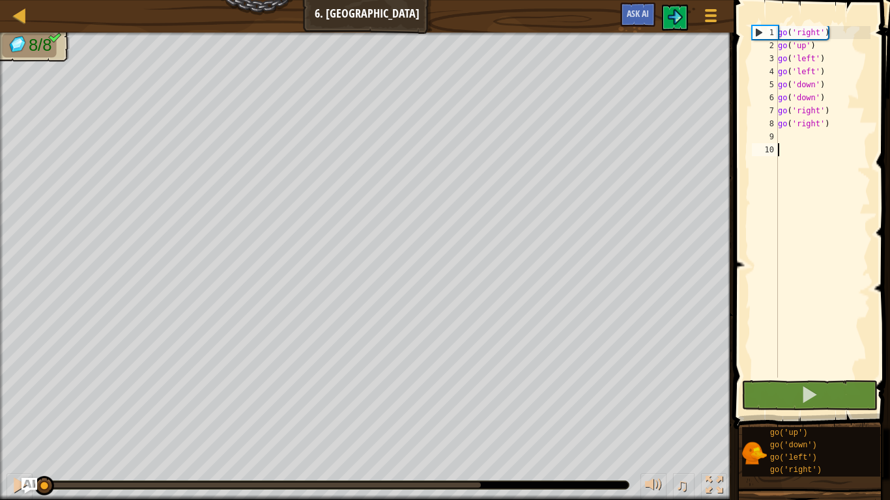
click at [795, 163] on div "go ( 'right' ) go ( 'up' ) go ( 'left' ) go ( 'left' ) go ( 'down' ) go ( 'down…" at bounding box center [822, 215] width 95 height 378
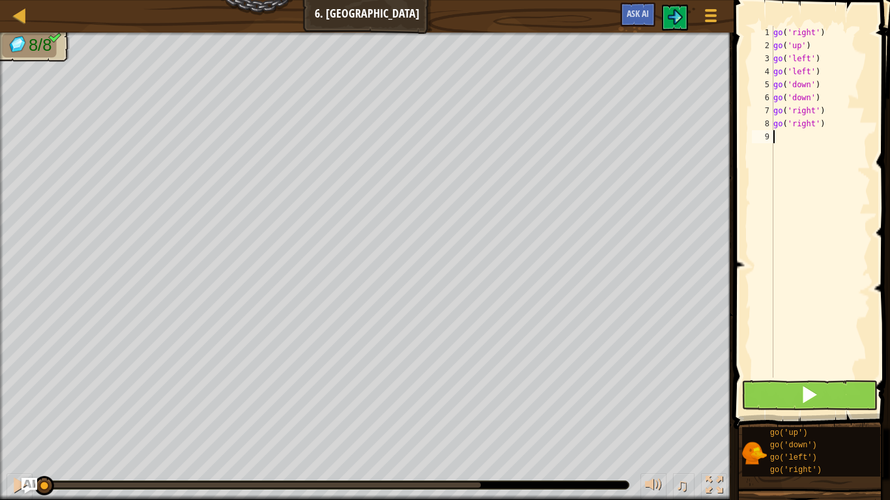
type textarea "go('right')"
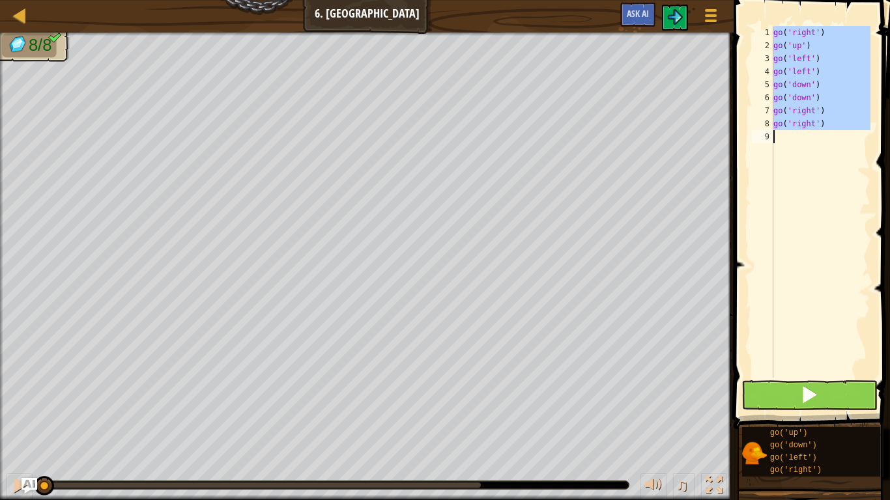
click at [813, 294] on div "go ( 'right' ) go ( 'up' ) go ( 'left' ) go ( 'left' ) go ( 'down' ) go ( 'down…" at bounding box center [820, 202] width 100 height 352
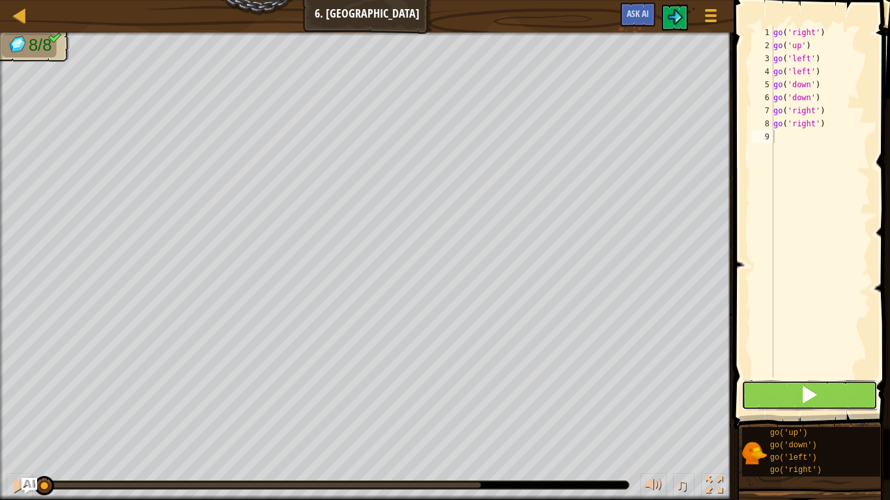
click at [818, 386] on button at bounding box center [809, 395] width 136 height 30
click at [758, 388] on button at bounding box center [809, 395] width 136 height 30
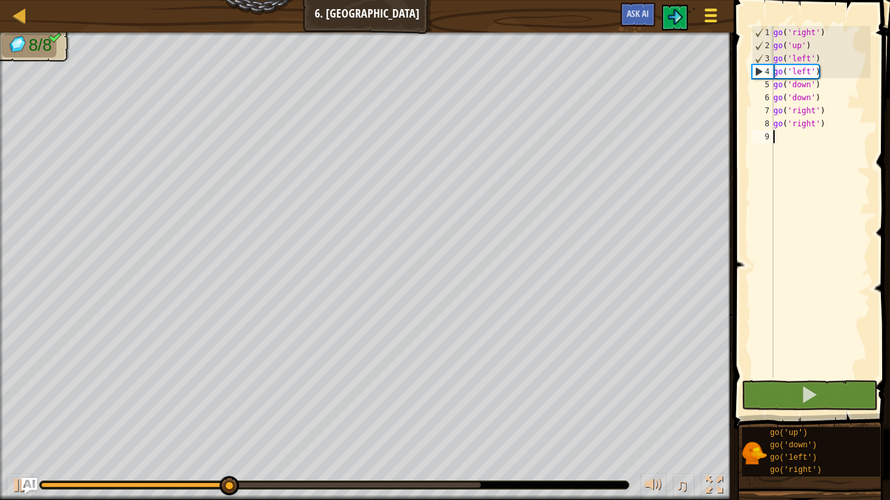
click at [714, 18] on div at bounding box center [711, 15] width 18 height 19
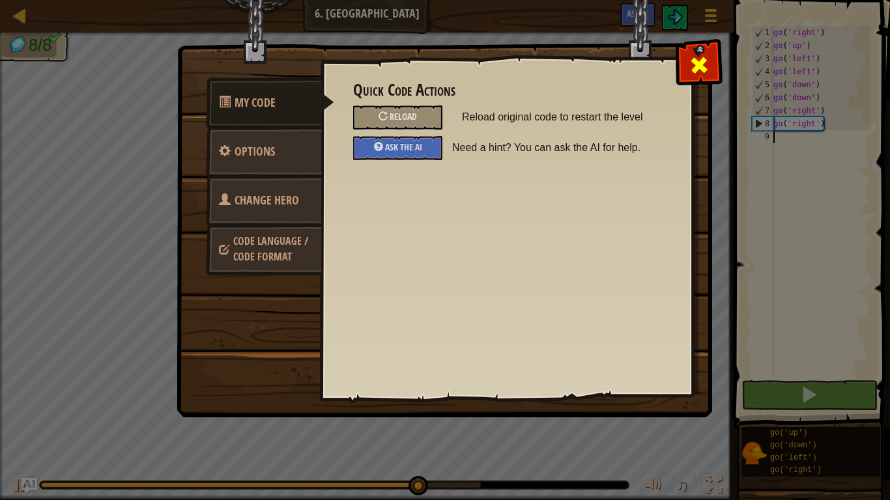
click at [688, 76] on div at bounding box center [698, 62] width 41 height 41
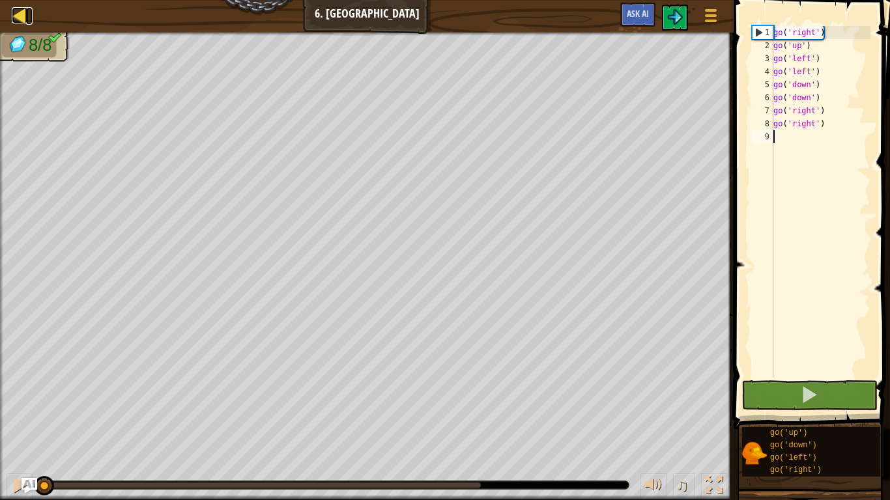
click at [19, 21] on div at bounding box center [20, 15] width 16 height 16
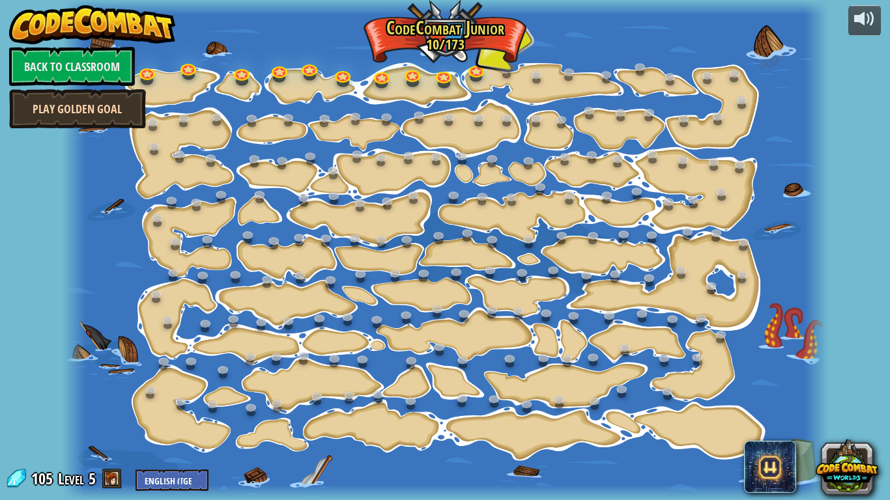
click at [46, 106] on link "Play Golden Goal" at bounding box center [77, 108] width 137 height 39
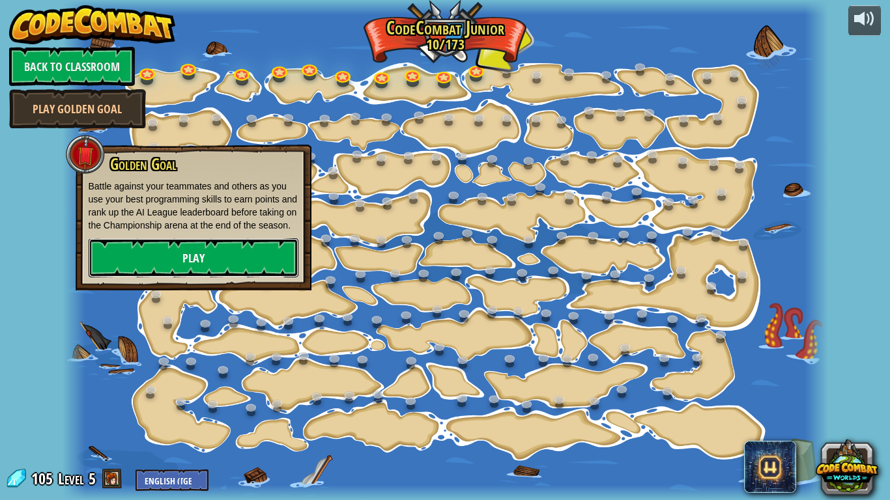
click at [126, 273] on link "Play" at bounding box center [194, 257] width 210 height 39
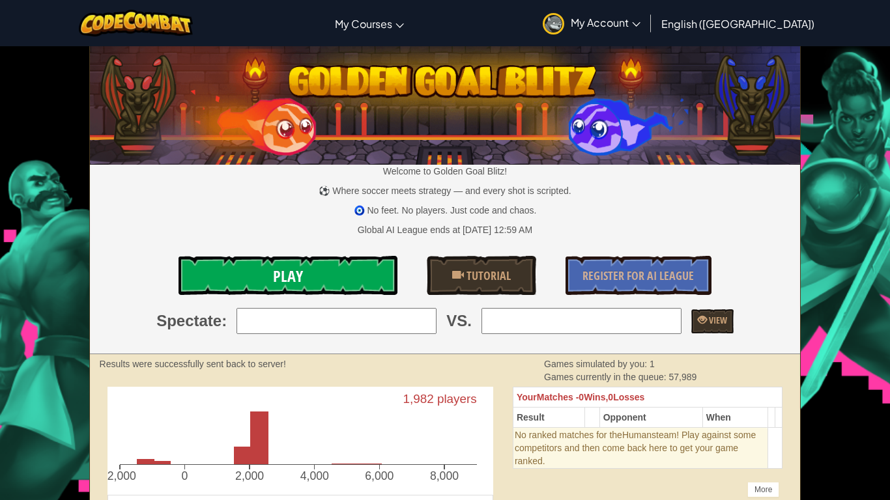
click at [356, 273] on link "Play" at bounding box center [287, 275] width 219 height 39
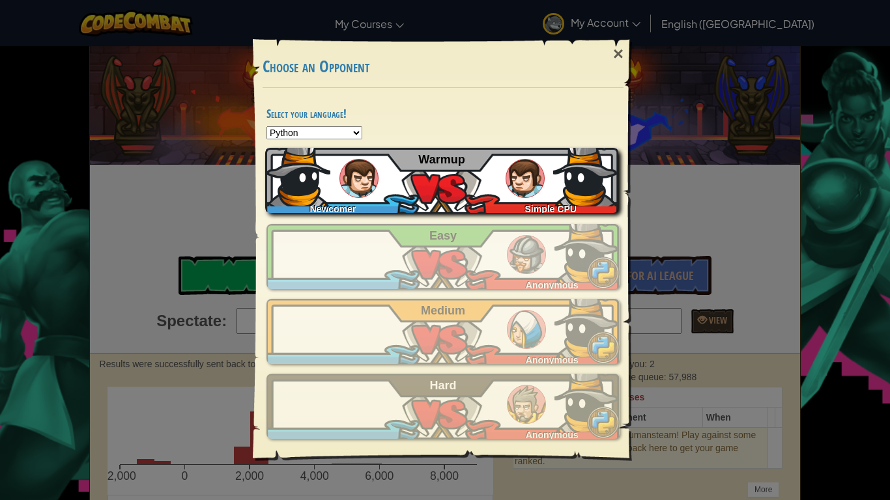
click at [408, 200] on div "Newcomer Simple CPU Warmup" at bounding box center [441, 180] width 353 height 65
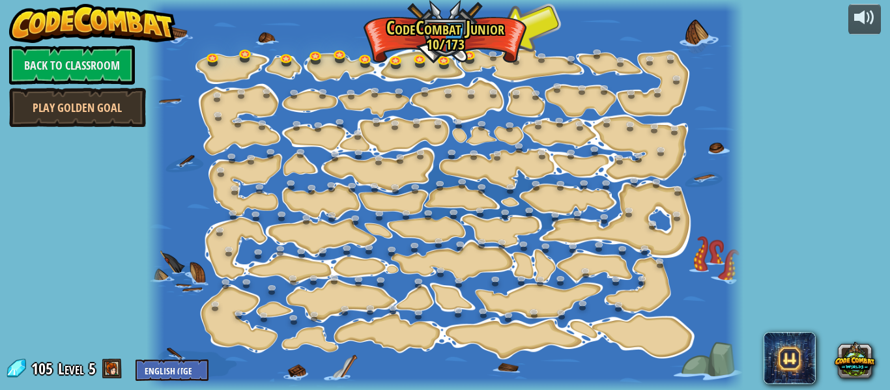
click at [199, 164] on div at bounding box center [445, 195] width 597 height 390
click at [113, 370] on span at bounding box center [112, 369] width 20 height 20
